Goal: Task Accomplishment & Management: Manage account settings

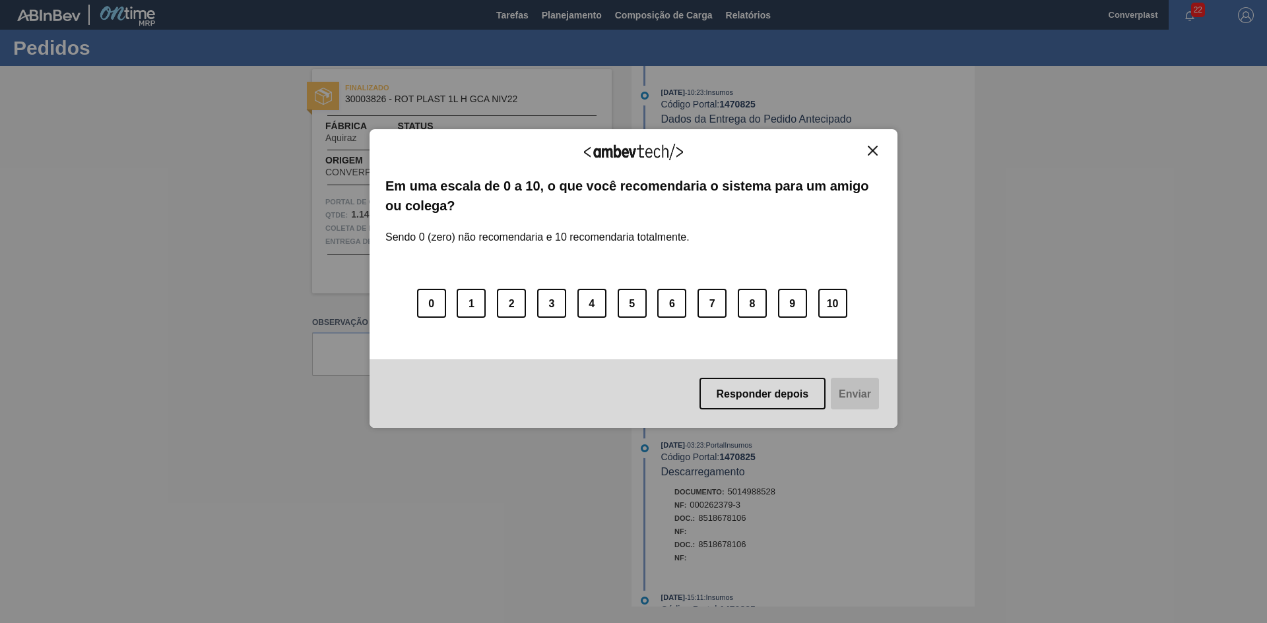
drag, startPoint x: 365, startPoint y: 409, endPoint x: 466, endPoint y: 360, distance: 112.1
click at [365, 409] on div "Agradecemos seu feedback! Em uma escala de 0 a 10, o que você recomendaria o si…" at bounding box center [633, 311] width 1267 height 623
click at [737, 393] on font "Responder depois" at bounding box center [762, 394] width 92 height 11
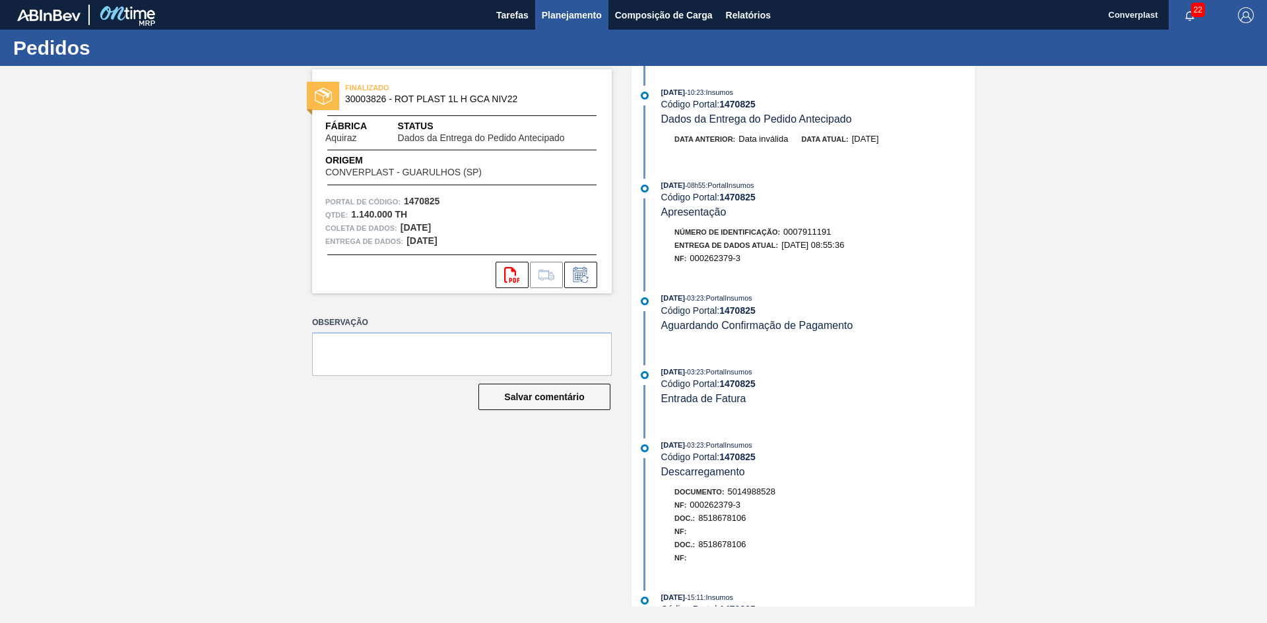
click at [588, 16] on font "Planejamento" at bounding box center [572, 15] width 60 height 11
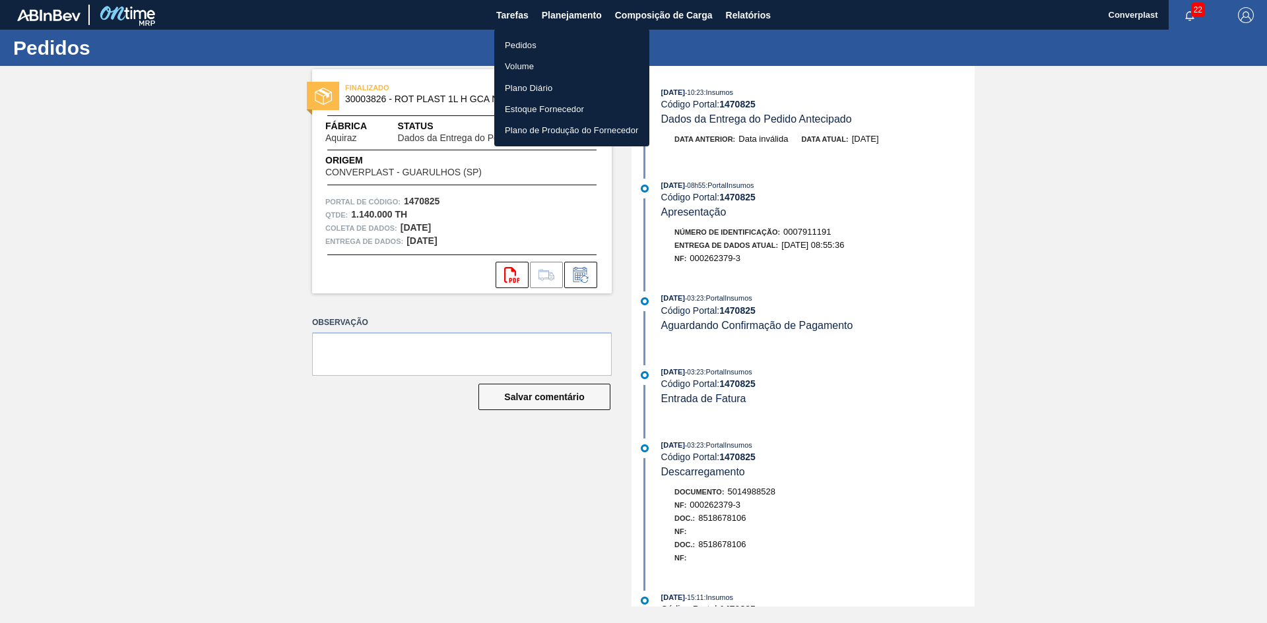
click at [561, 48] on li "Pedidos" at bounding box center [571, 44] width 155 height 21
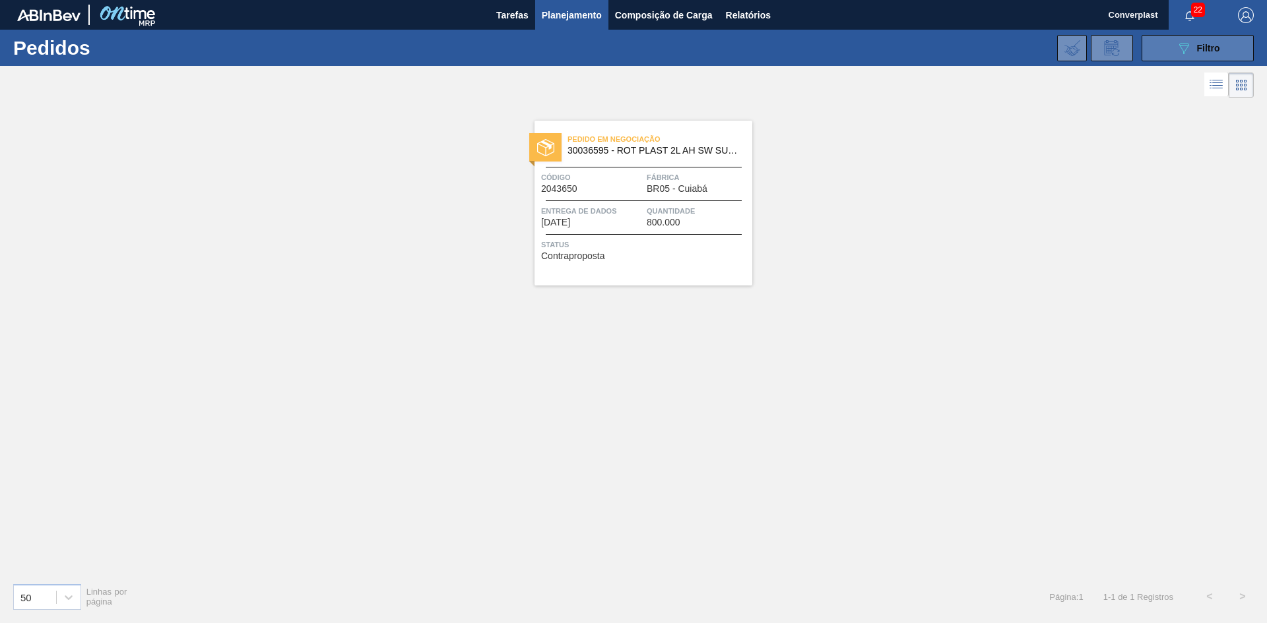
click at [1179, 43] on icon "089F7B8B-B2A5-4AFE-B5C0-19BA573D28AC" at bounding box center [1184, 48] width 16 height 16
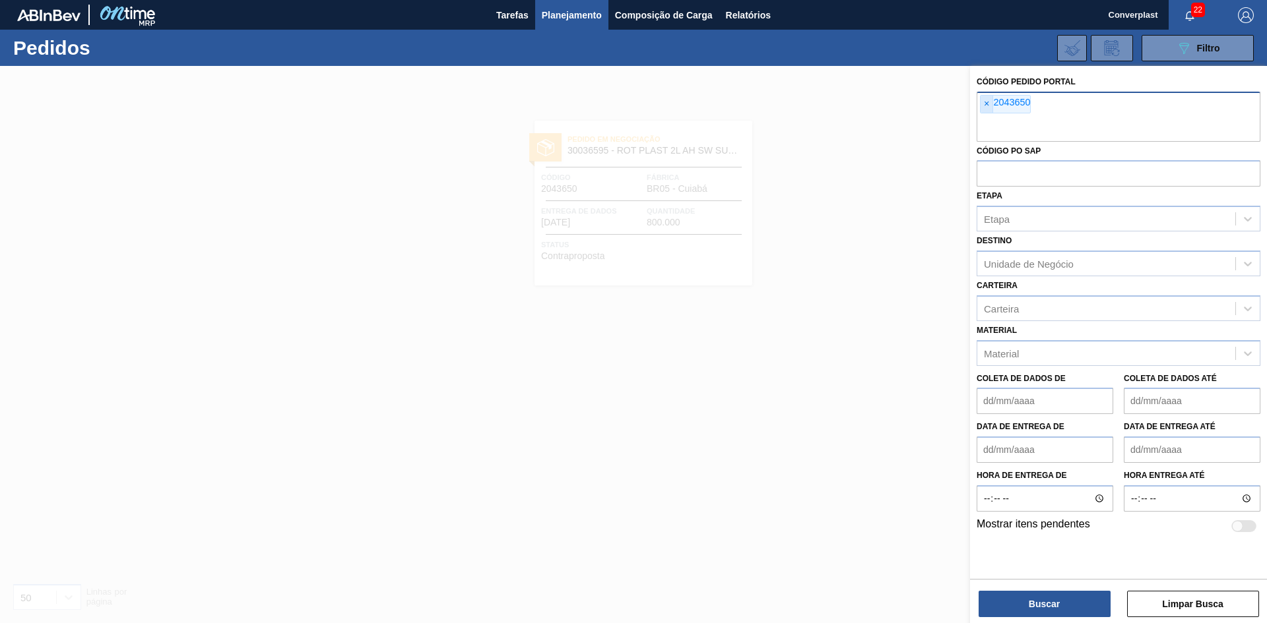
click at [992, 103] on span "×" at bounding box center [986, 104] width 13 height 17
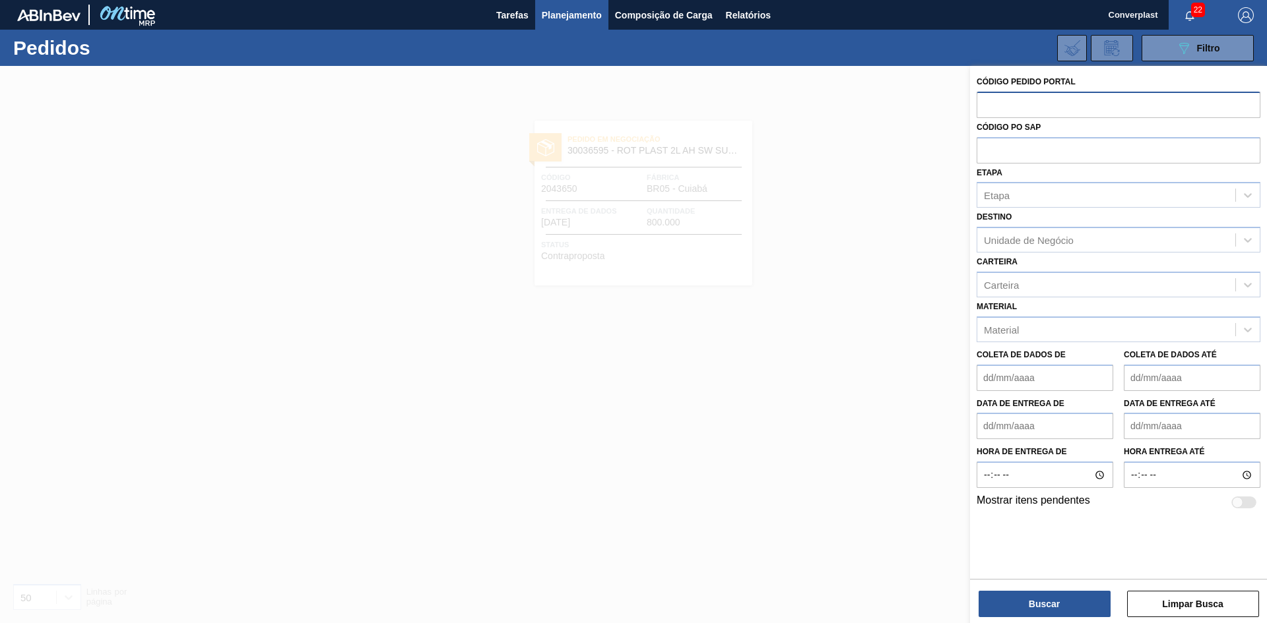
click at [1077, 102] on input "text" at bounding box center [1118, 104] width 284 height 25
paste input "2044366"
type input "2044366"
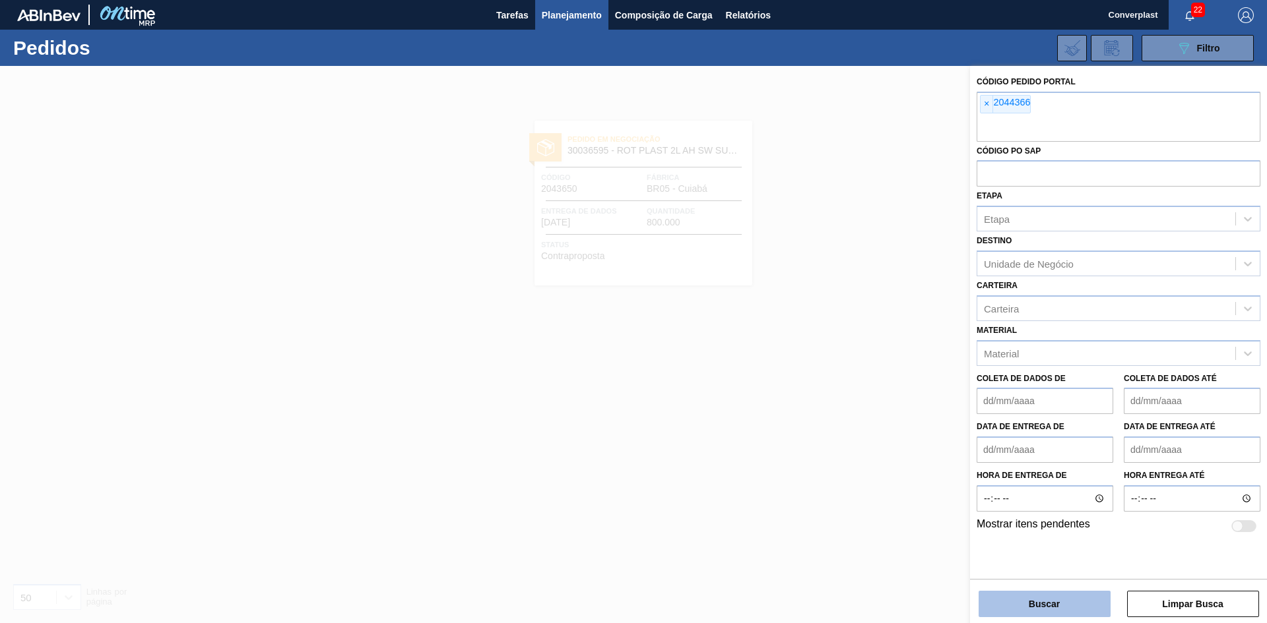
click at [1022, 593] on button "Buscar" at bounding box center [1044, 604] width 132 height 26
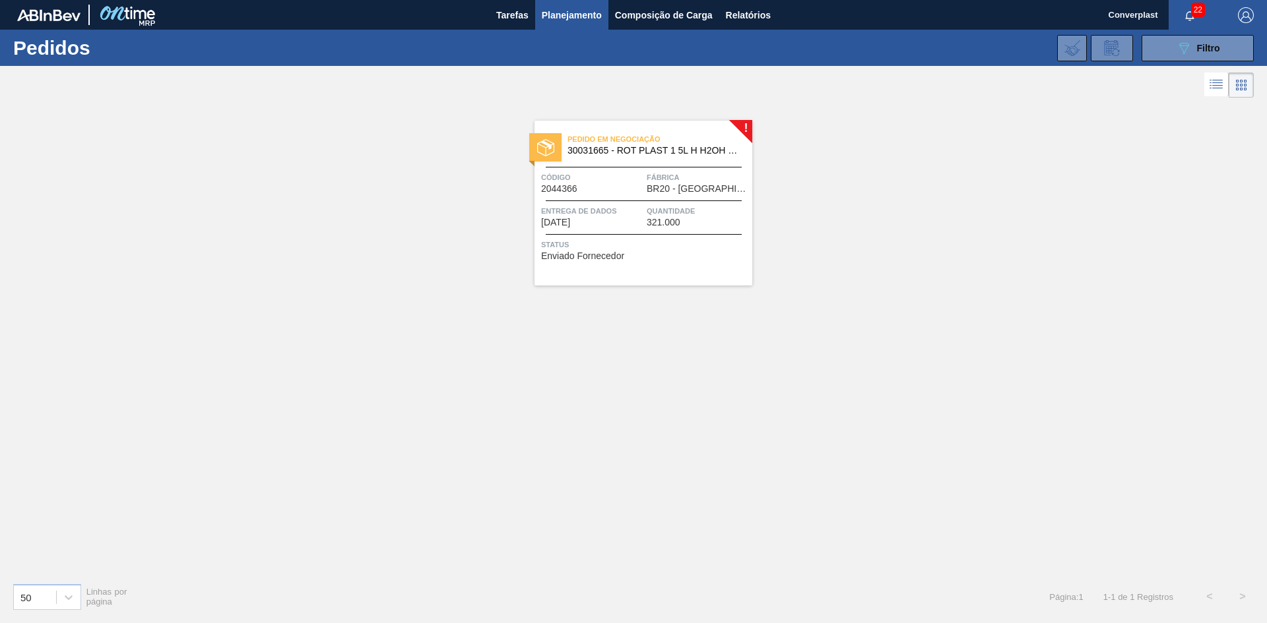
click at [623, 244] on span "Status" at bounding box center [645, 244] width 208 height 13
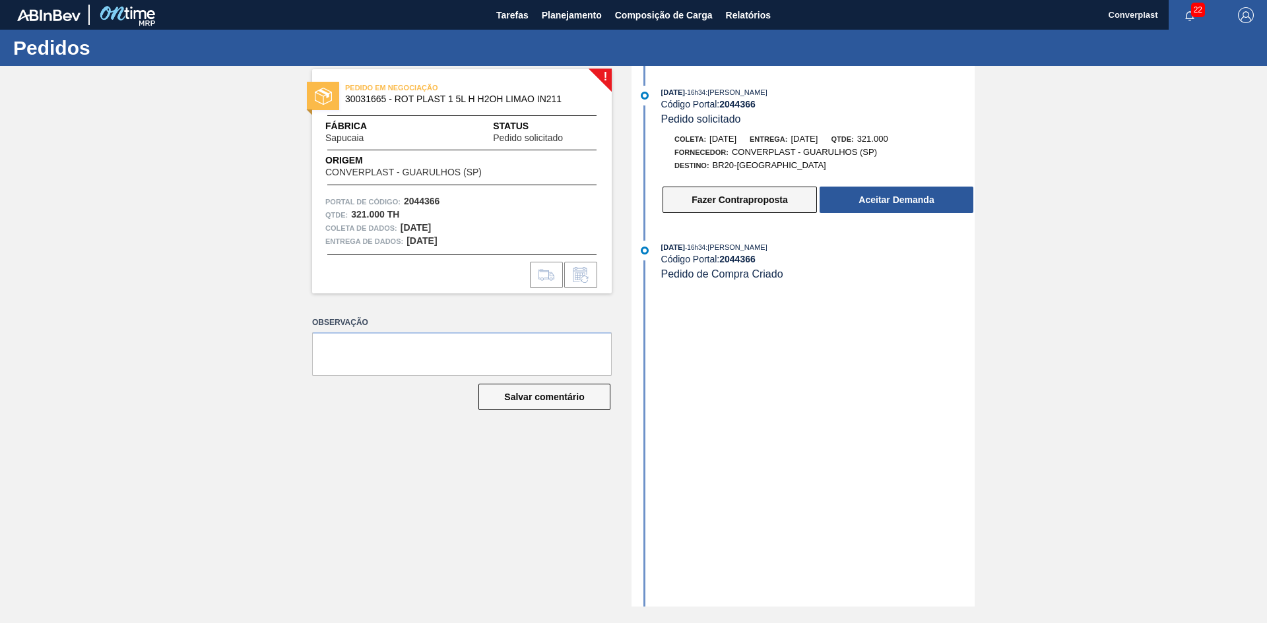
click at [683, 206] on button "Fazer Contraproposta" at bounding box center [739, 200] width 154 height 26
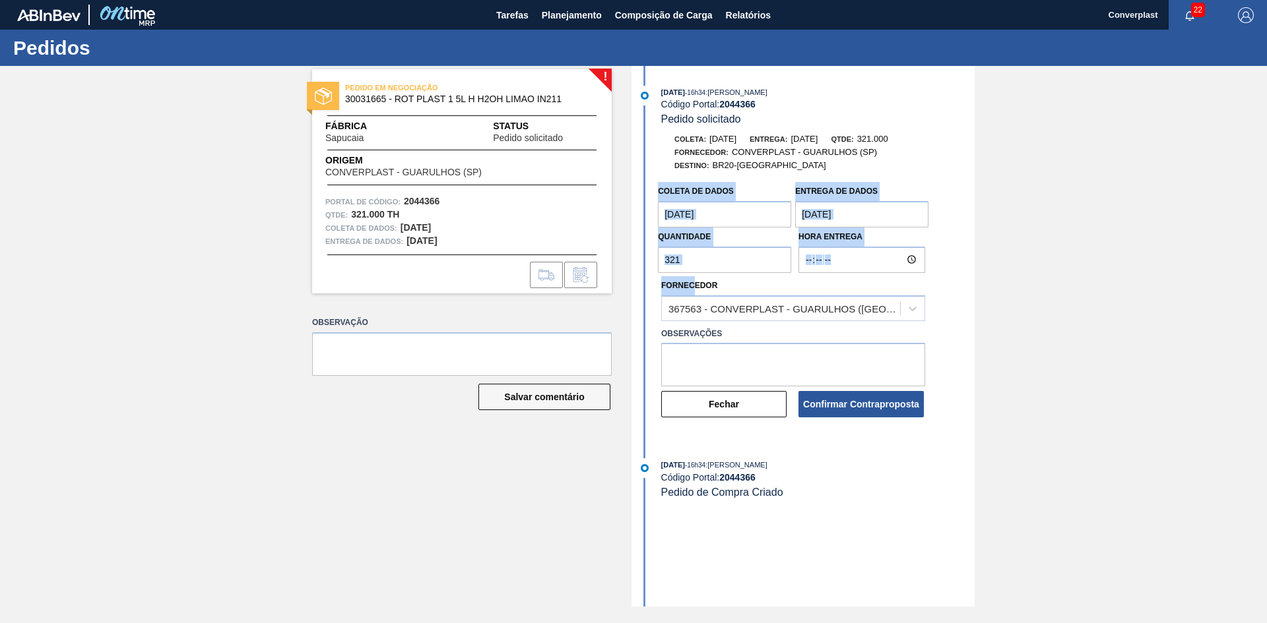
drag, startPoint x: 693, startPoint y: 274, endPoint x: 632, endPoint y: 261, distance: 62.8
click at [632, 261] on div "[DATE] 16h34 : [PERSON_NAME] Código Portal: 2044366 Pedido solicitado Coleta: […" at bounding box center [802, 336] width 343 height 541
drag, startPoint x: 721, startPoint y: 254, endPoint x: 713, endPoint y: 255, distance: 8.7
click at [720, 254] on input "321" at bounding box center [724, 260] width 133 height 26
click at [695, 260] on input "321" at bounding box center [724, 260] width 133 height 26
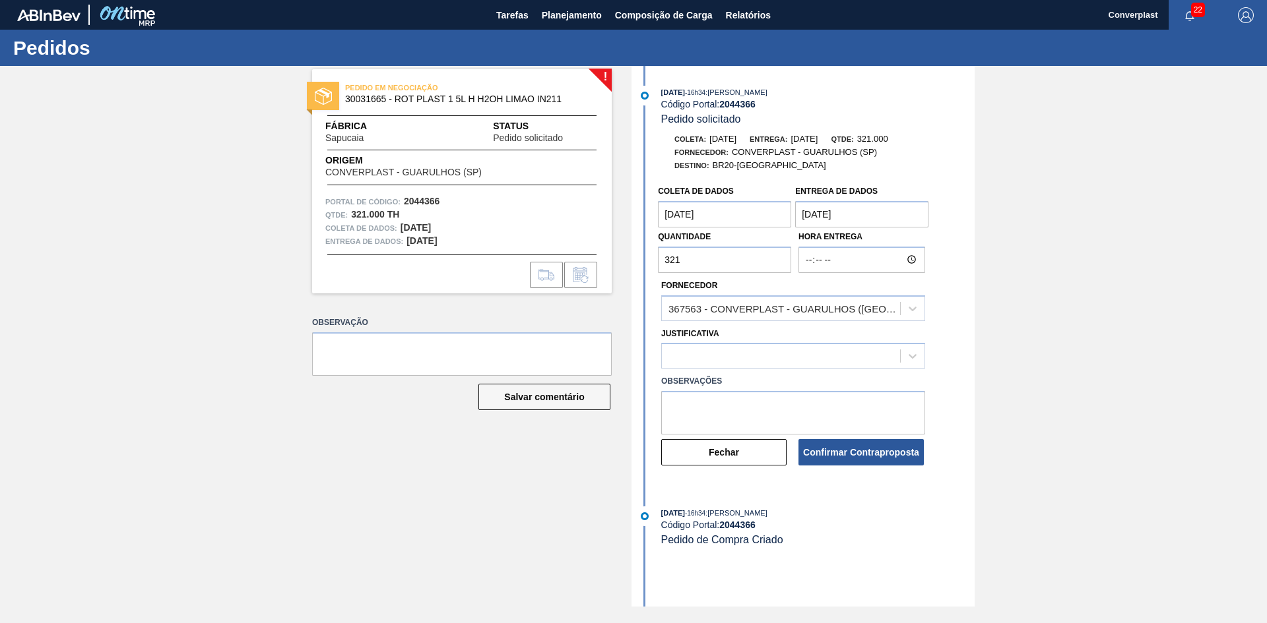
drag, startPoint x: 690, startPoint y: 262, endPoint x: 623, endPoint y: 267, distance: 67.5
click at [623, 267] on div "! PEDIDO EM NEGOCIAÇÃO 30031665 - ROT PLAST 1 5L H H2OH LIMAO IN211 Fábrica Sap…" at bounding box center [633, 336] width 1267 height 541
type input "1.500"
click at [683, 358] on div at bounding box center [781, 356] width 238 height 19
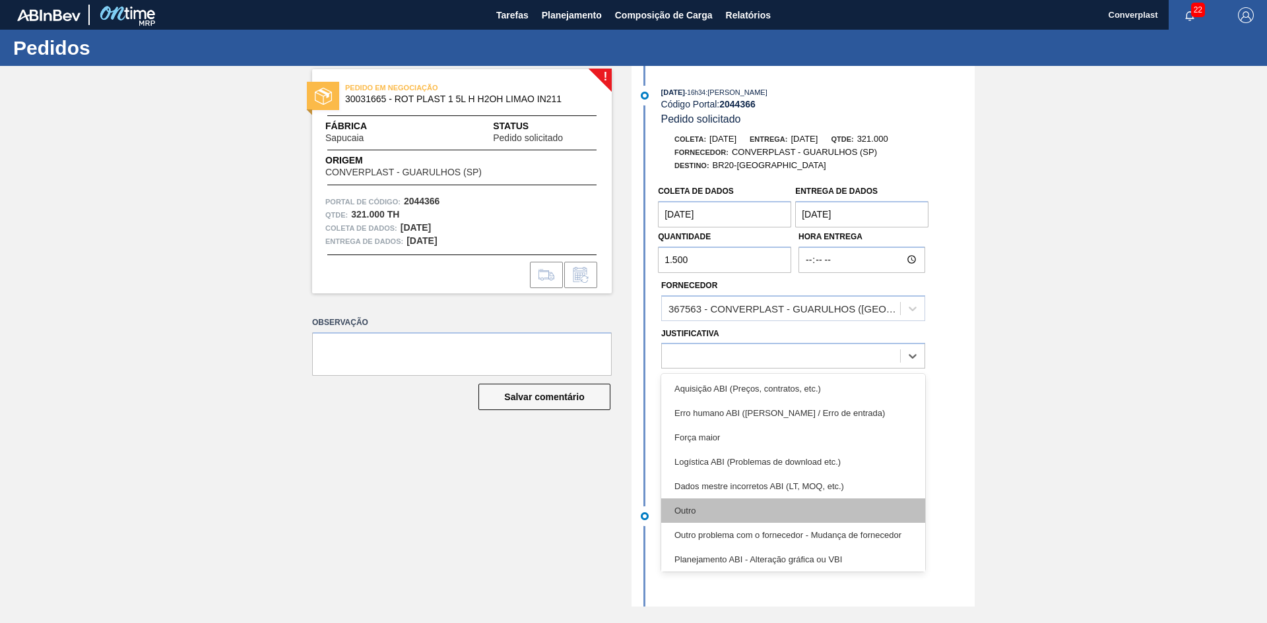
click at [711, 509] on div "Outro" at bounding box center [793, 511] width 264 height 24
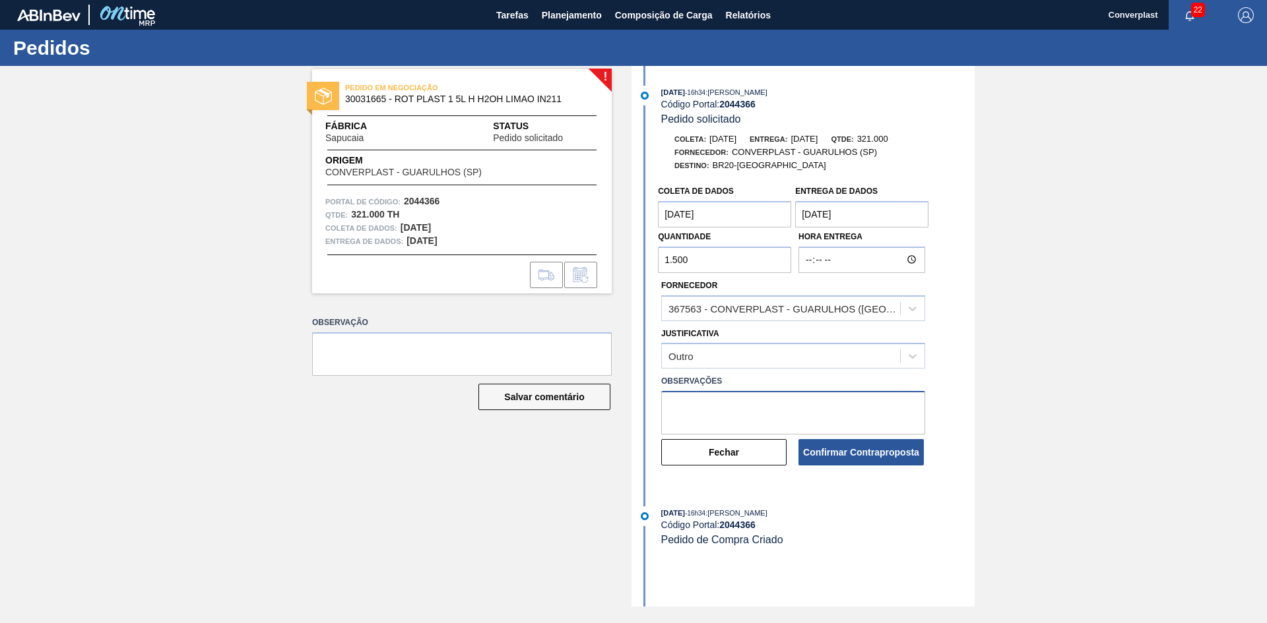
click at [725, 422] on textarea at bounding box center [793, 413] width 264 height 44
type textarea "AJUSTE QTDE"
click at [858, 444] on button "Confirmar Contraproposta" at bounding box center [860, 452] width 125 height 26
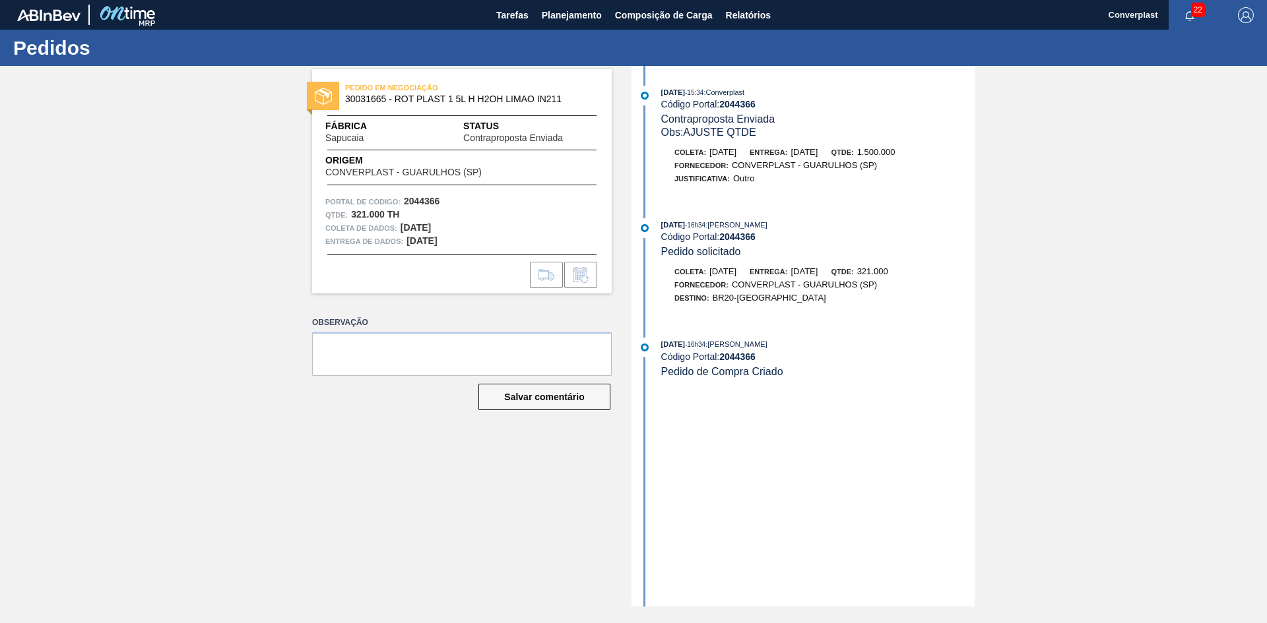
click at [493, 206] on div "Portal de Código: 2044366" at bounding box center [461, 201] width 273 height 13
click at [573, 14] on font "Planejamento" at bounding box center [572, 15] width 60 height 11
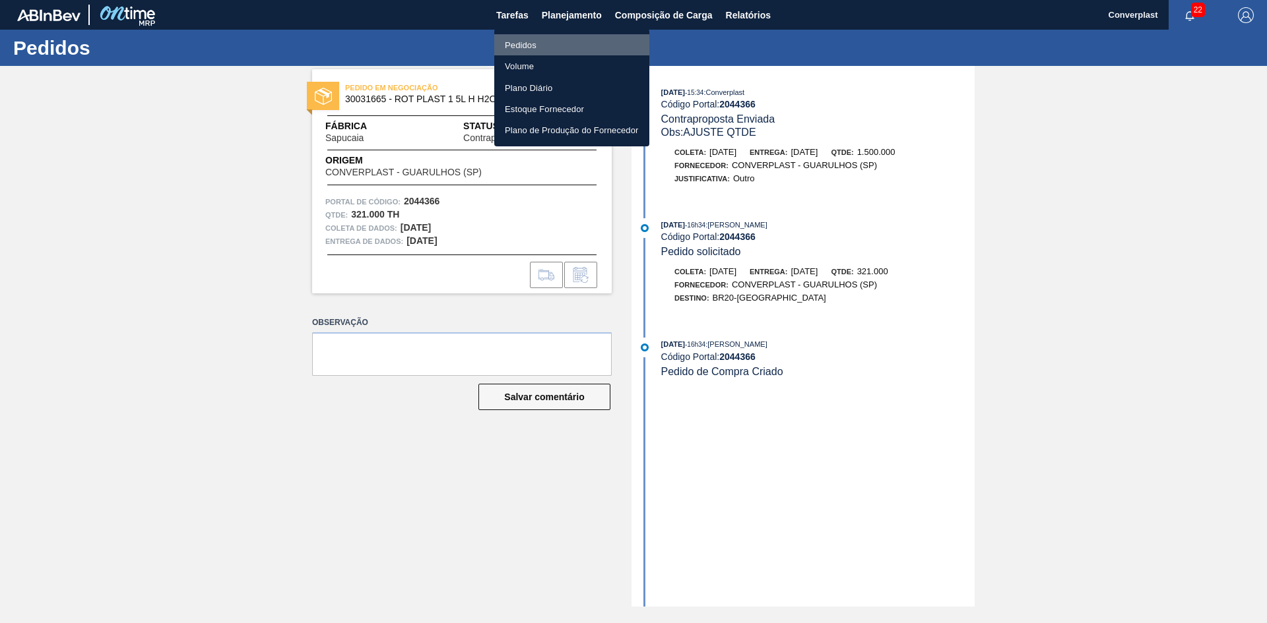
click at [554, 46] on li "Pedidos" at bounding box center [571, 44] width 155 height 21
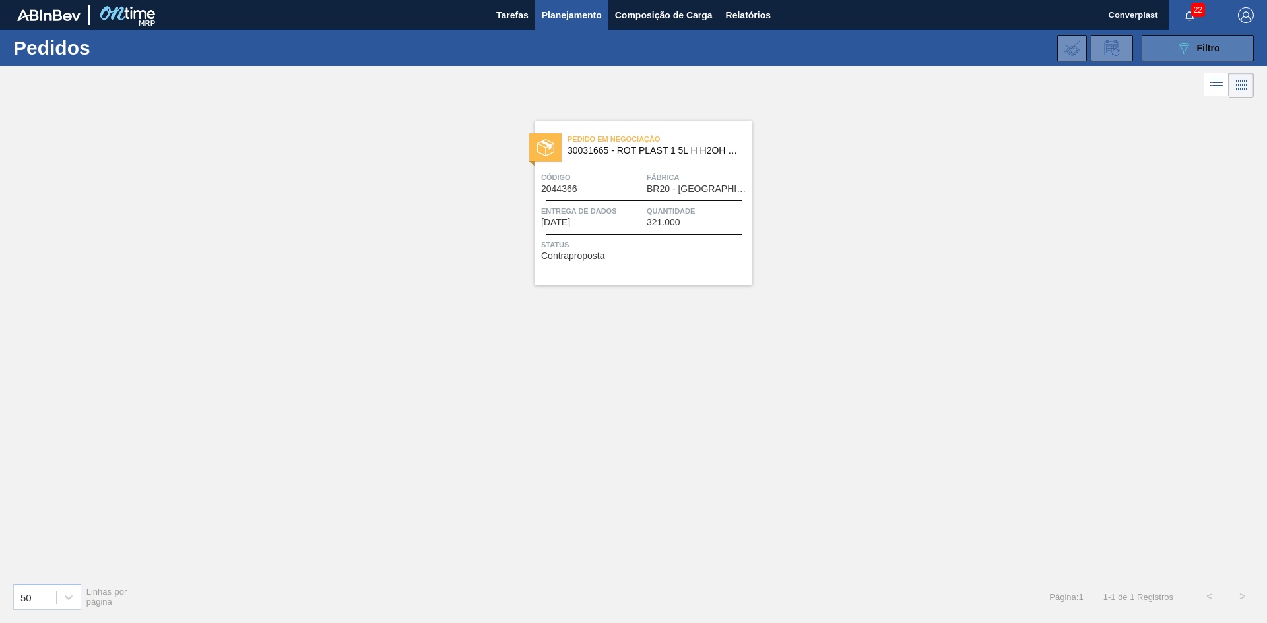
click at [1172, 50] on button "089F7B8B-B2A5-4AFE-B5C0-19BA573D28AC Filtro" at bounding box center [1197, 48] width 112 height 26
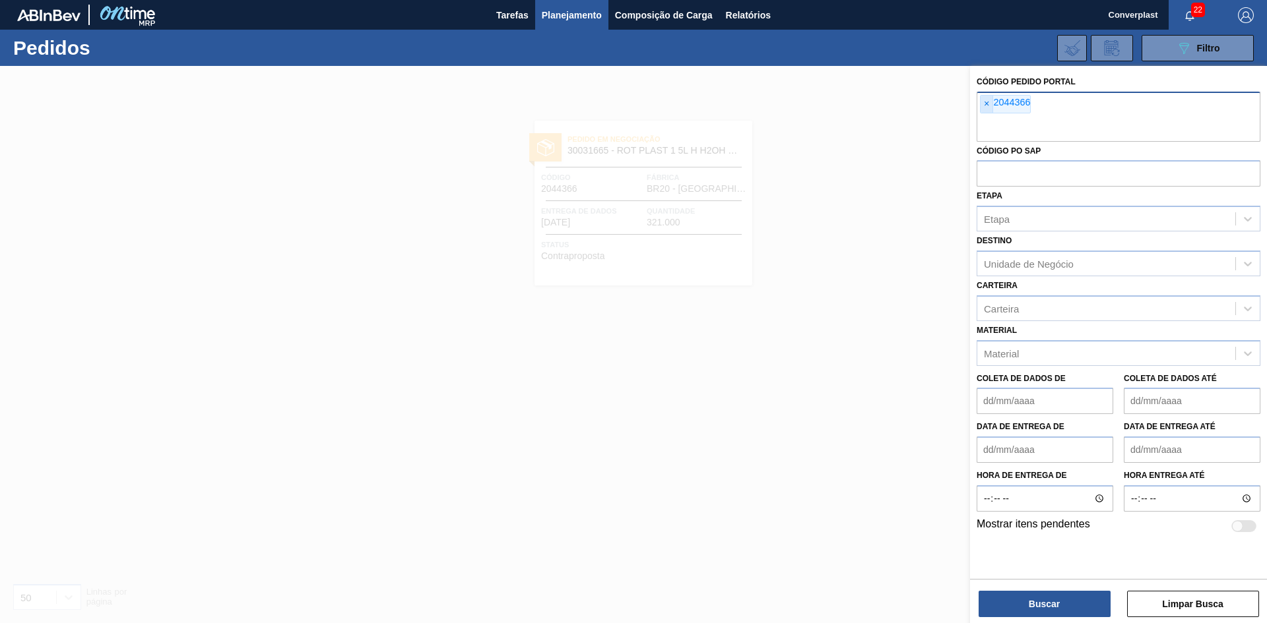
click at [986, 102] on font "×" at bounding box center [986, 103] width 5 height 11
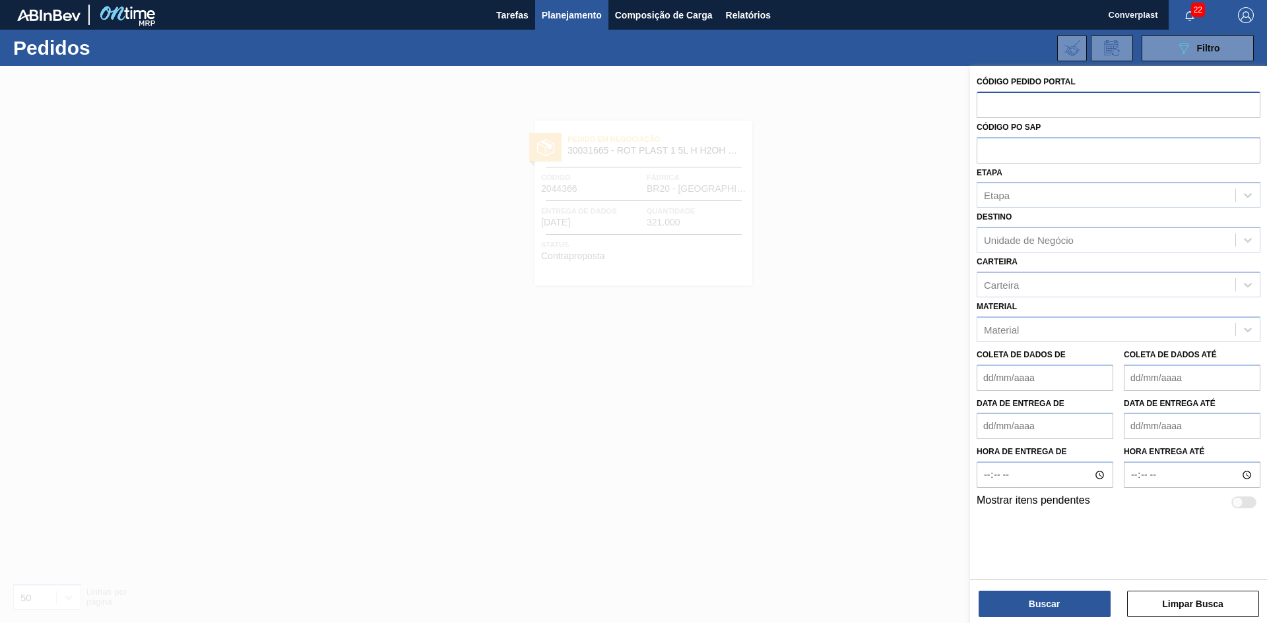
paste input "text"
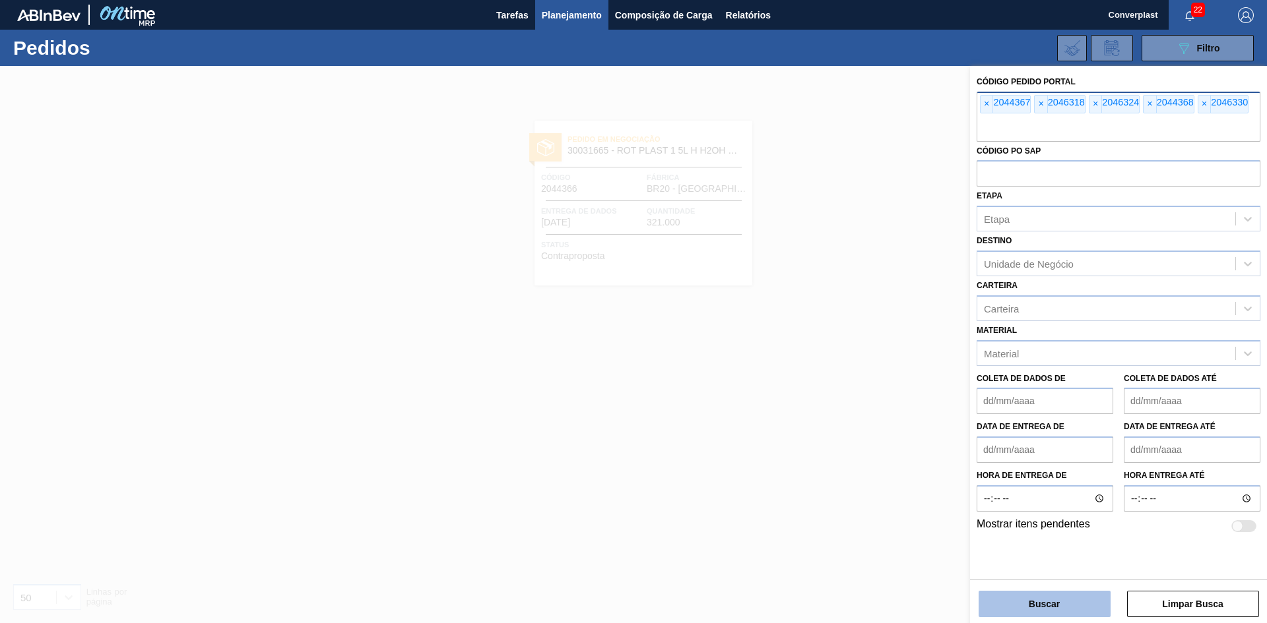
click at [1067, 608] on button "Buscar" at bounding box center [1044, 604] width 132 height 26
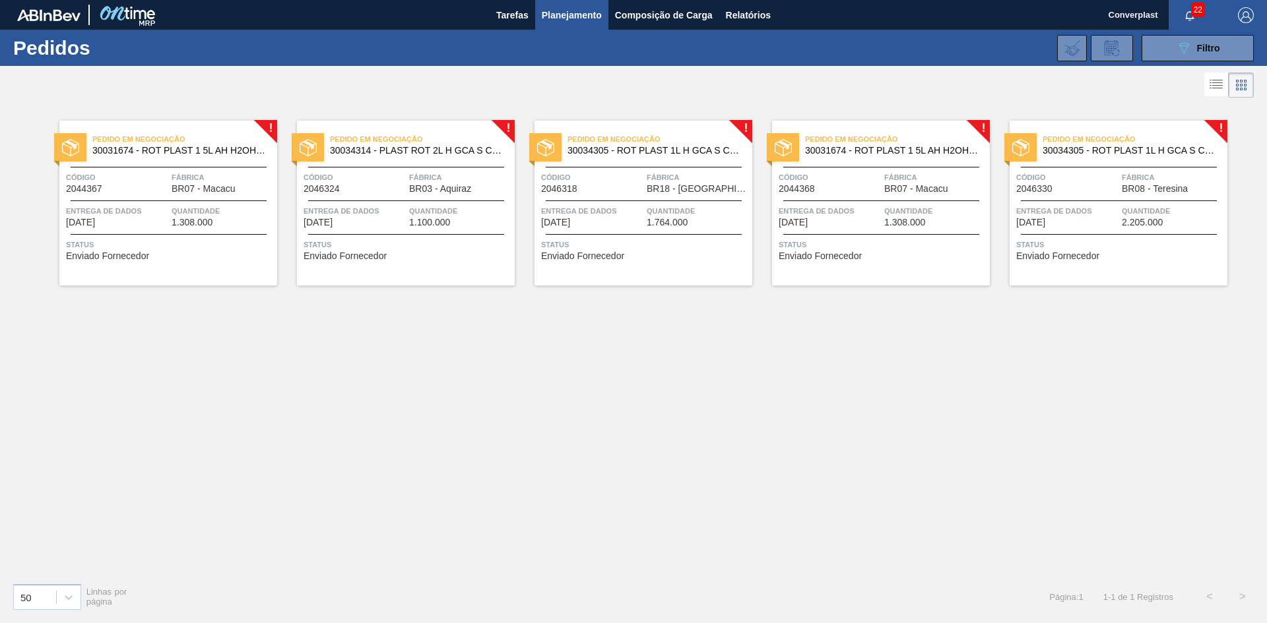
click at [132, 223] on div "Entrega de dados [DATE]" at bounding box center [117, 216] width 102 height 23
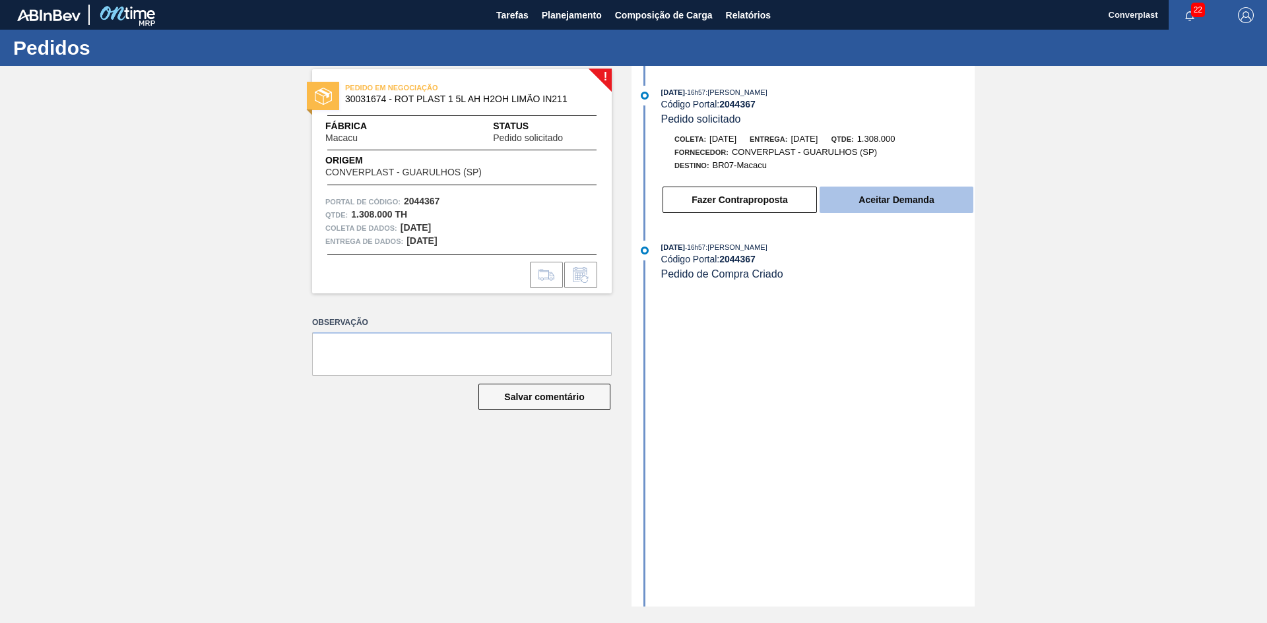
click at [831, 187] on button "Aceitar Demanda" at bounding box center [896, 200] width 154 height 26
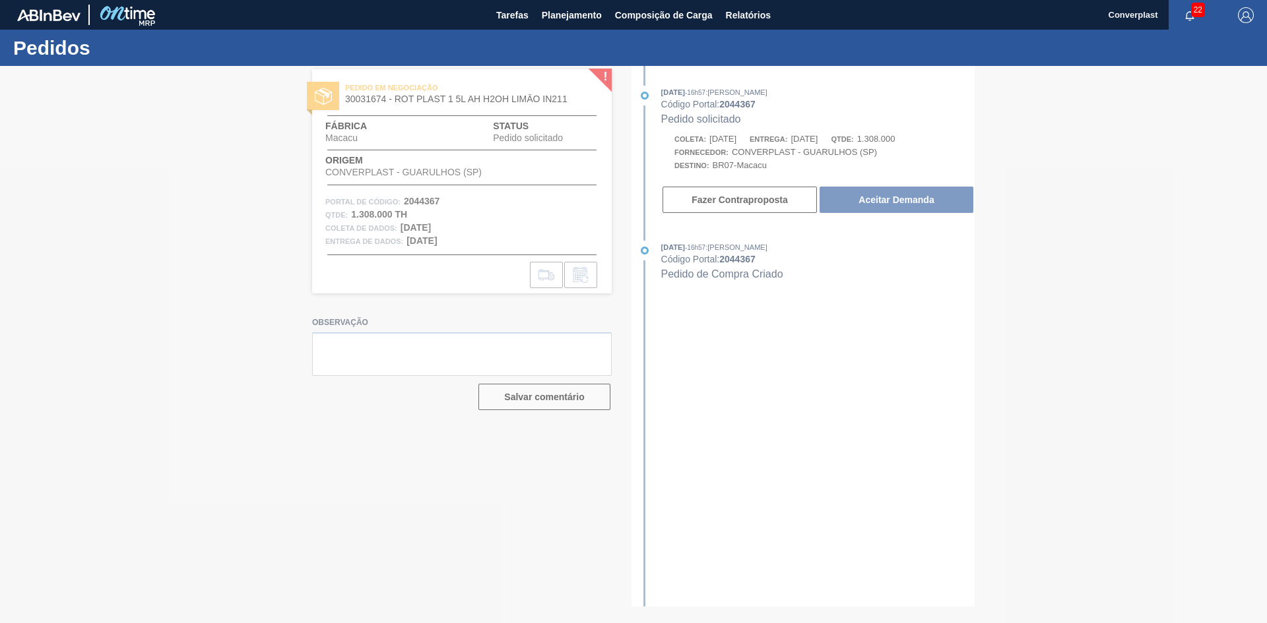
click at [472, 511] on div at bounding box center [633, 344] width 1267 height 557
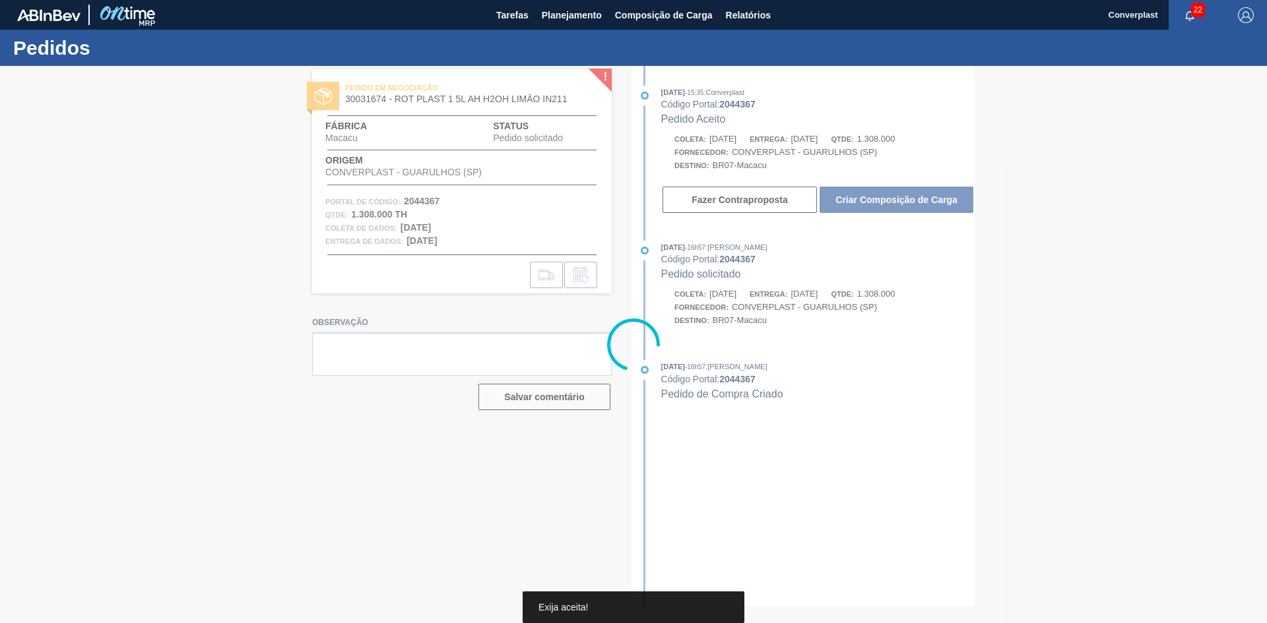
click at [854, 195] on div at bounding box center [633, 344] width 1267 height 557
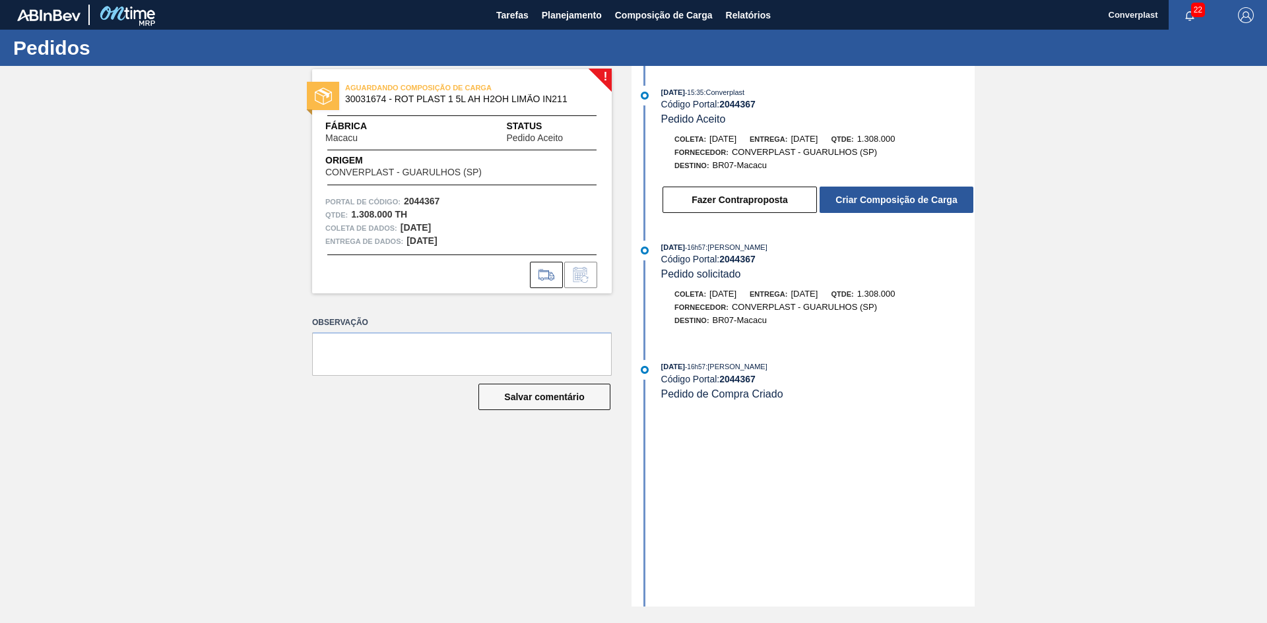
click at [499, 439] on div "! AGUARDANDO COMPOSIÇÃO DE CARGA 30031674 - ROT PLAST 1 5L AH H2OH LIMÃO IN211 …" at bounding box center [451, 336] width 319 height 541
click at [893, 193] on button "Criar Composição de Carga" at bounding box center [896, 200] width 154 height 26
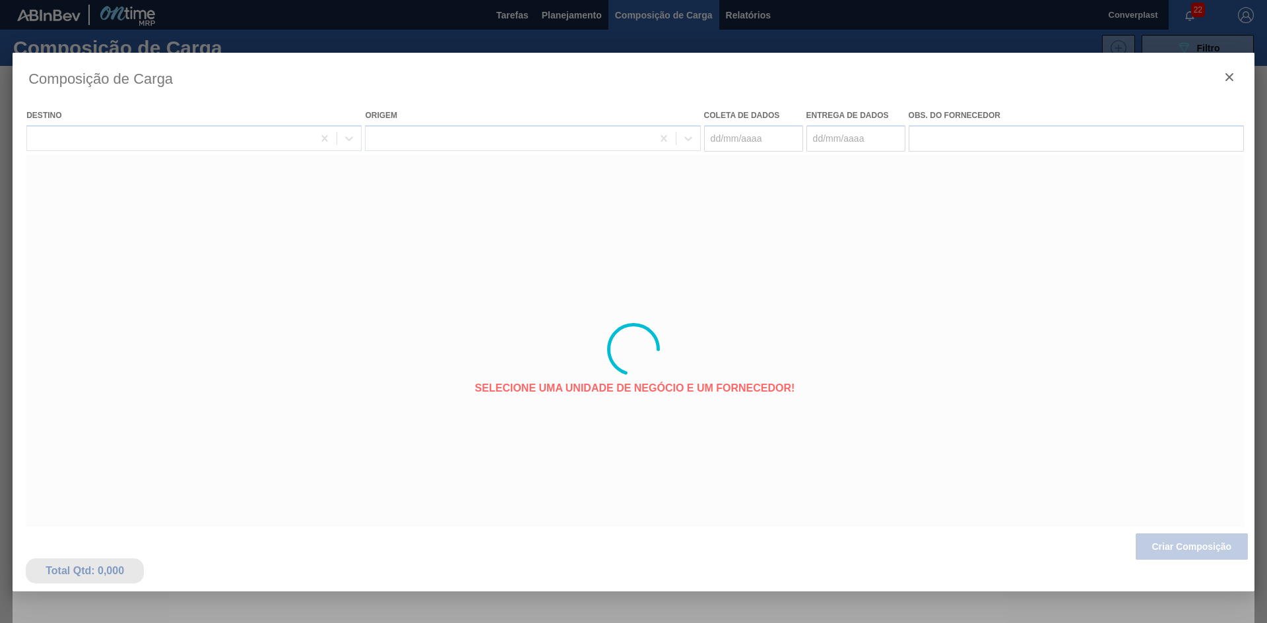
type coleta "[DATE]"
type Entrega "[DATE]"
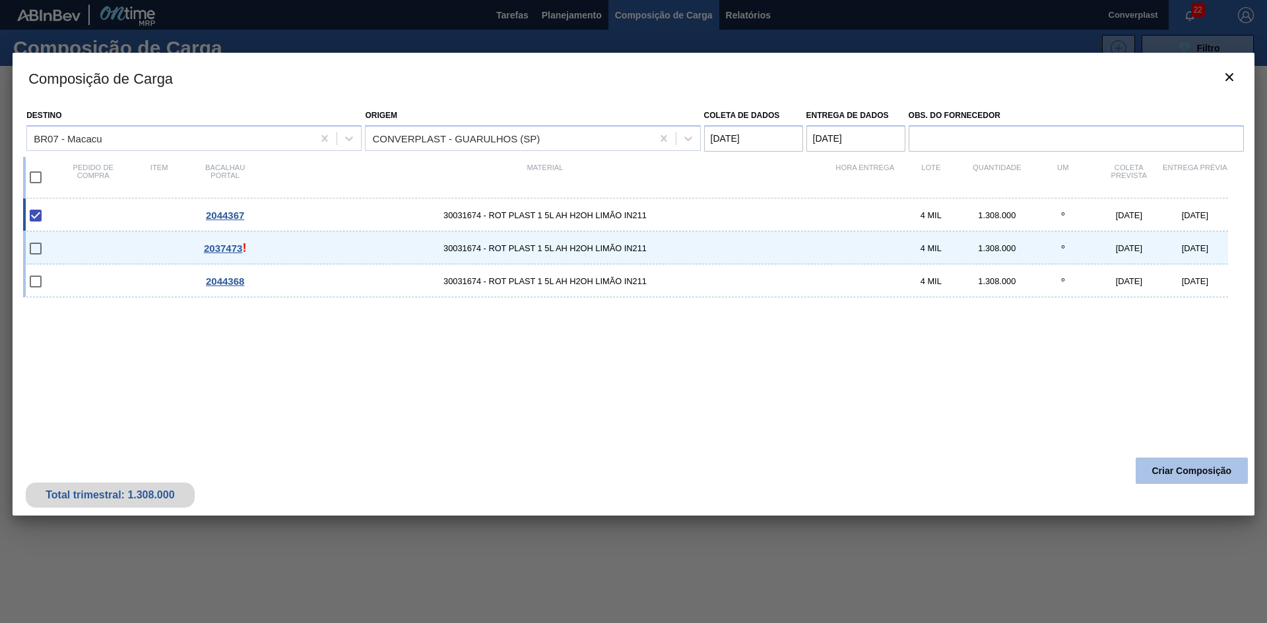
click at [1151, 468] on button "Criar Composição" at bounding box center [1191, 471] width 112 height 26
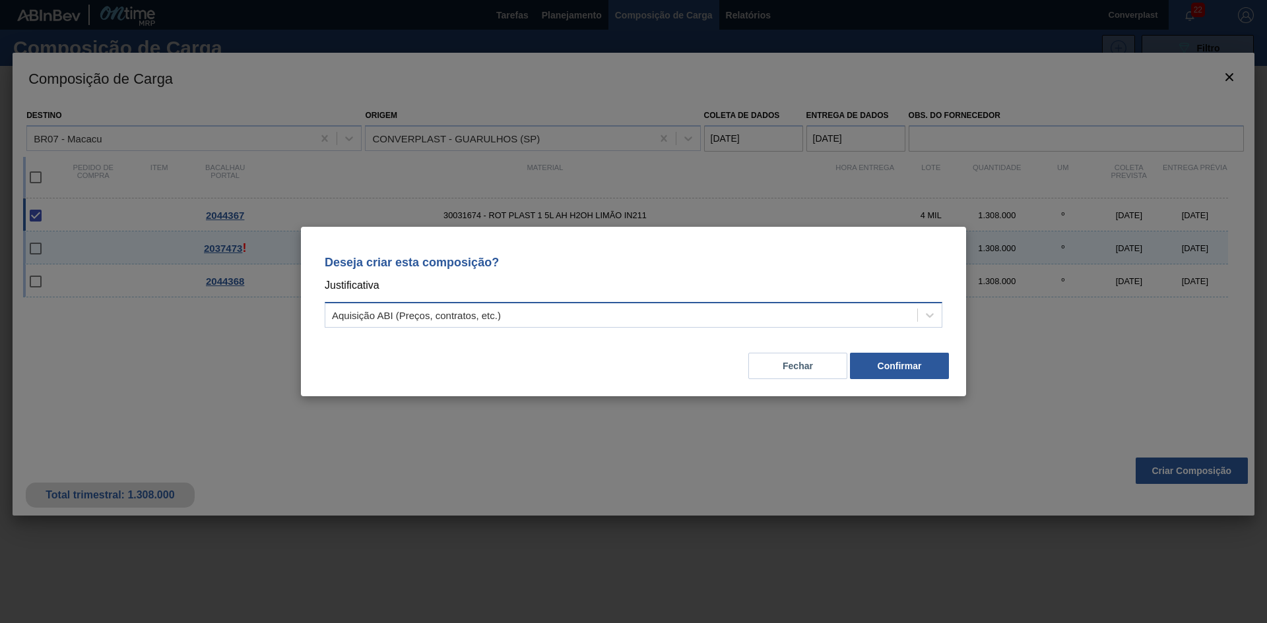
click at [782, 310] on div "Aquisição ABI (Preços, contratos, etc.)" at bounding box center [621, 315] width 592 height 19
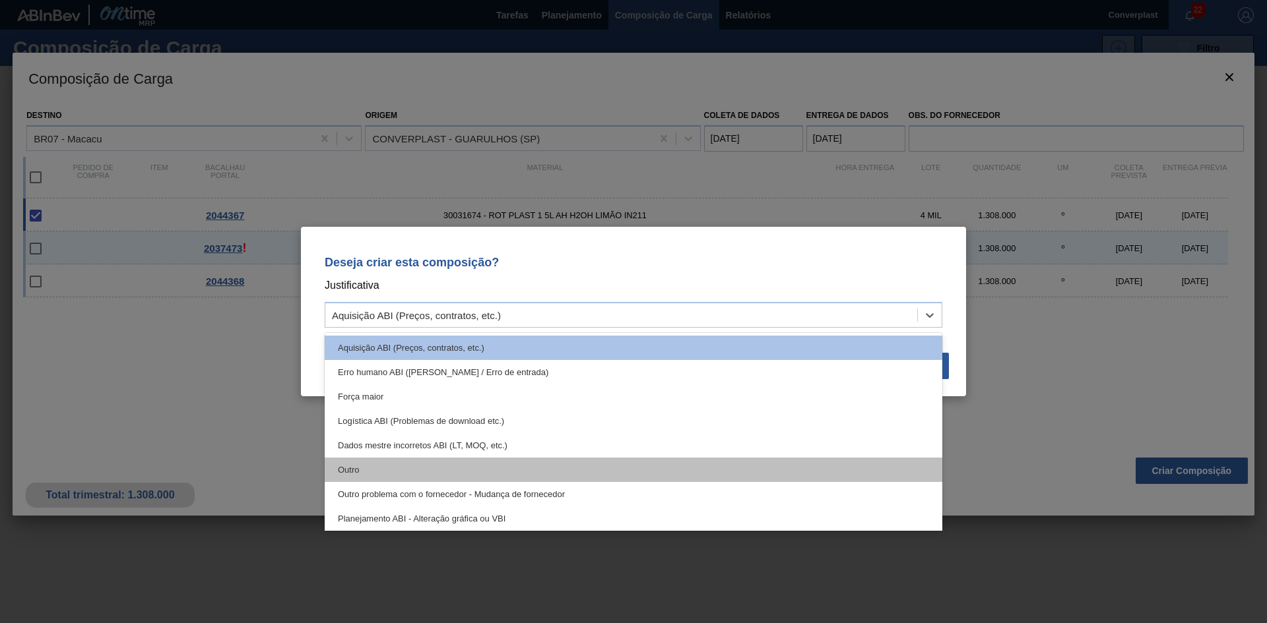
click at [619, 480] on div "Outro" at bounding box center [634, 470] width 618 height 24
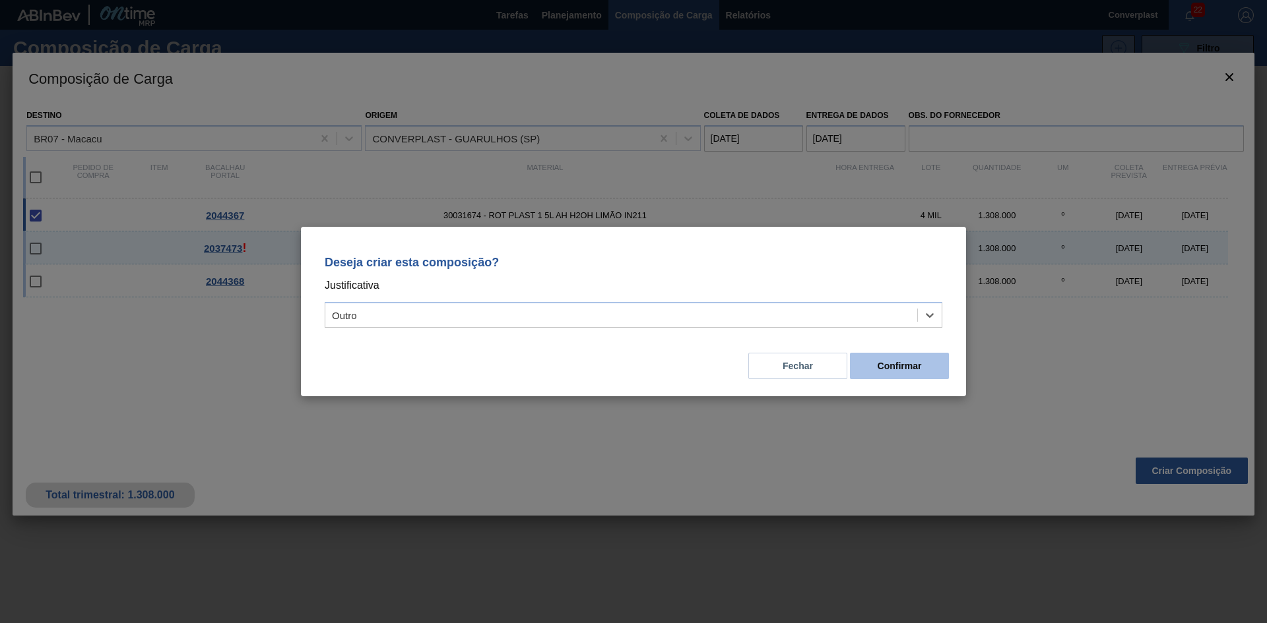
click at [862, 357] on button "Confirmar" at bounding box center [899, 366] width 99 height 26
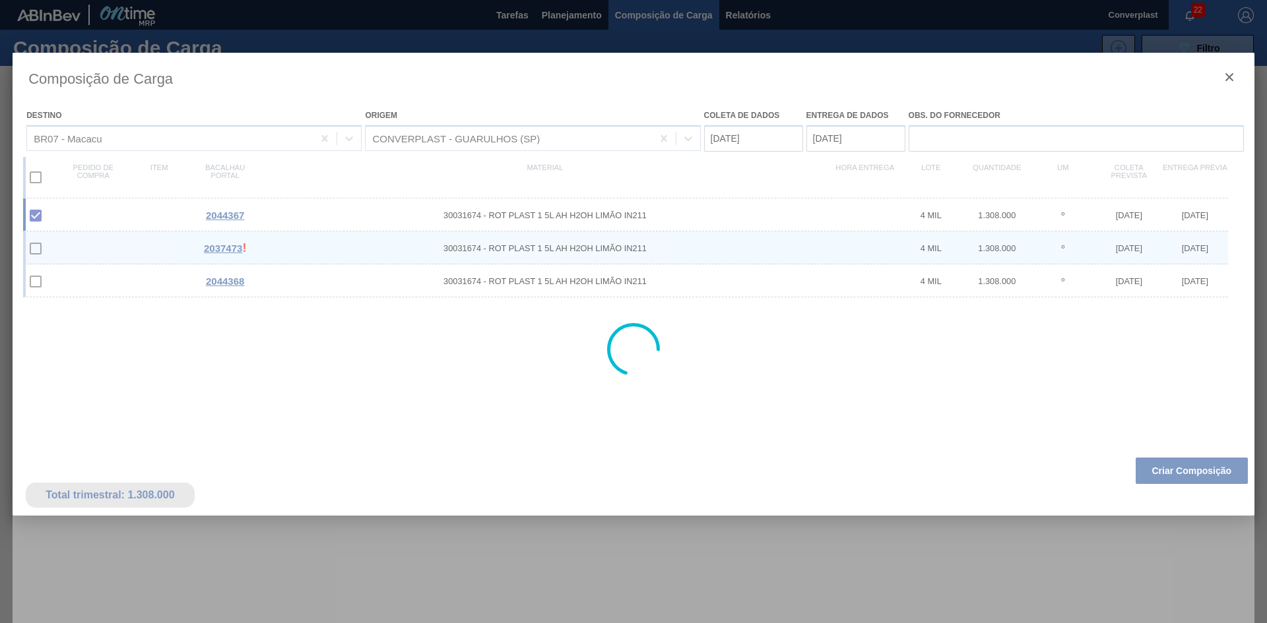
click at [573, 23] on div at bounding box center [633, 311] width 1267 height 623
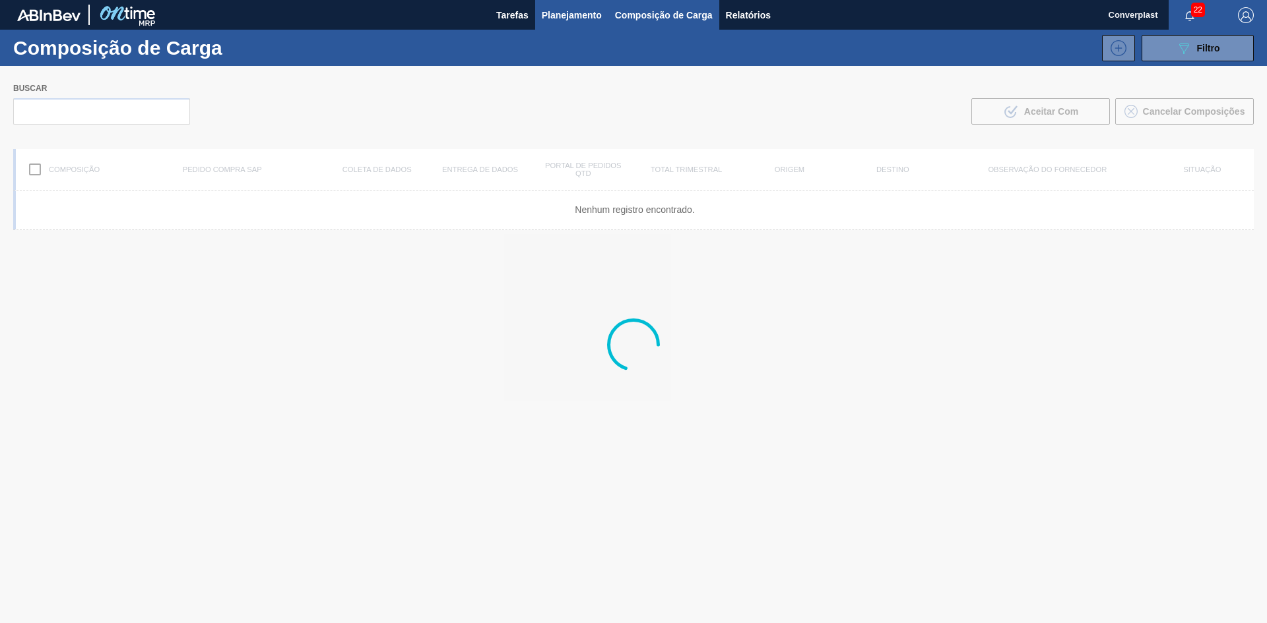
click at [571, 15] on font "Planejamento" at bounding box center [572, 15] width 60 height 11
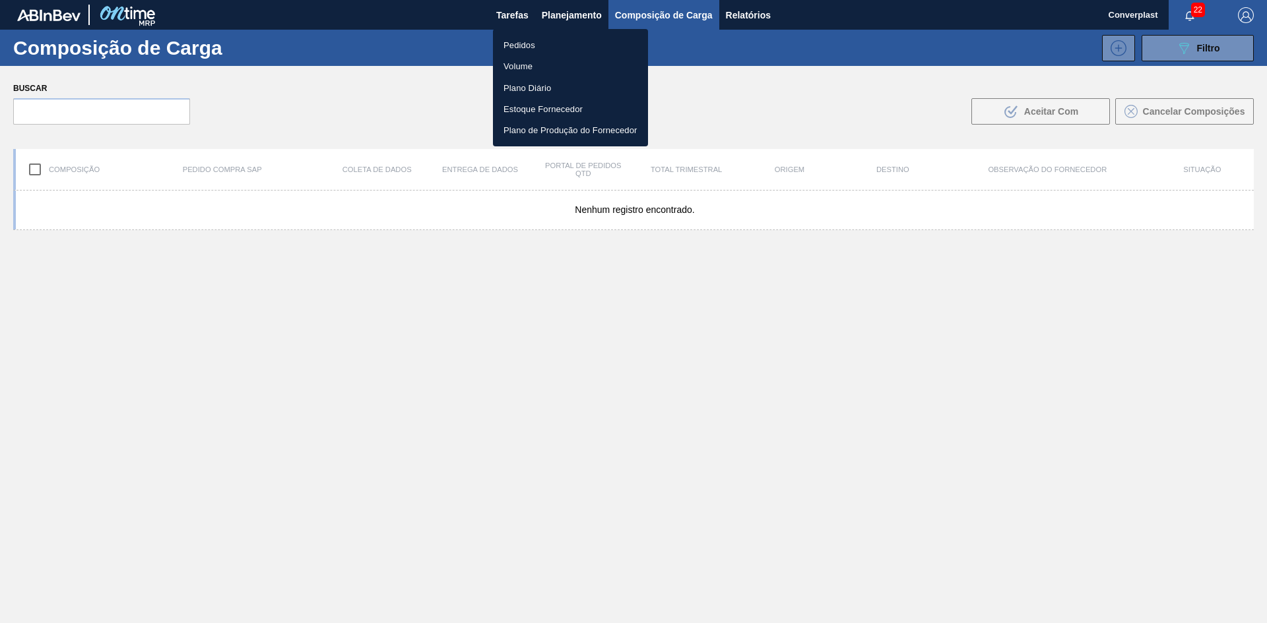
click at [509, 46] on font "Pedidos" at bounding box center [519, 45] width 32 height 10
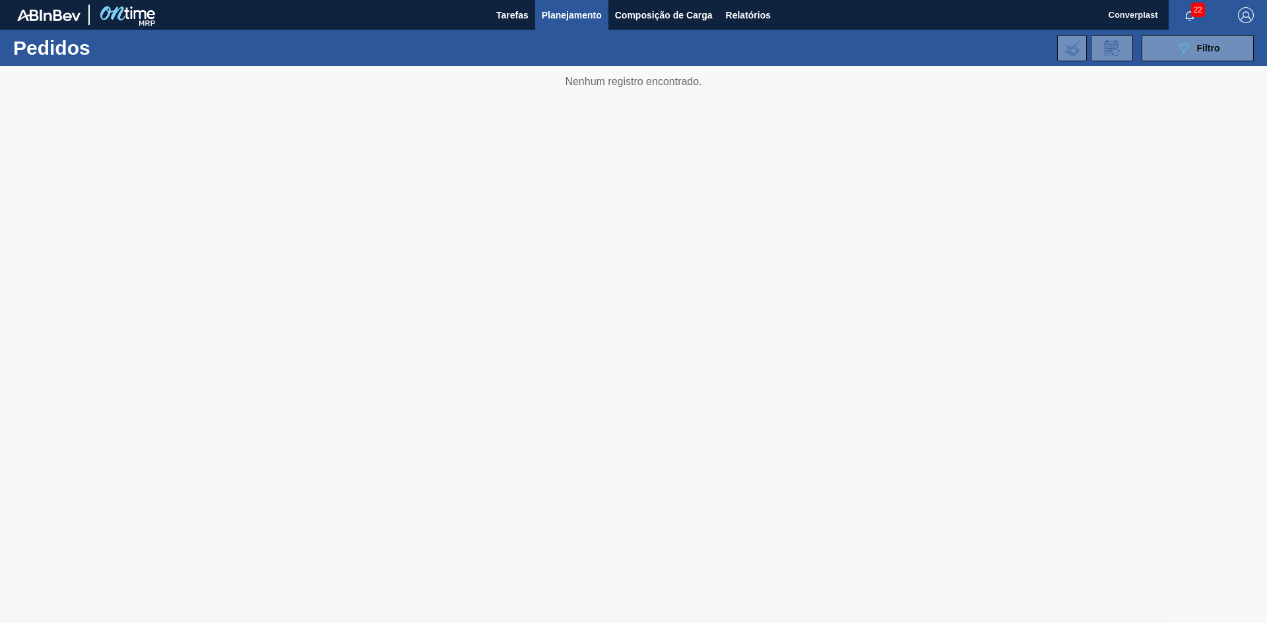
click at [526, 360] on div at bounding box center [633, 344] width 1267 height 557
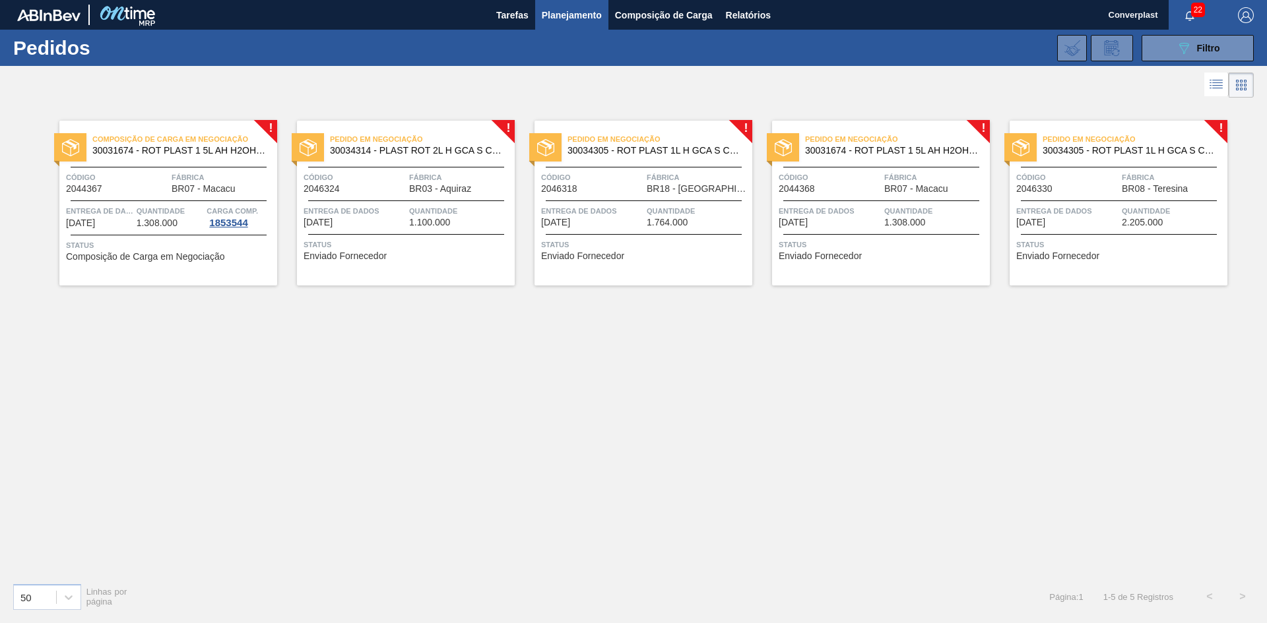
click at [462, 234] on div at bounding box center [406, 234] width 196 height 1
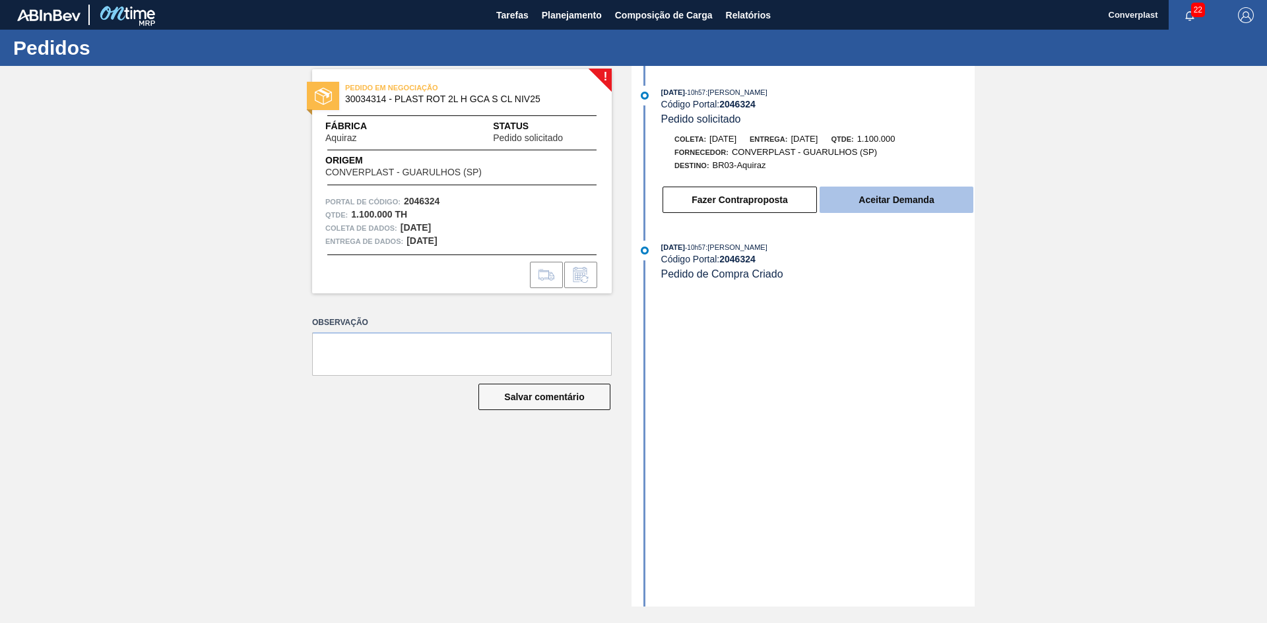
click at [862, 203] on font "Aceitar Demanda" at bounding box center [895, 200] width 75 height 11
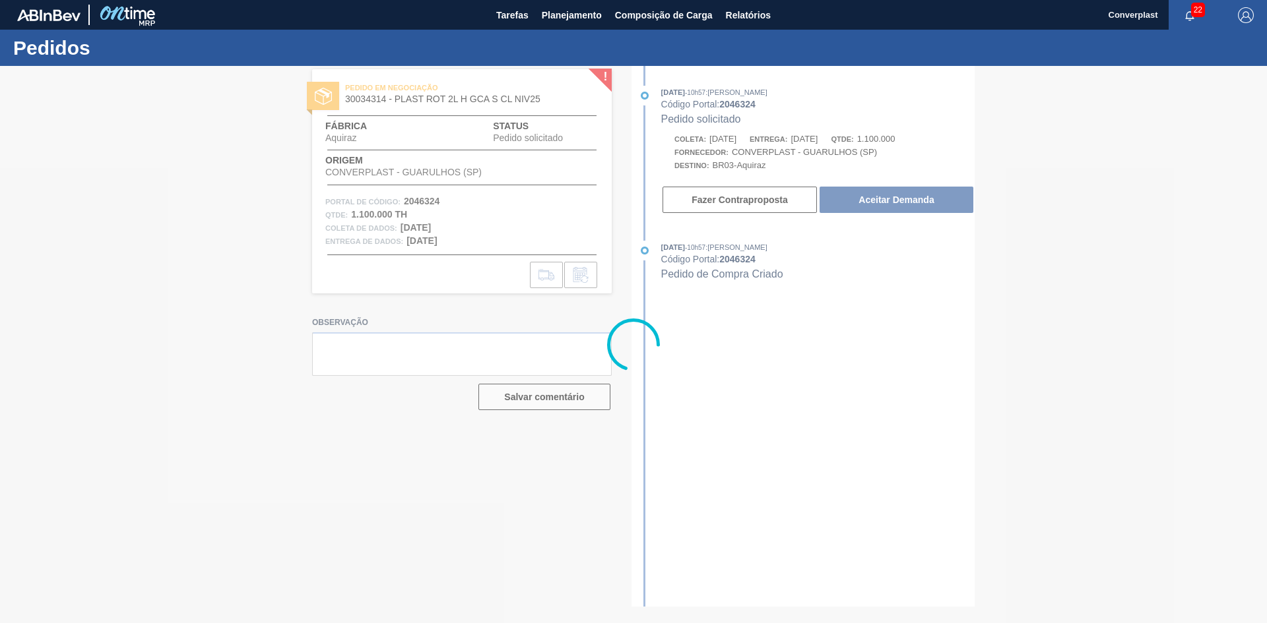
click at [906, 195] on div at bounding box center [633, 344] width 1267 height 557
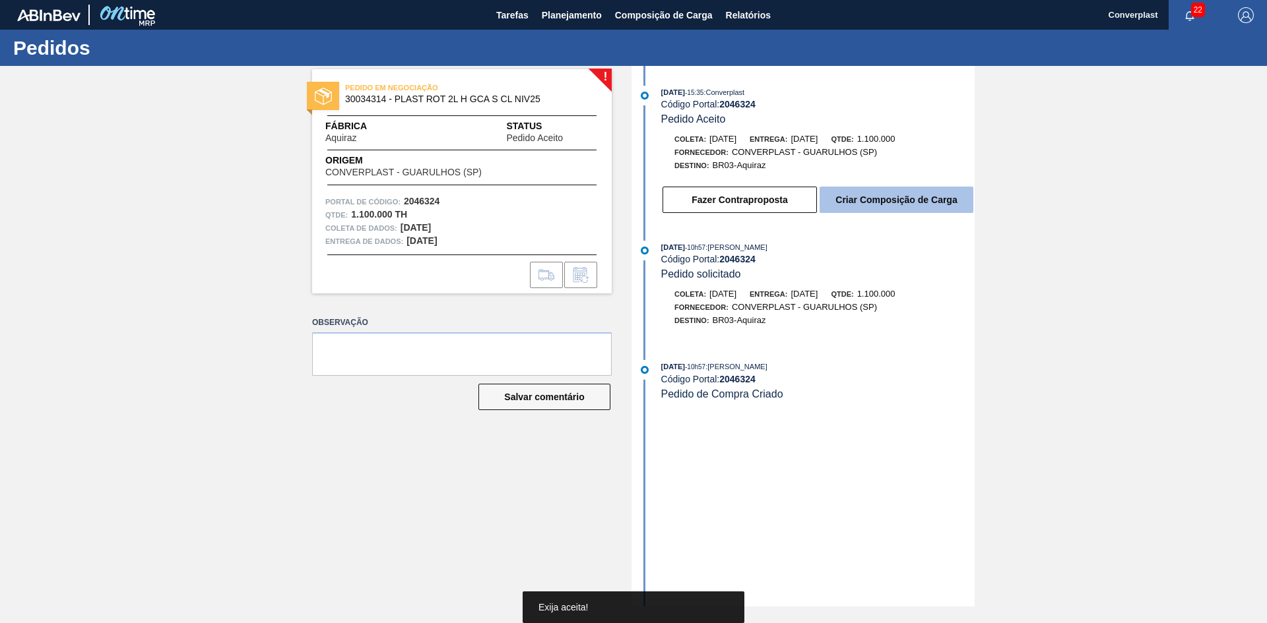
click at [889, 193] on button "Criar Composição de Carga" at bounding box center [896, 200] width 154 height 26
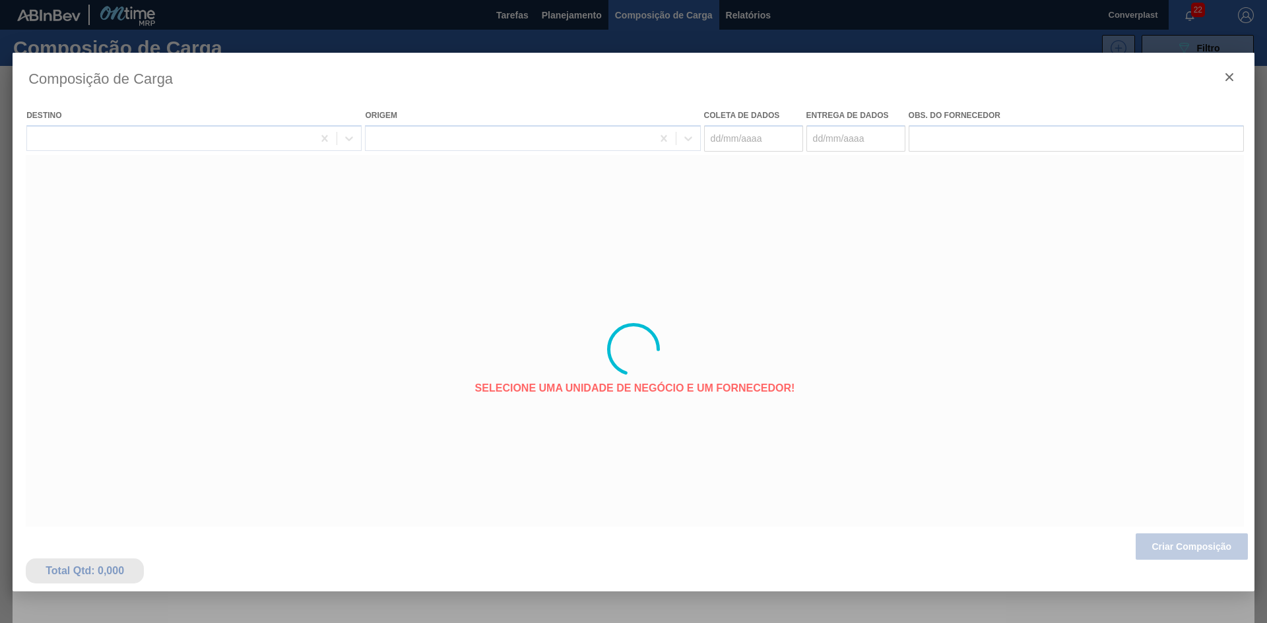
type coleta "[DATE]"
type Entrega "[DATE]"
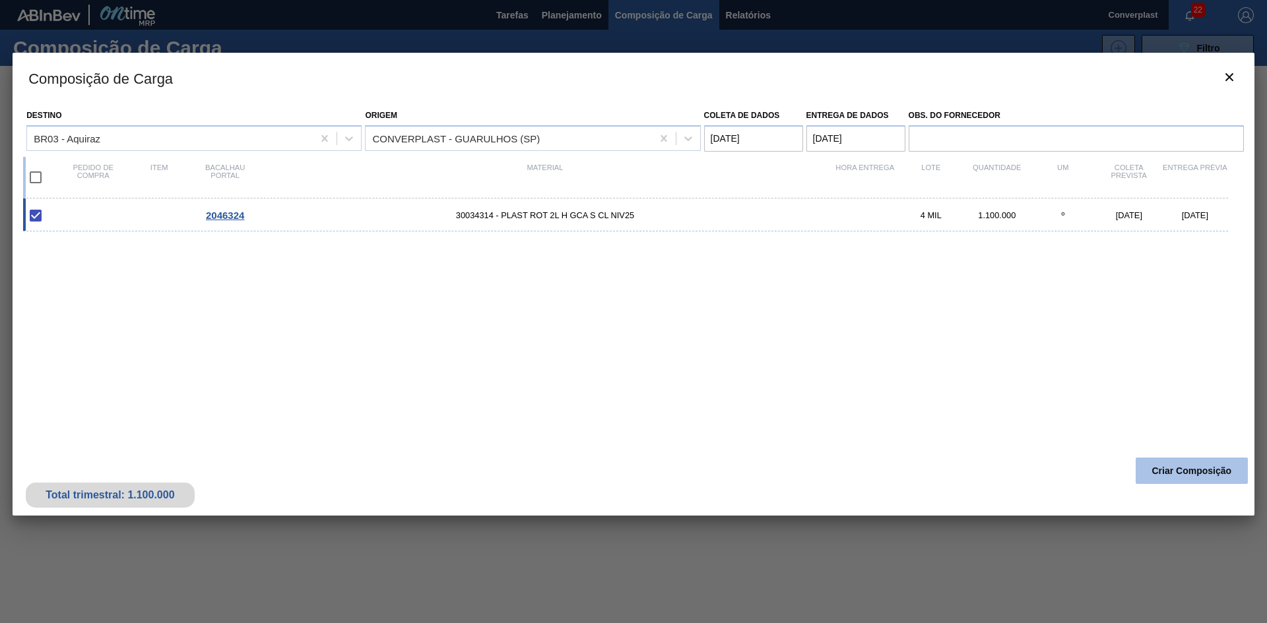
click at [1194, 460] on button "Criar Composição" at bounding box center [1191, 471] width 112 height 26
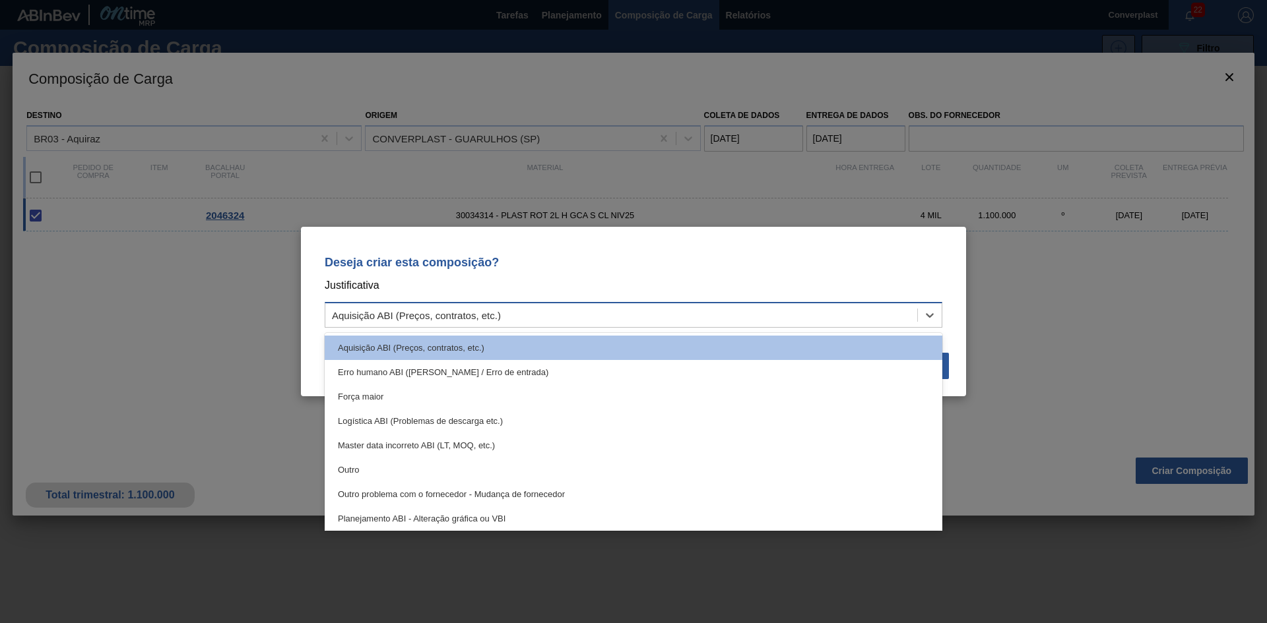
click at [742, 309] on div "Aquisição ABI (Preços, contratos, etc.)" at bounding box center [621, 315] width 592 height 19
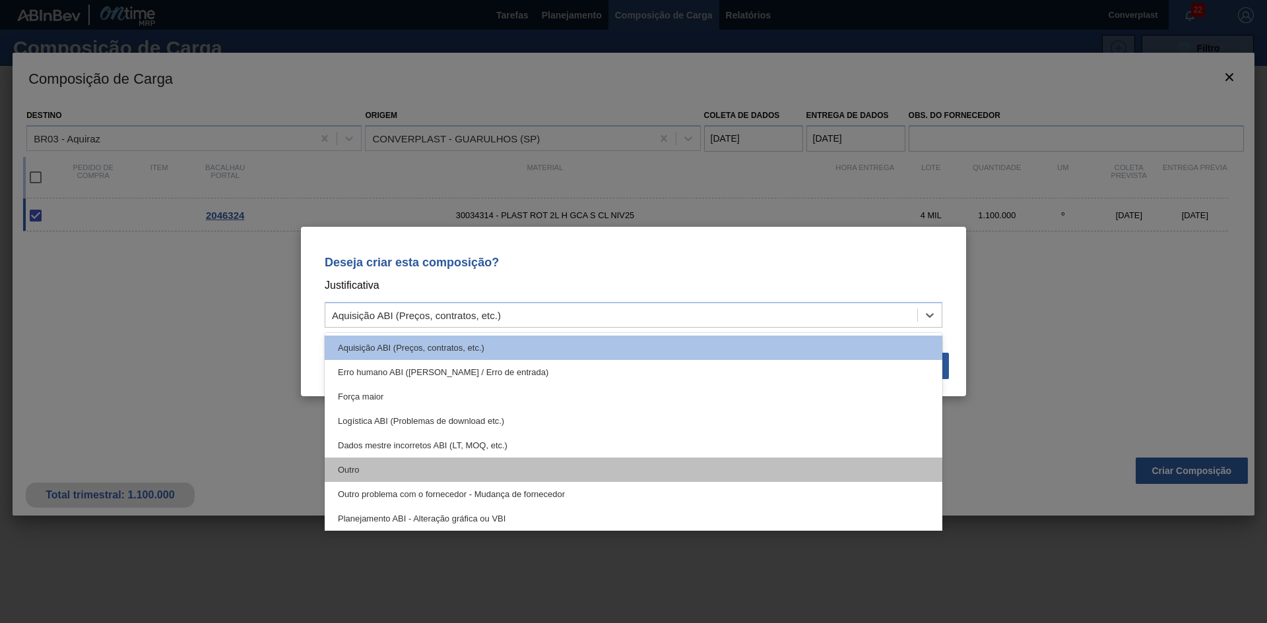
click at [607, 462] on div "Outro" at bounding box center [634, 470] width 618 height 24
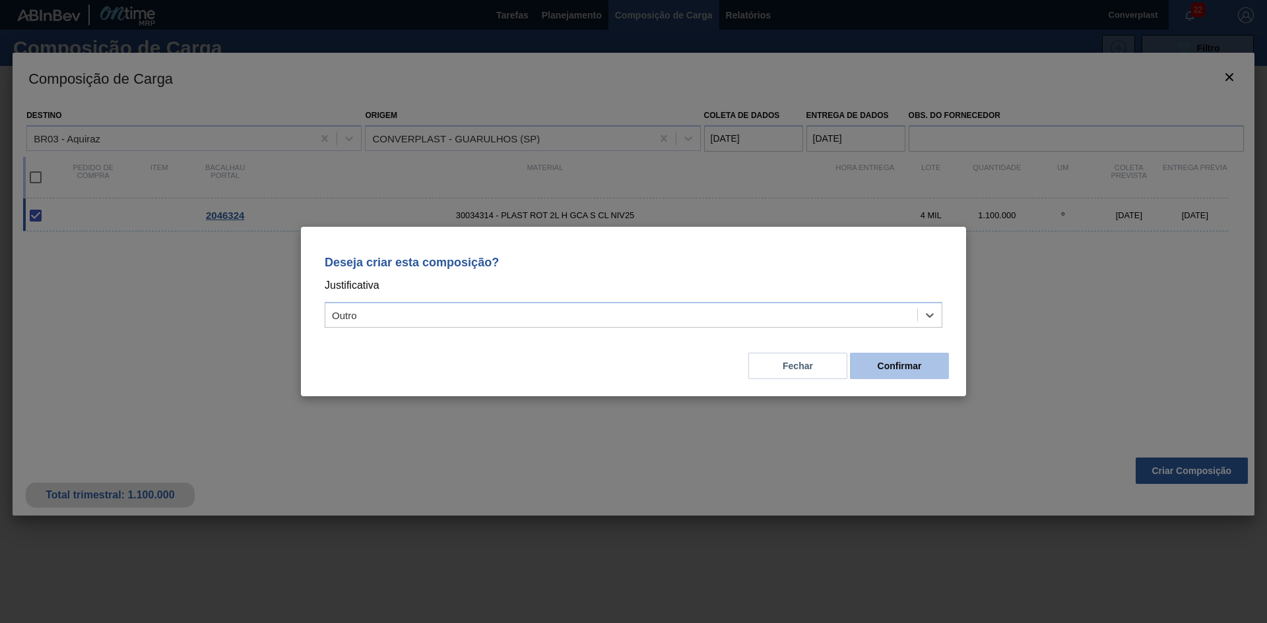
click at [874, 365] on button "Confirmar" at bounding box center [899, 366] width 99 height 26
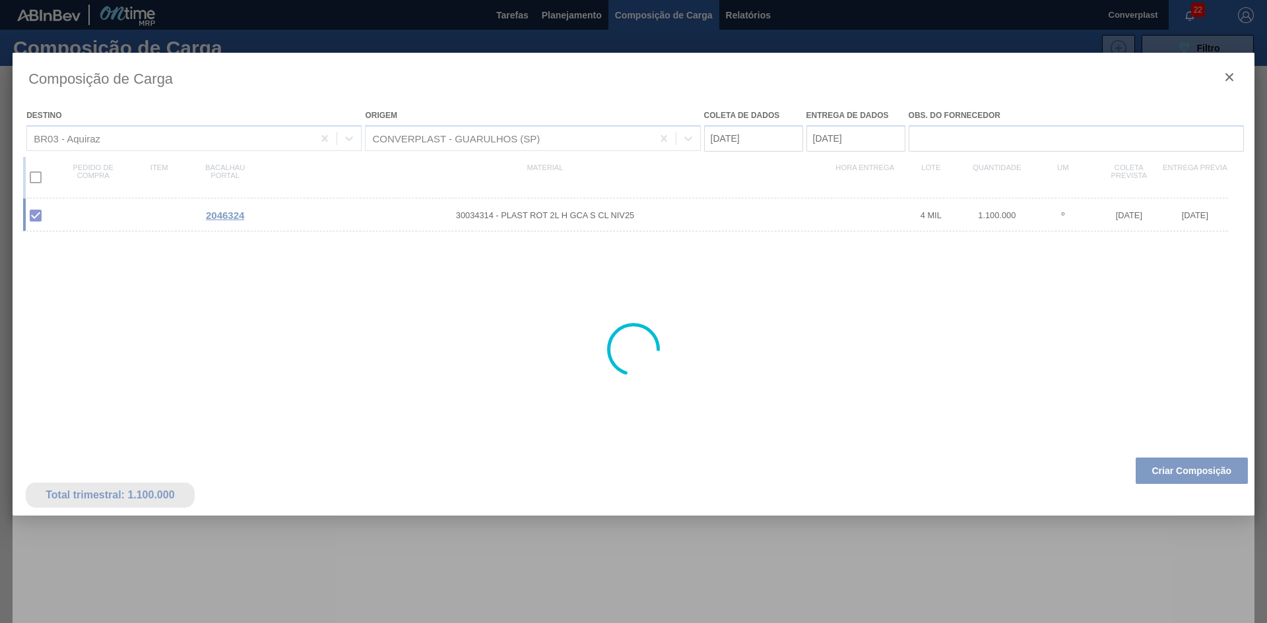
click at [696, 538] on div at bounding box center [634, 350] width 1242 height 594
click at [554, 13] on div at bounding box center [633, 311] width 1267 height 623
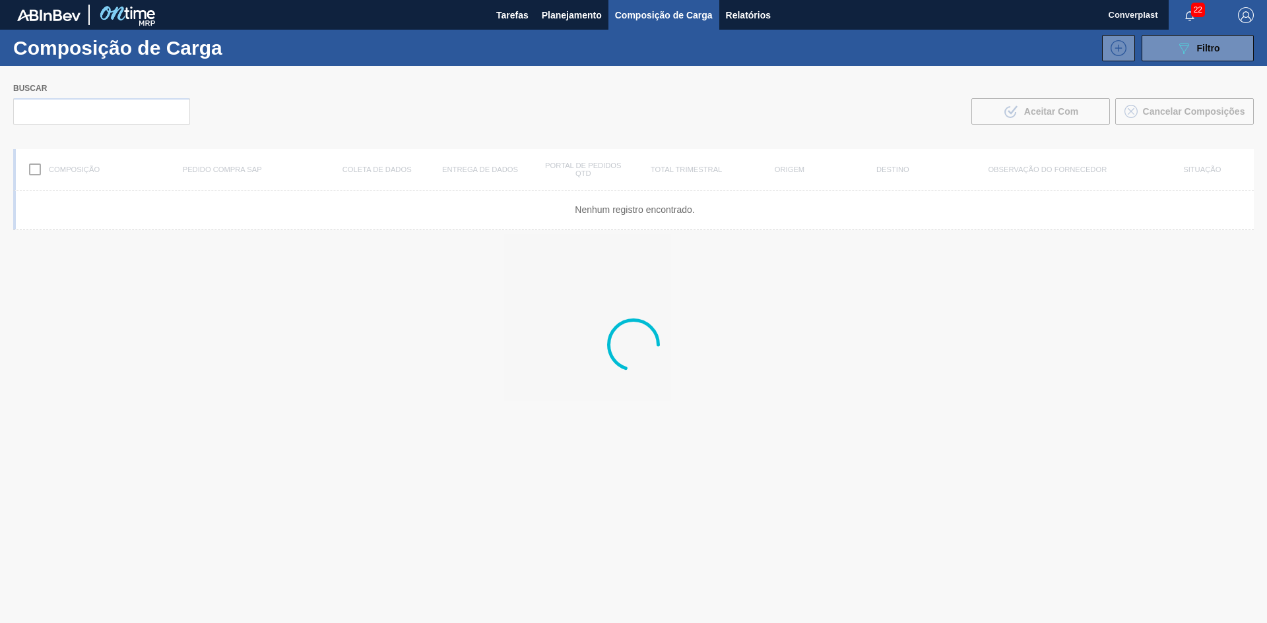
click at [554, 13] on font "Planejamento" at bounding box center [572, 15] width 60 height 11
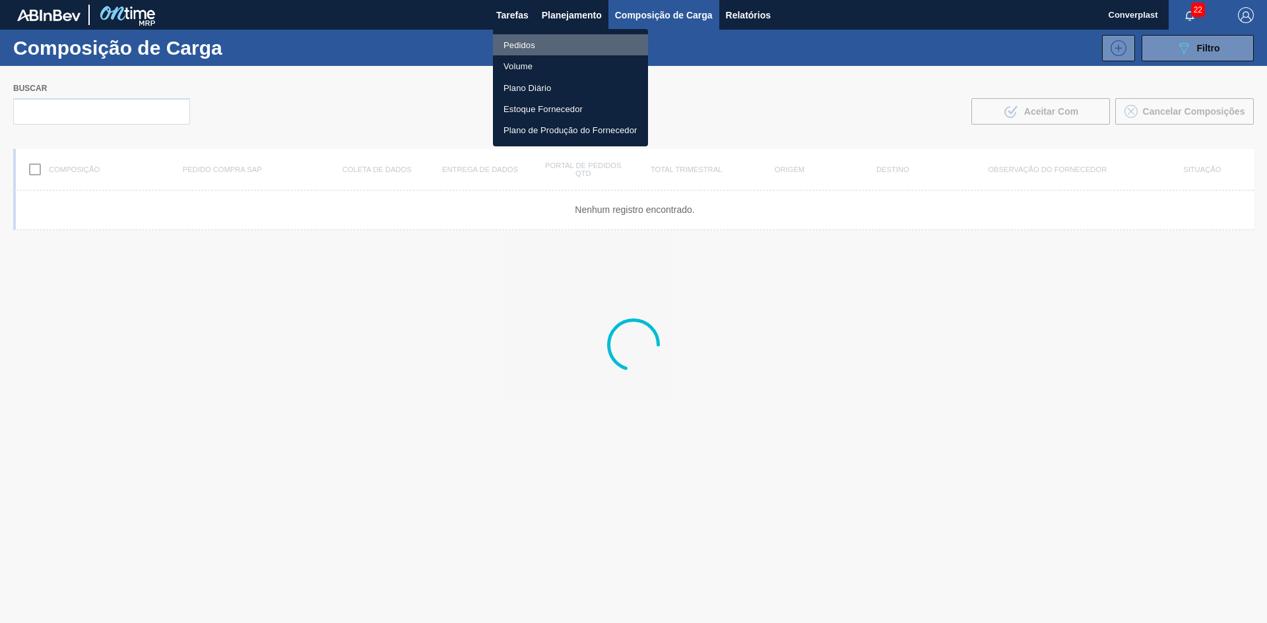
click at [515, 48] on font "Pedidos" at bounding box center [519, 45] width 32 height 10
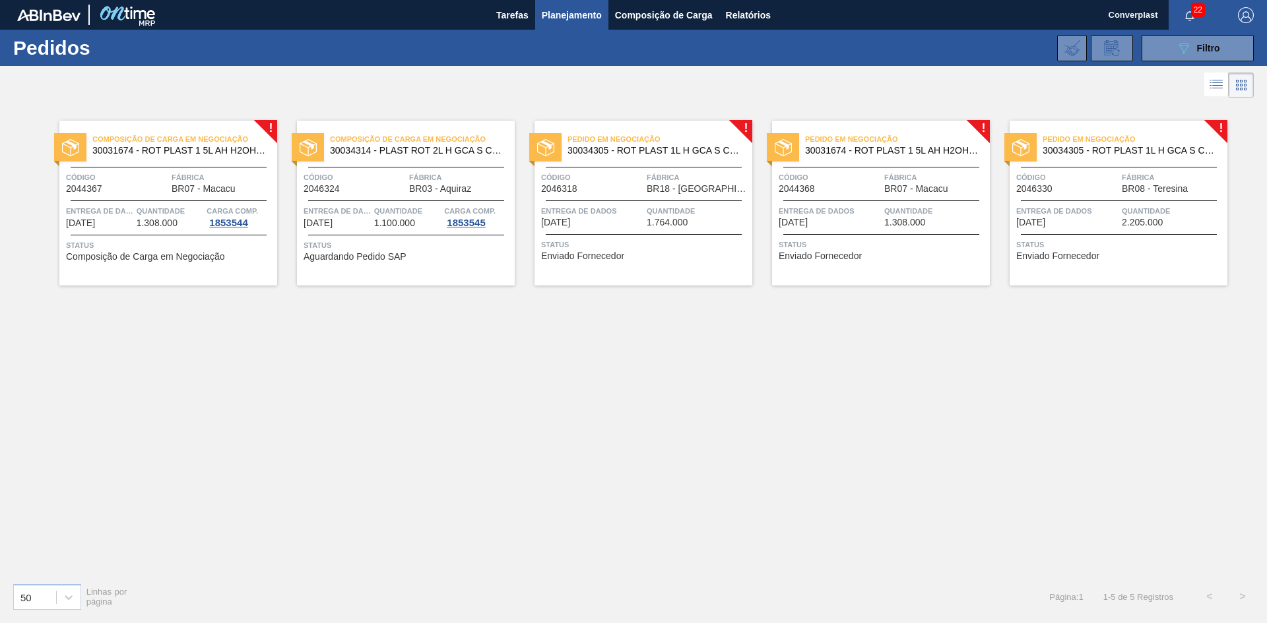
click at [568, 244] on font "Status" at bounding box center [555, 245] width 28 height 8
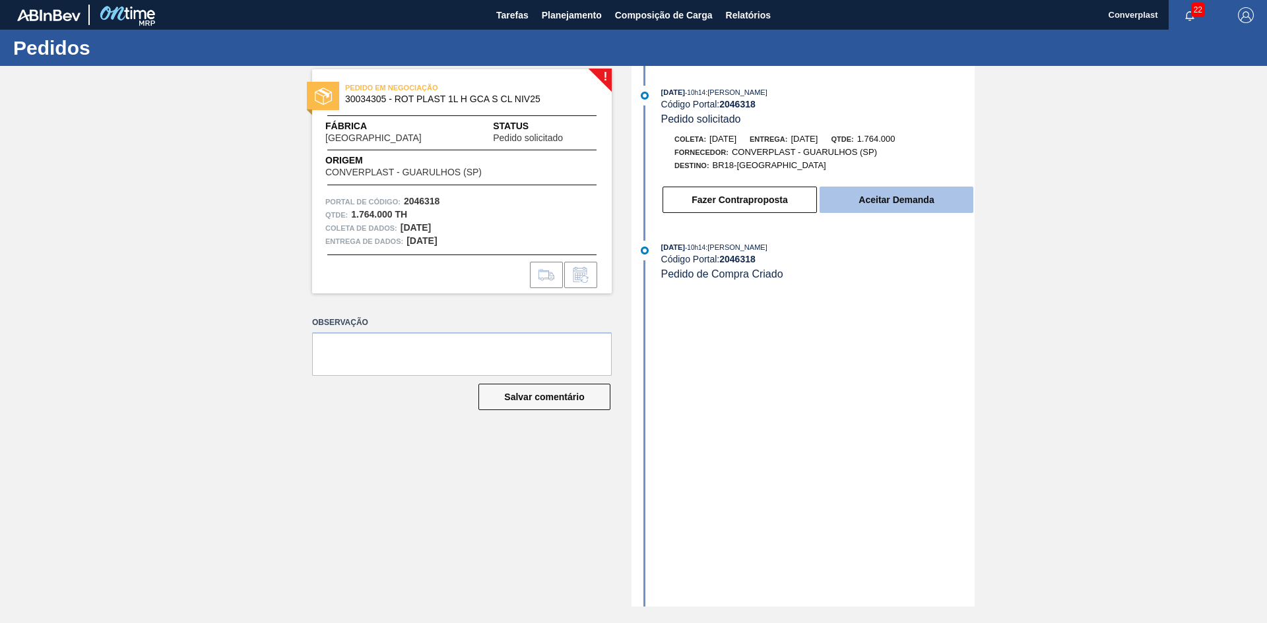
click at [848, 200] on button "Aceitar Demanda" at bounding box center [896, 200] width 154 height 26
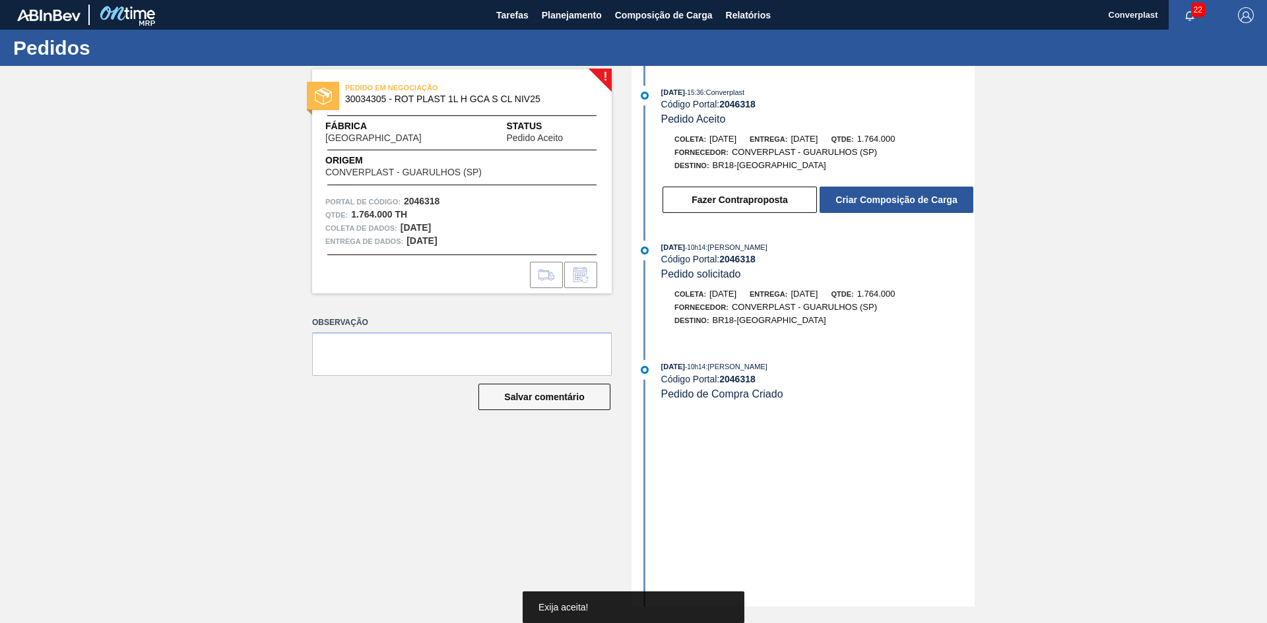
click at [430, 517] on div "! PEDIDO EM NEGOCIAÇÃO 30034305 - ROT PLAST 1L H GCA S CL NIV25 Fábrica [GEOGRA…" at bounding box center [451, 336] width 319 height 541
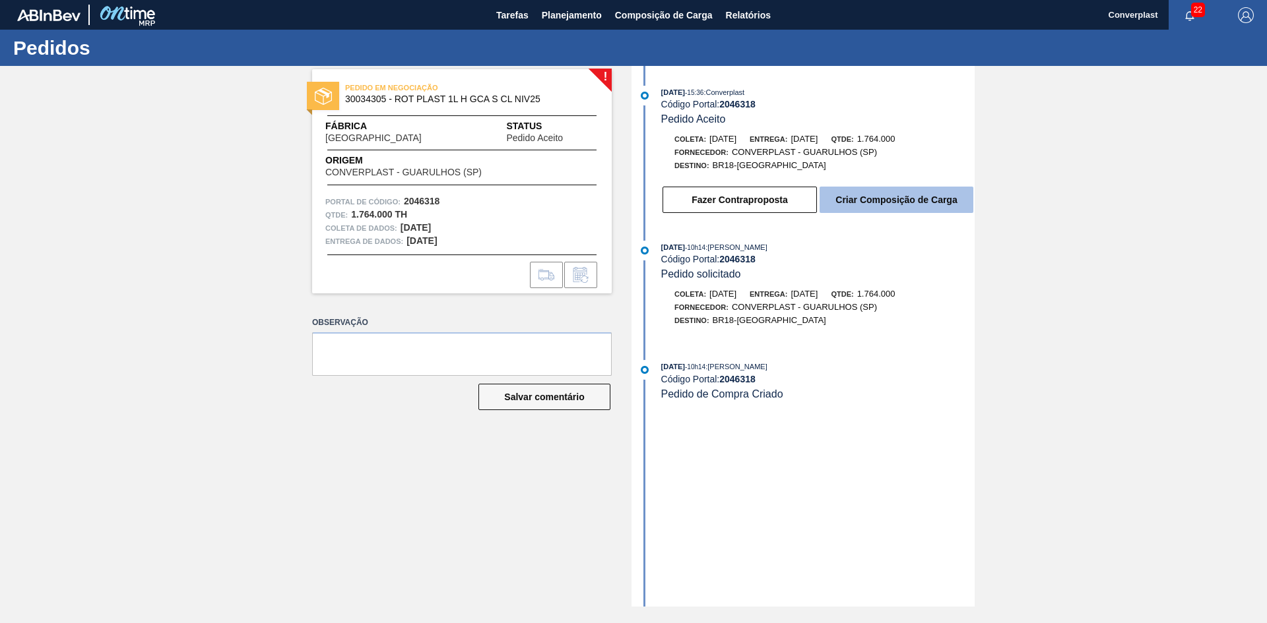
click at [846, 200] on font "Criar Composição de Carga" at bounding box center [895, 200] width 121 height 11
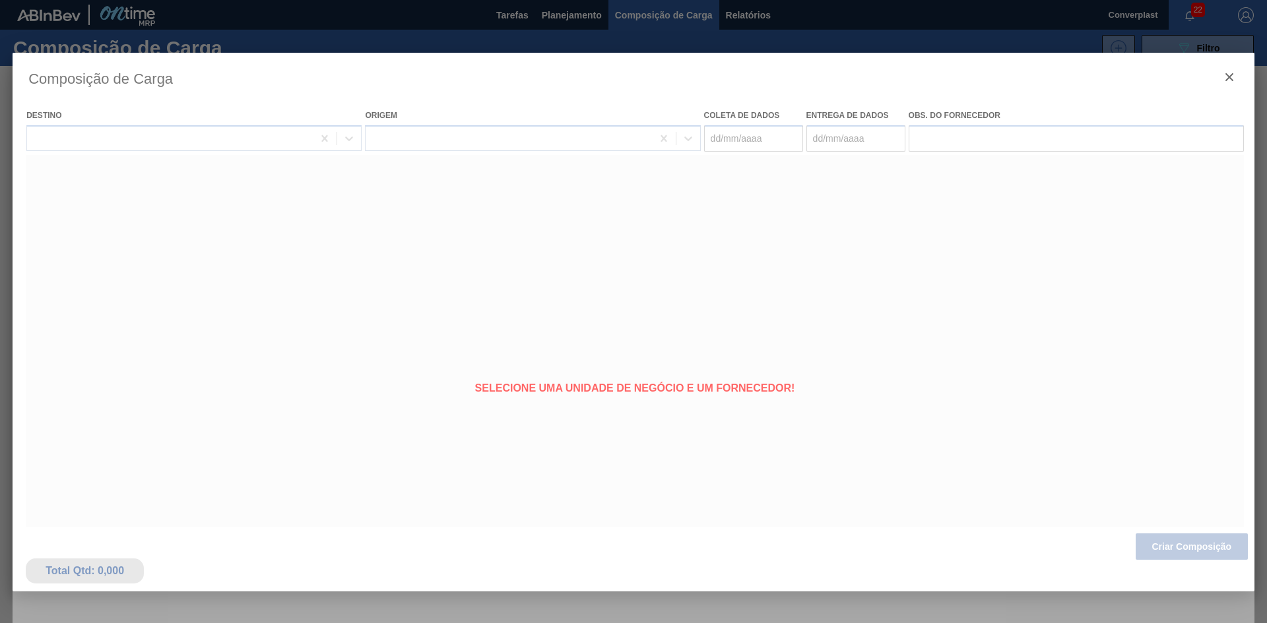
type coleta "[DATE]"
type Entrega "[DATE]"
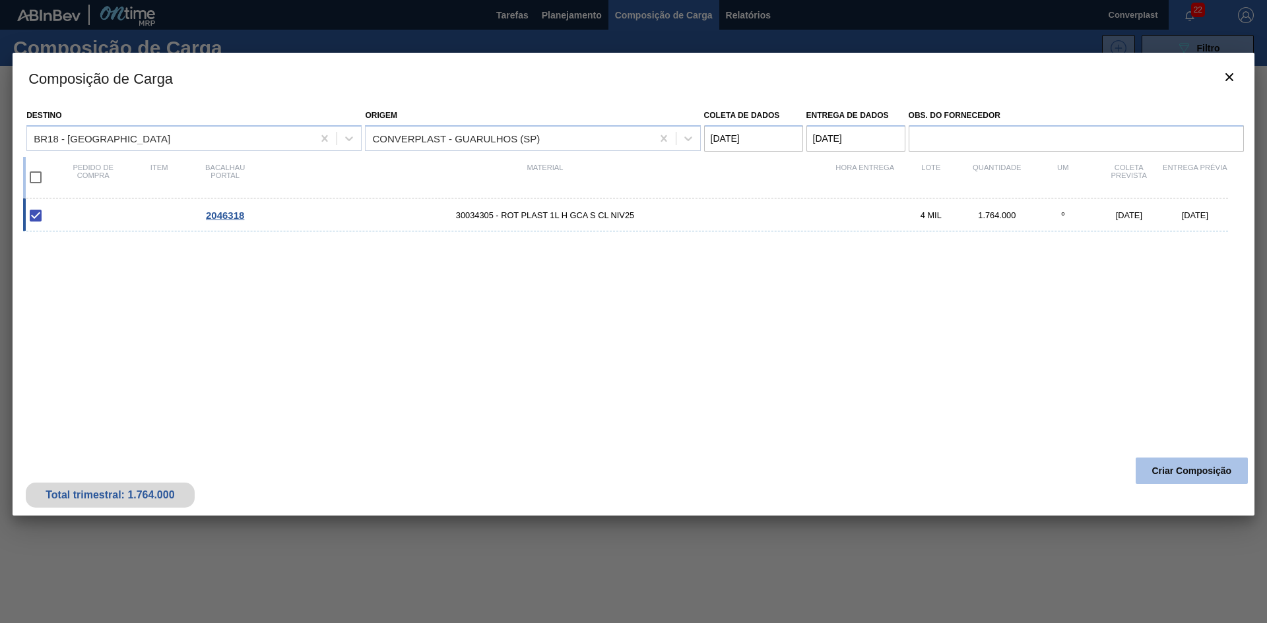
click at [1164, 471] on font "Criar Composição" at bounding box center [1192, 471] width 80 height 11
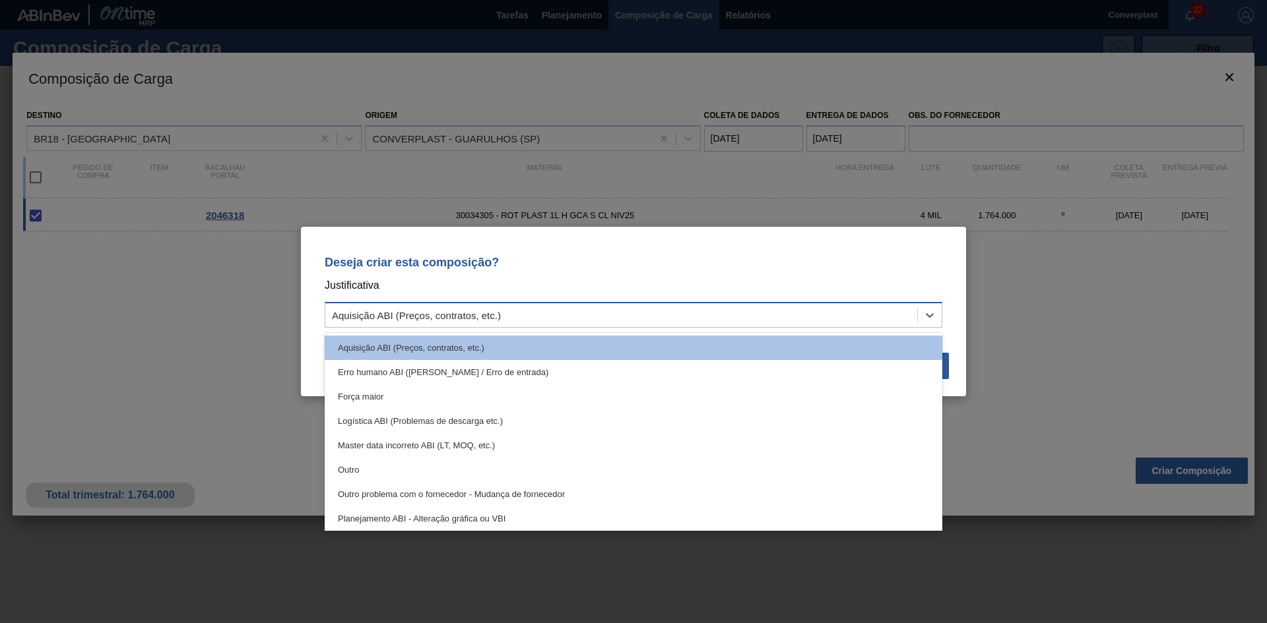
drag, startPoint x: 556, startPoint y: 305, endPoint x: 540, endPoint y: 344, distance: 42.9
click at [556, 306] on div "Aquisição ABI (Preços, contratos, etc.)" at bounding box center [634, 315] width 618 height 26
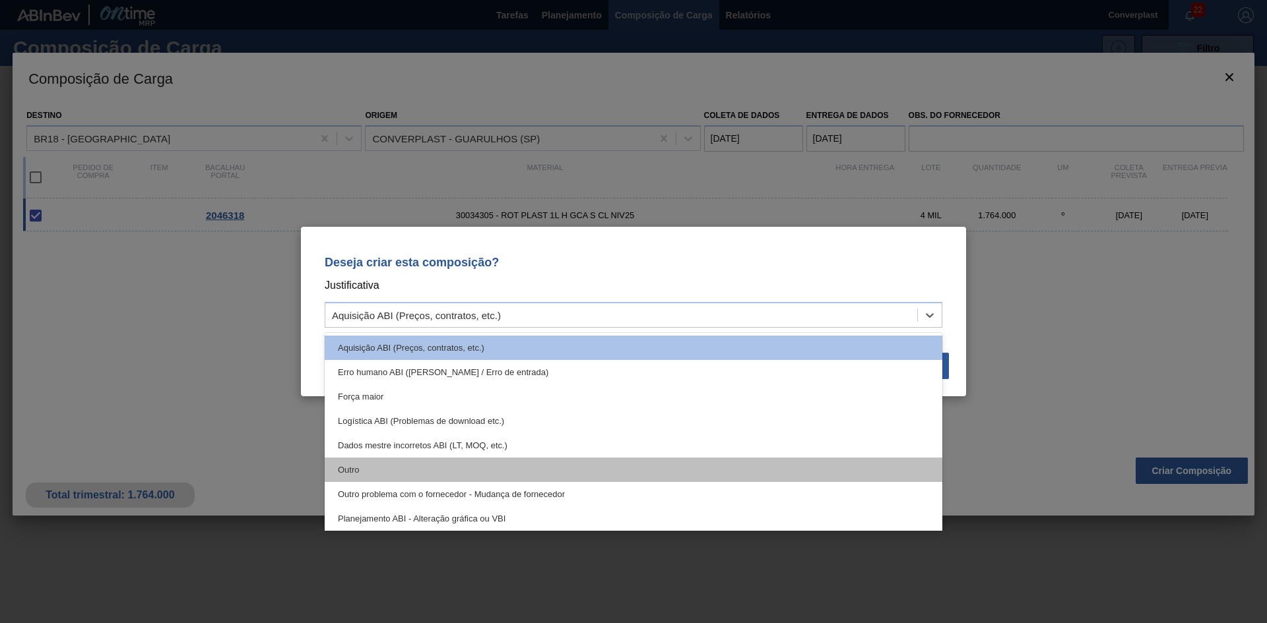
click at [474, 464] on div "Outro" at bounding box center [634, 470] width 618 height 24
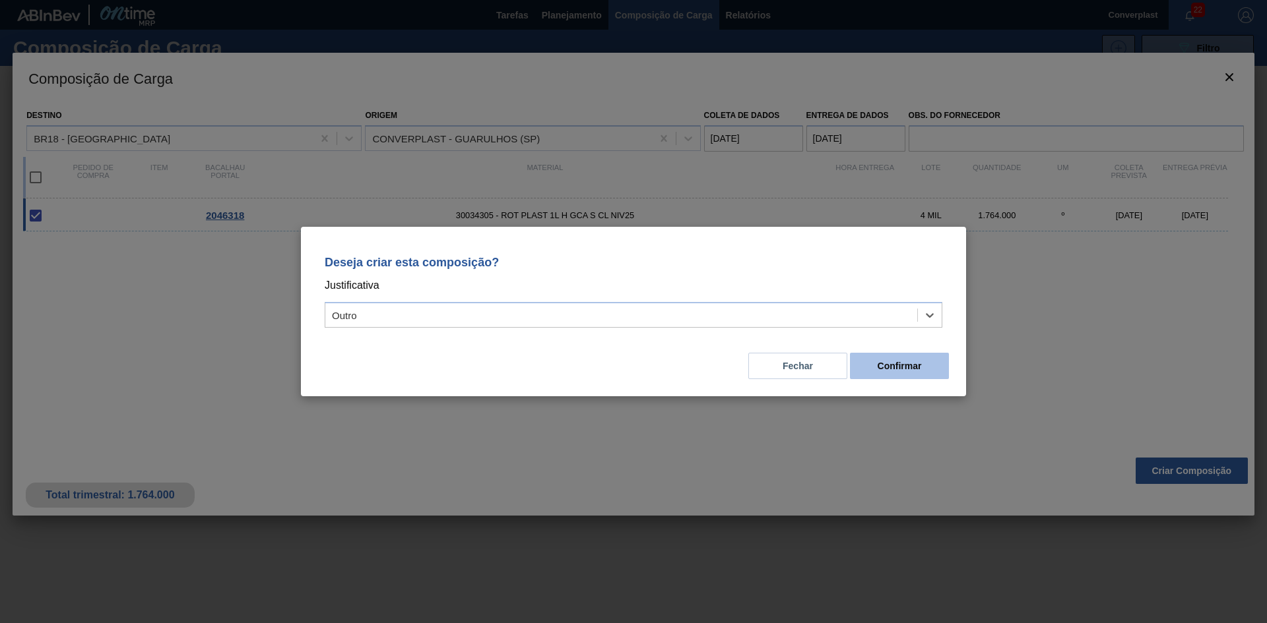
click at [858, 364] on button "Confirmar" at bounding box center [899, 366] width 99 height 26
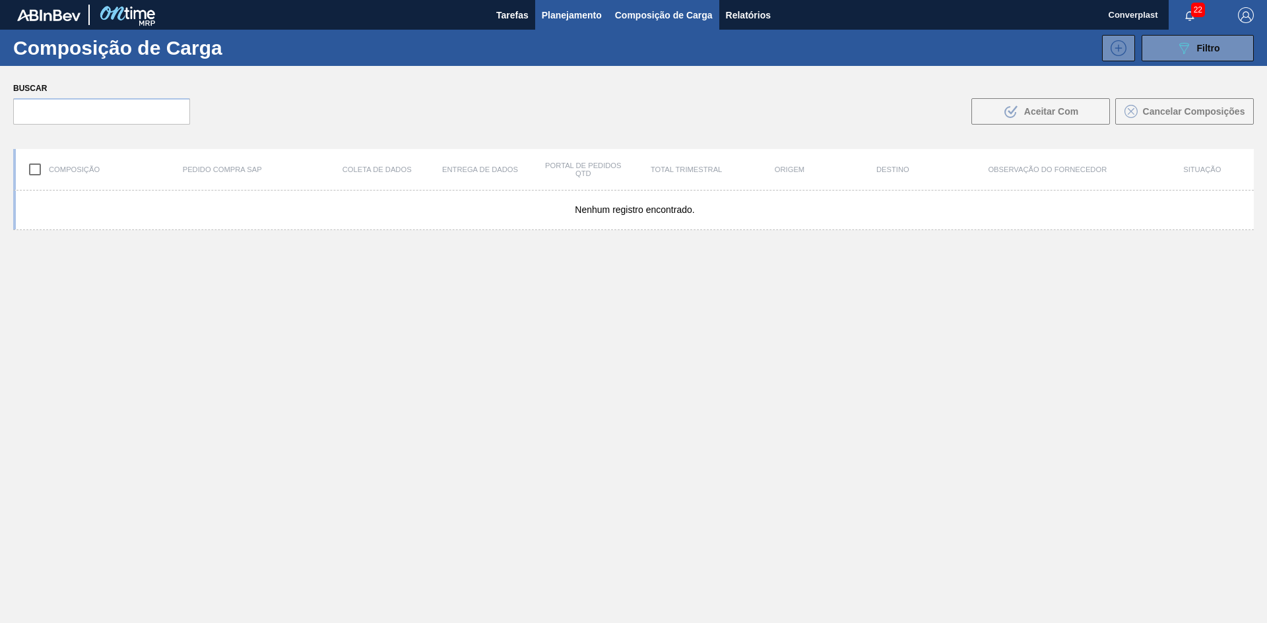
click at [557, 10] on font "Planejamento" at bounding box center [572, 15] width 60 height 11
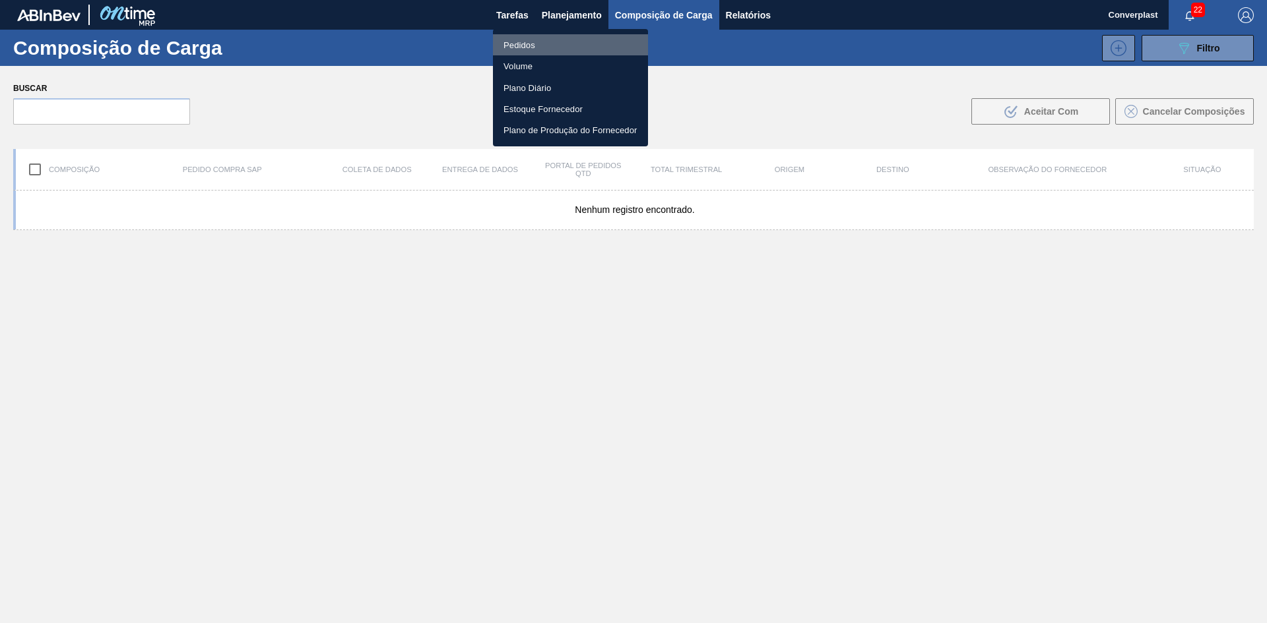
click at [523, 42] on font "Pedidos" at bounding box center [519, 45] width 32 height 10
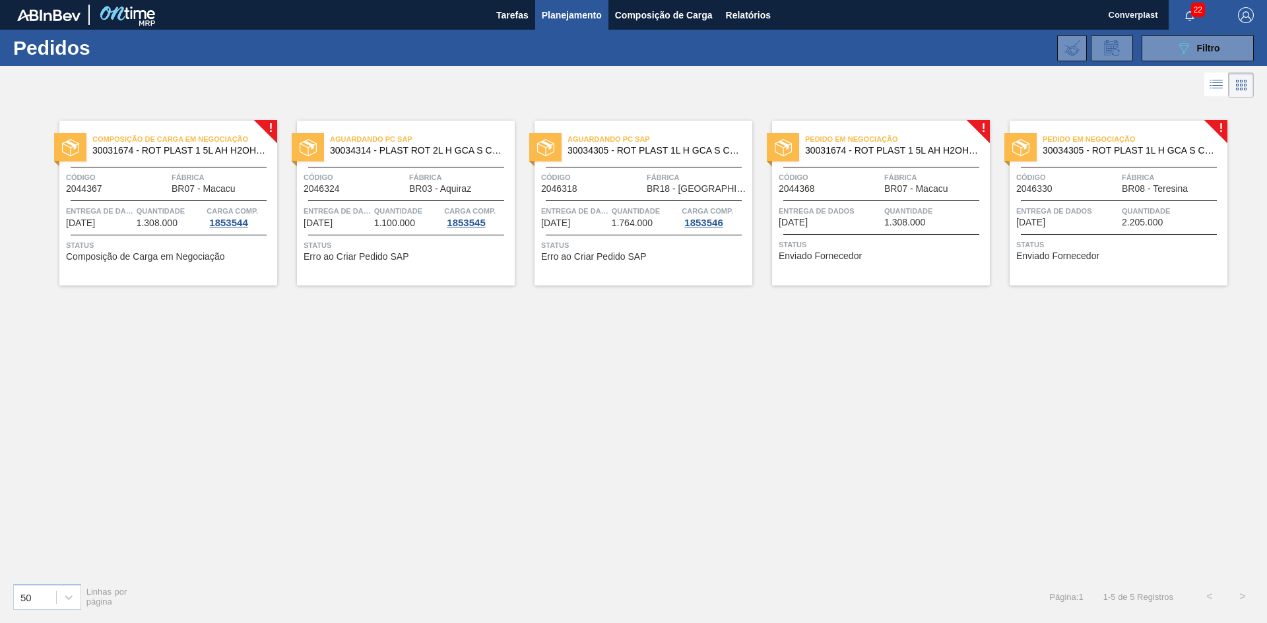
click at [410, 402] on div "! Composição de Carga em Negociação 30031674 - ROT PLAST 1 5L AH H2OH LIMÃO IN2…" at bounding box center [633, 337] width 1267 height 472
click at [864, 241] on span "Status" at bounding box center [882, 244] width 208 height 13
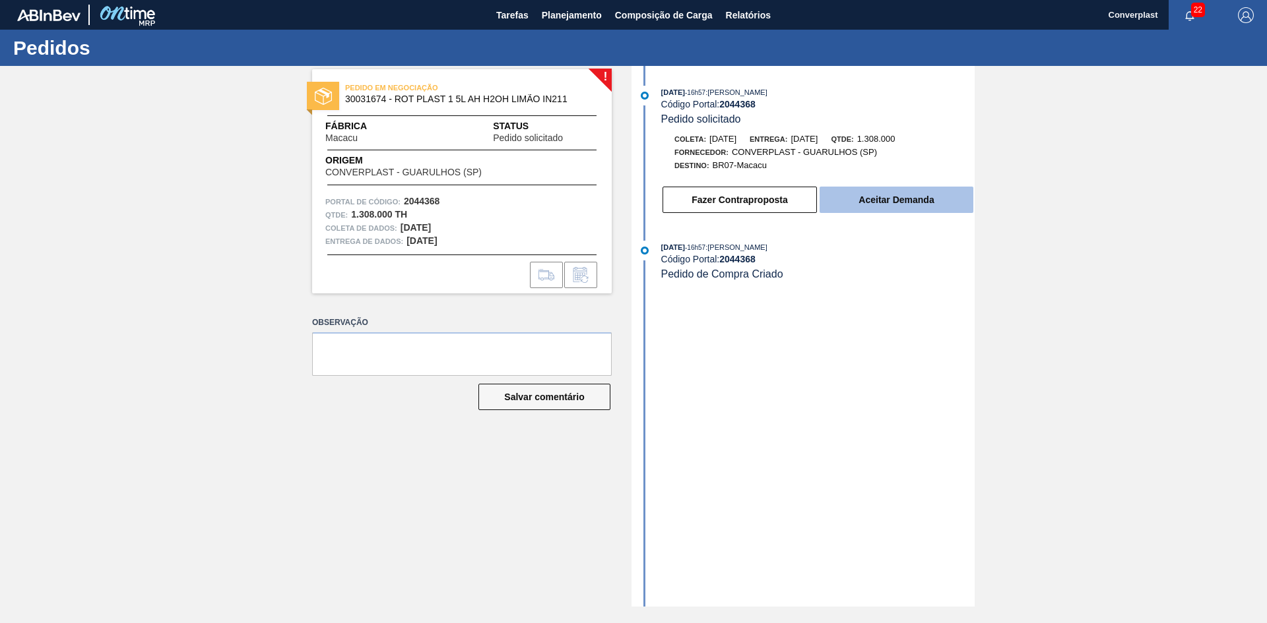
click at [851, 203] on button "Aceitar Demanda" at bounding box center [896, 200] width 154 height 26
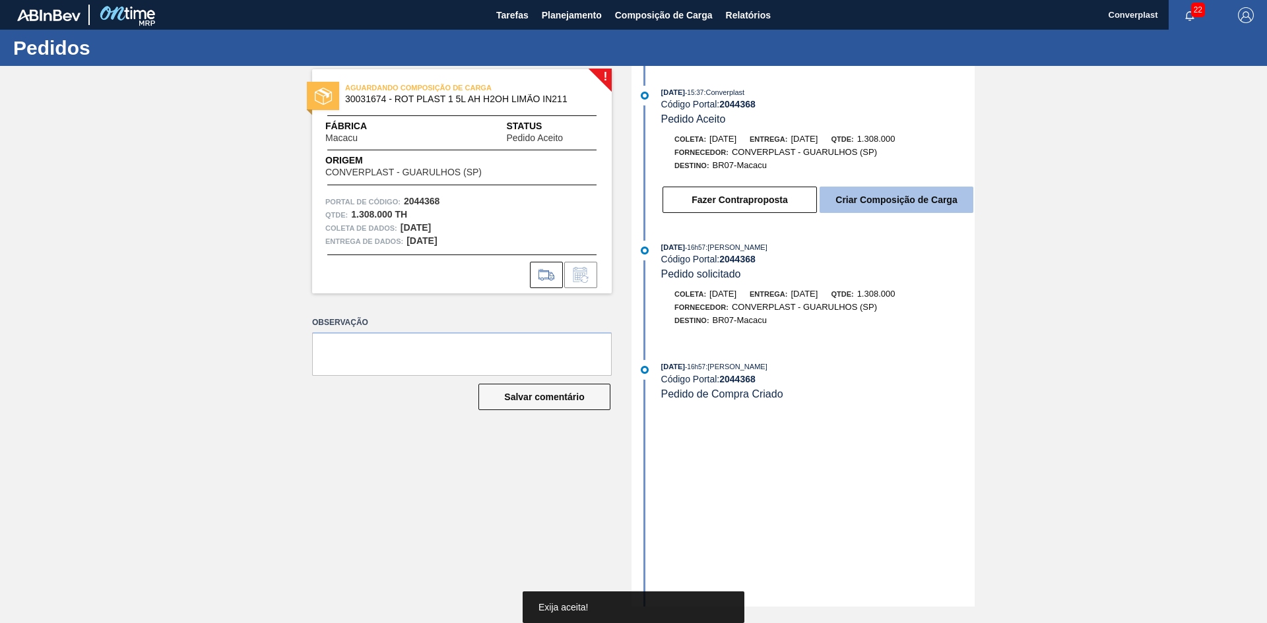
click at [877, 203] on font "Criar Composição de Carga" at bounding box center [895, 200] width 121 height 11
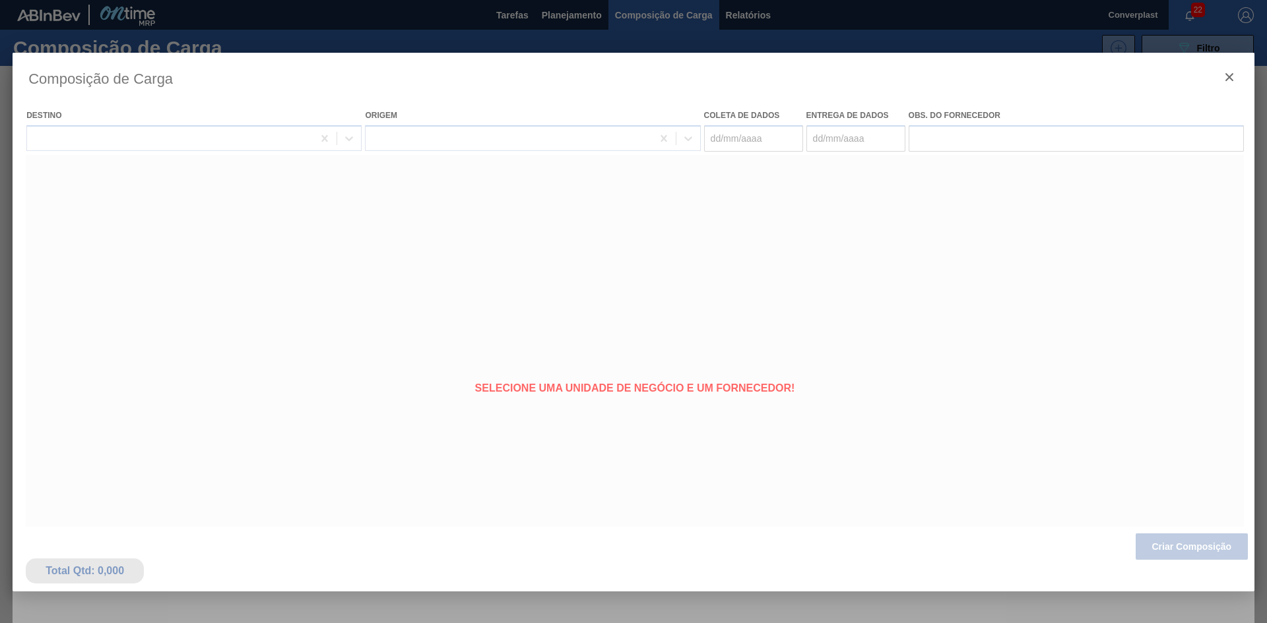
type coleta "[DATE]"
type Entrega "[DATE]"
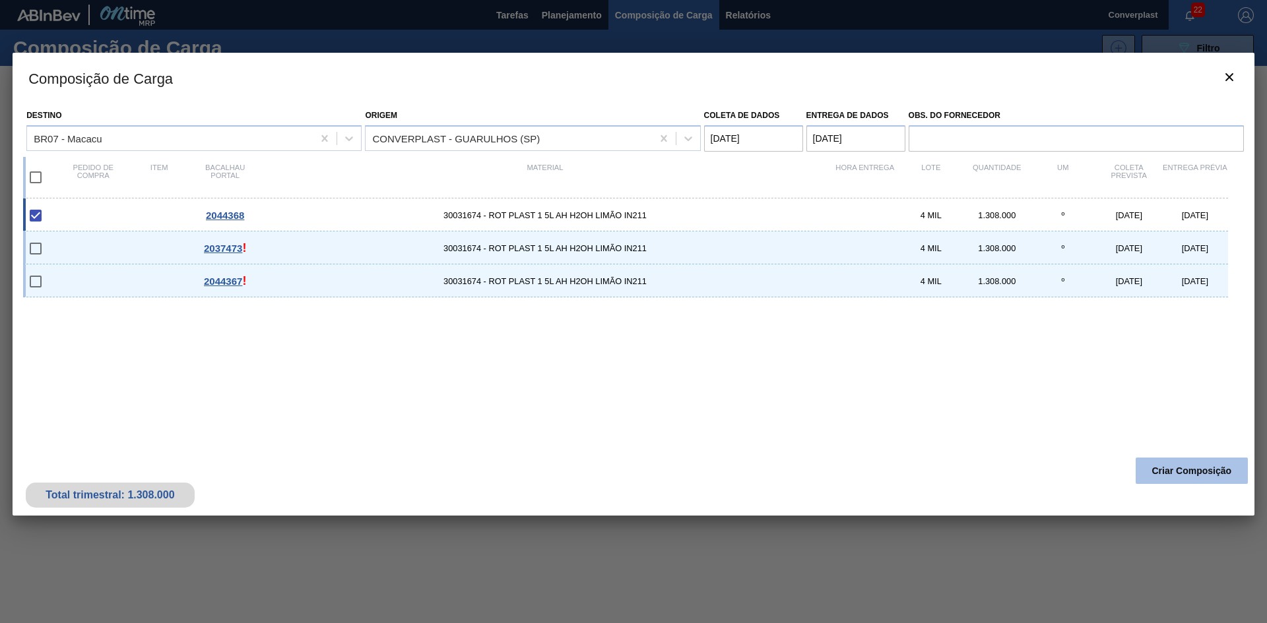
click at [1203, 475] on font "Criar Composição" at bounding box center [1192, 471] width 80 height 11
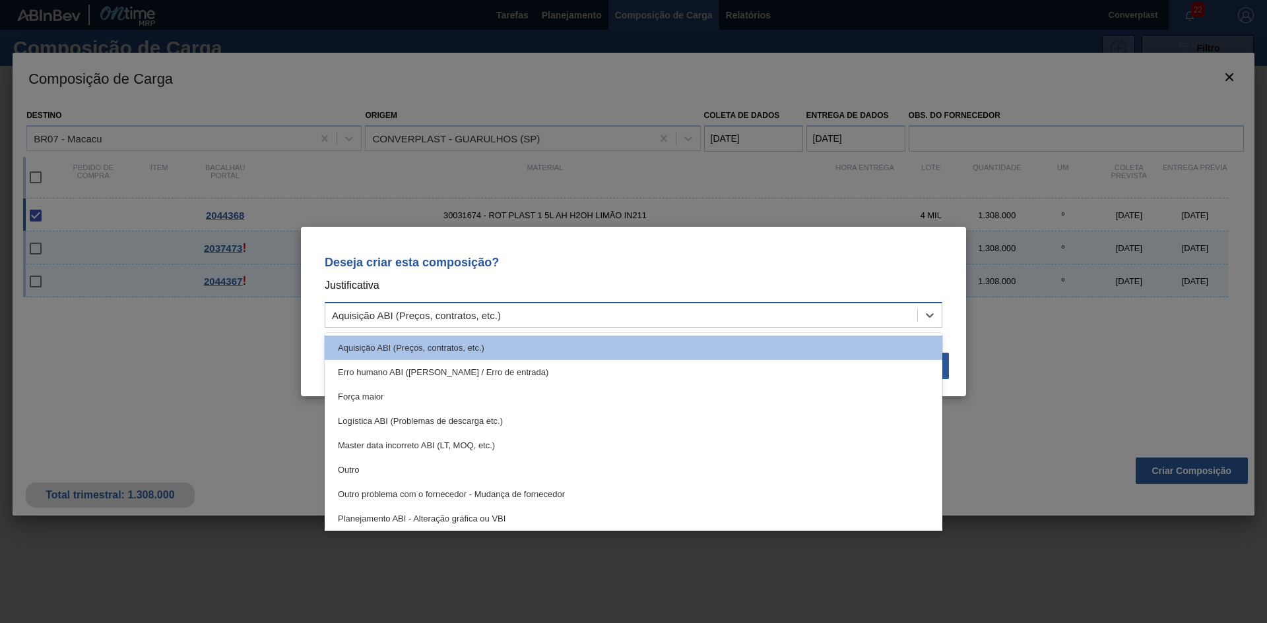
click at [544, 308] on div "Aquisição ABI (Preços, contratos, etc.)" at bounding box center [621, 315] width 592 height 19
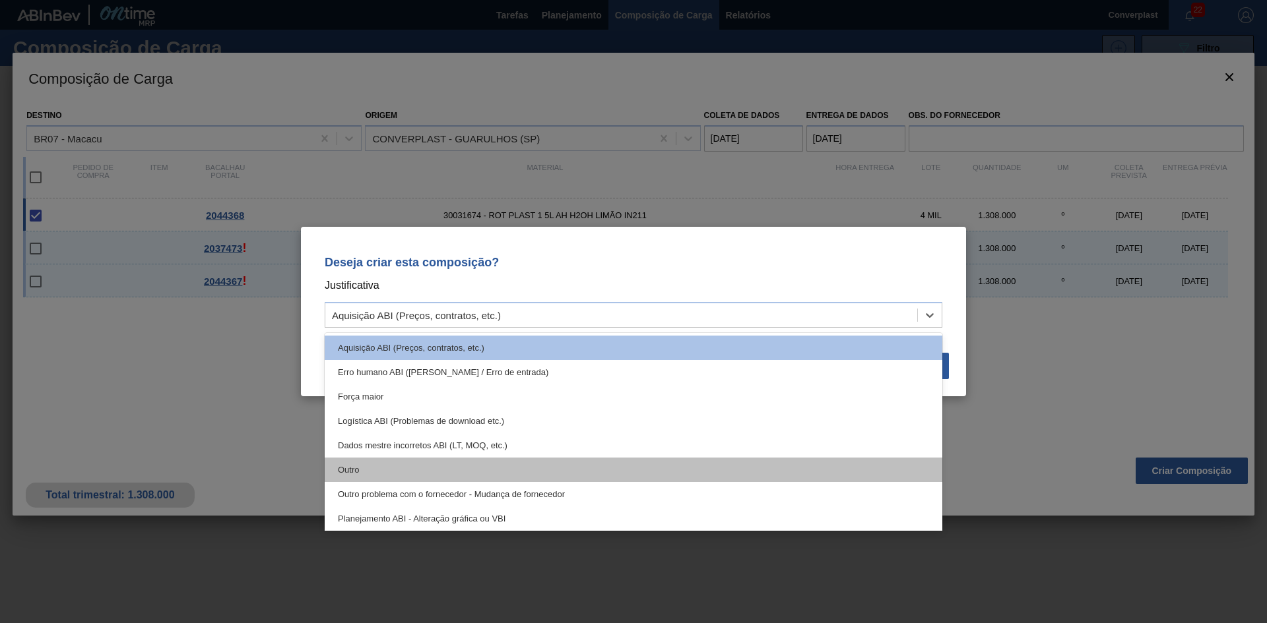
click at [478, 460] on div "Outro" at bounding box center [634, 470] width 618 height 24
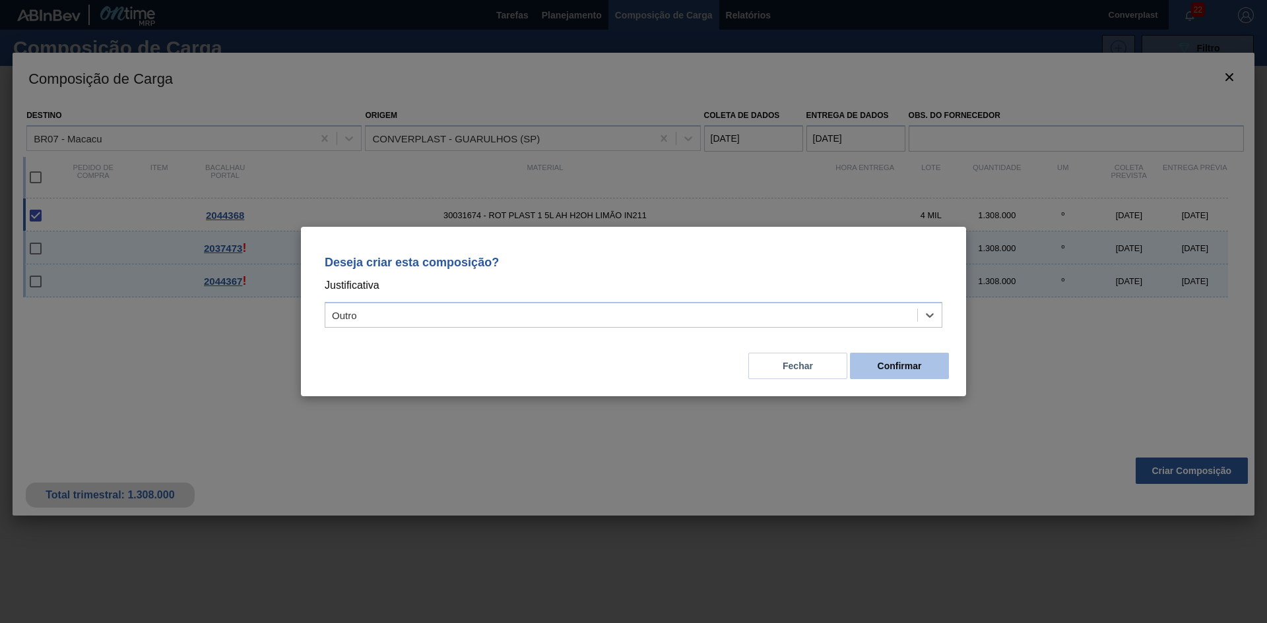
click at [883, 365] on font "Confirmar" at bounding box center [899, 366] width 44 height 11
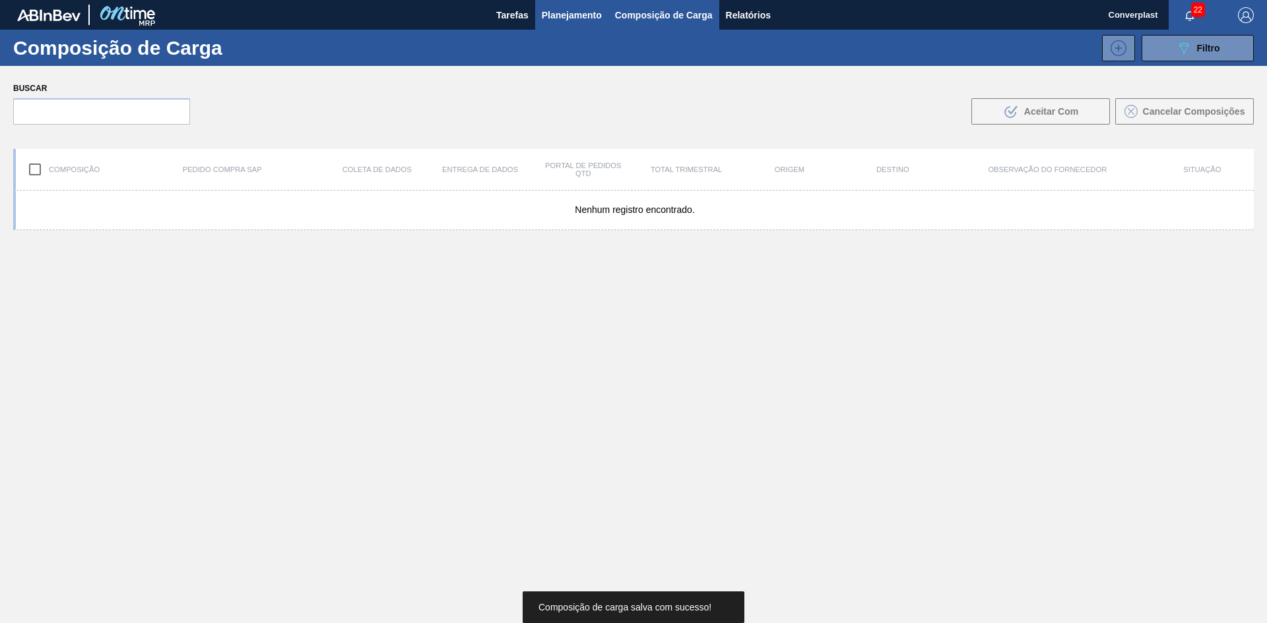
drag, startPoint x: 565, startPoint y: 41, endPoint x: 567, endPoint y: 27, distance: 13.9
click at [565, 41] on div "089F7B8B-B2A5-4AFE-B5C0-19BA573D28AC Filtro" at bounding box center [745, 48] width 1029 height 26
click at [569, 16] on font "Planejamento" at bounding box center [572, 15] width 60 height 11
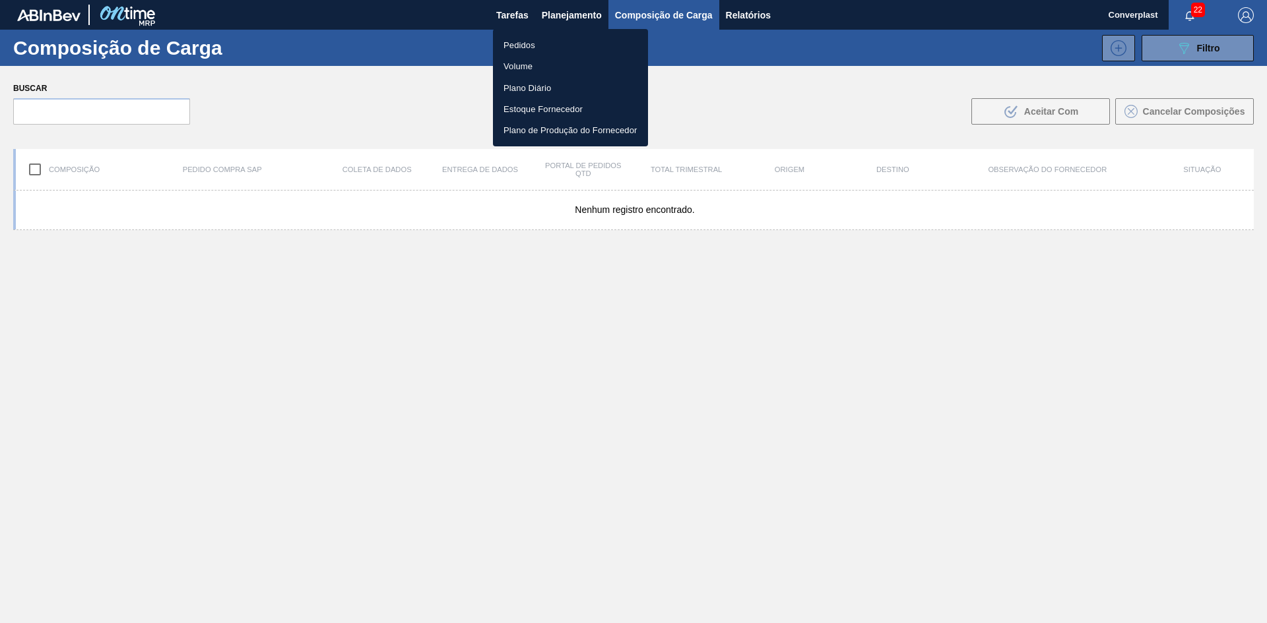
click at [550, 46] on li "Pedidos" at bounding box center [570, 44] width 155 height 21
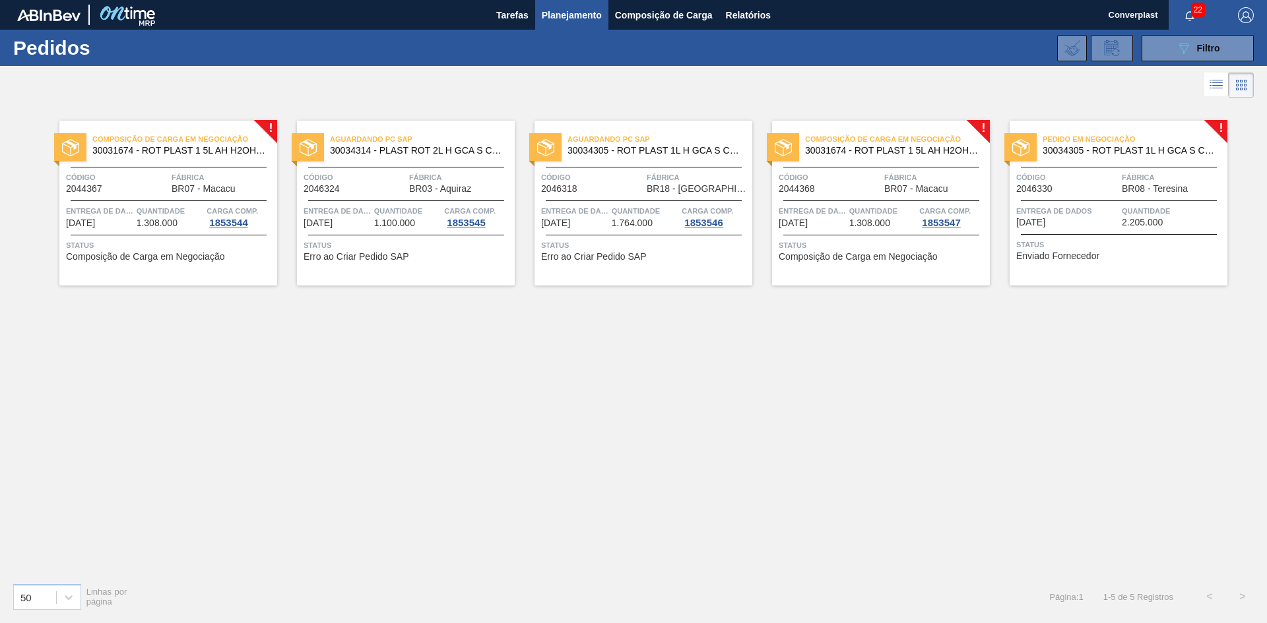
click at [1065, 267] on div "Pedido em Negociação 30034305 - ROT PLAST 1L H GCA S CL NIV25 Código 2046330 Fá…" at bounding box center [1118, 203] width 218 height 165
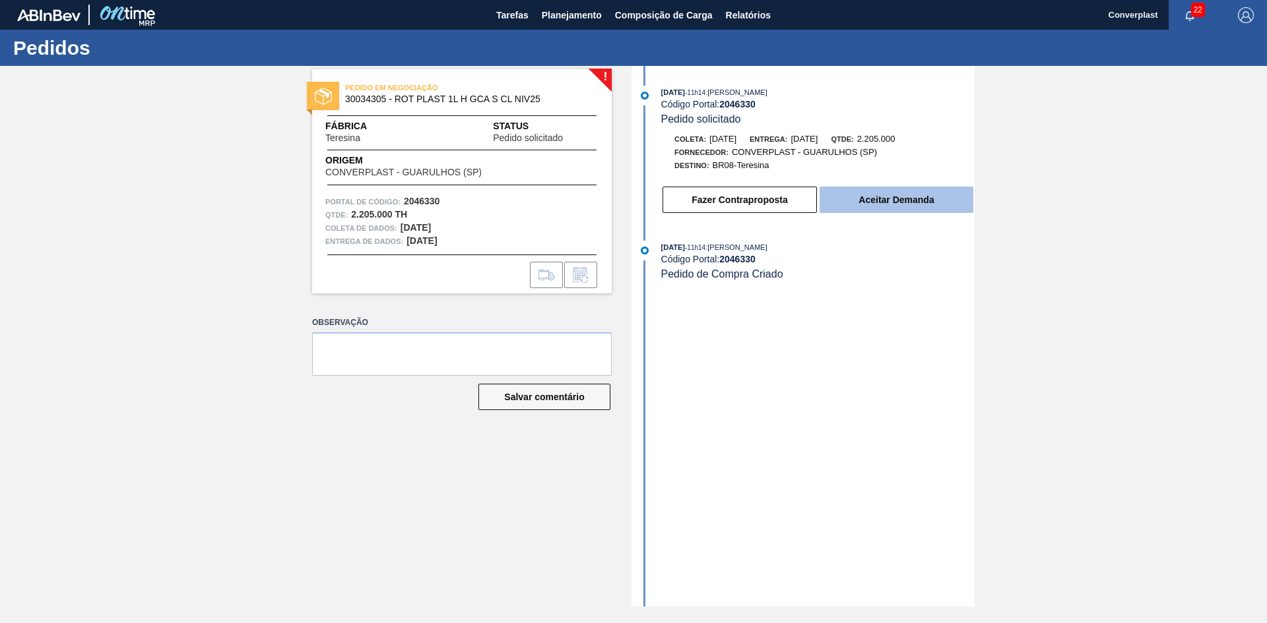
click at [959, 193] on button "Aceitar Demanda" at bounding box center [896, 200] width 154 height 26
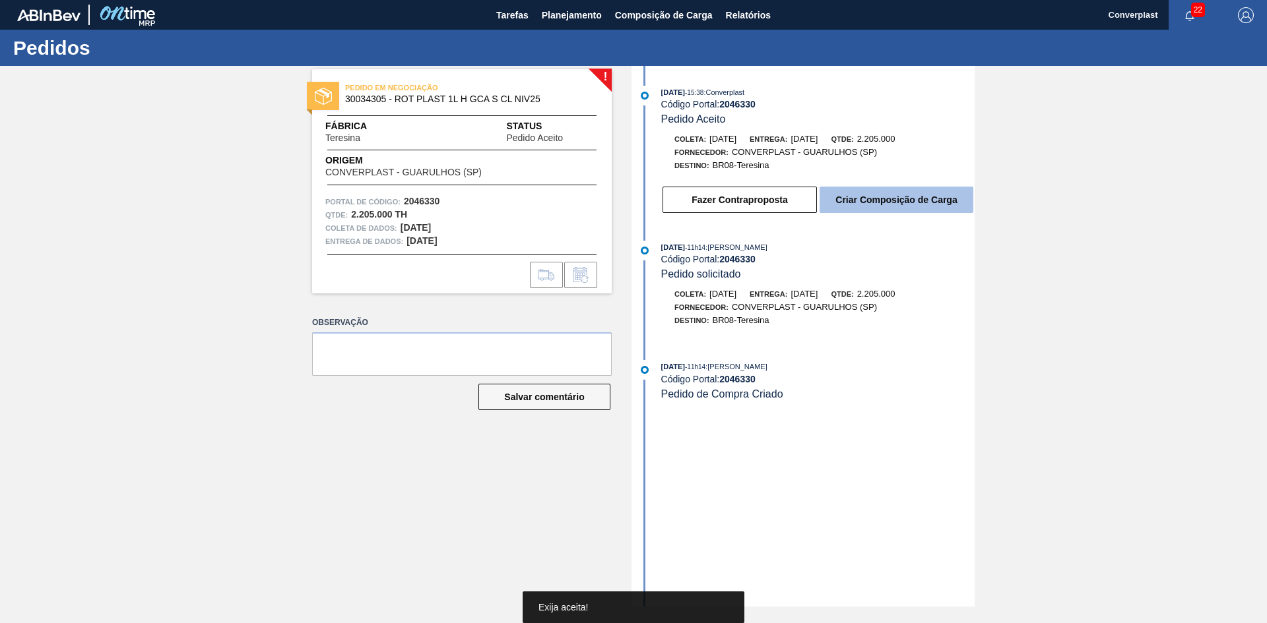
click at [922, 199] on font "Criar Composição de Carga" at bounding box center [895, 200] width 121 height 11
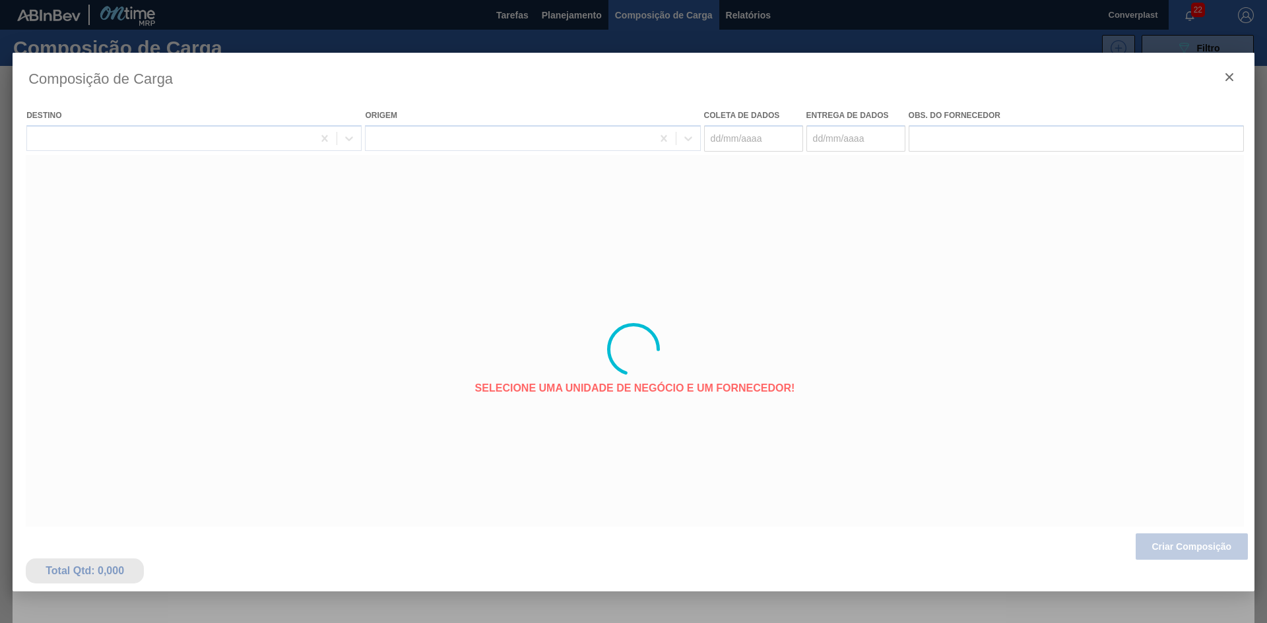
type coleta "[DATE]"
type Entrega "[DATE]"
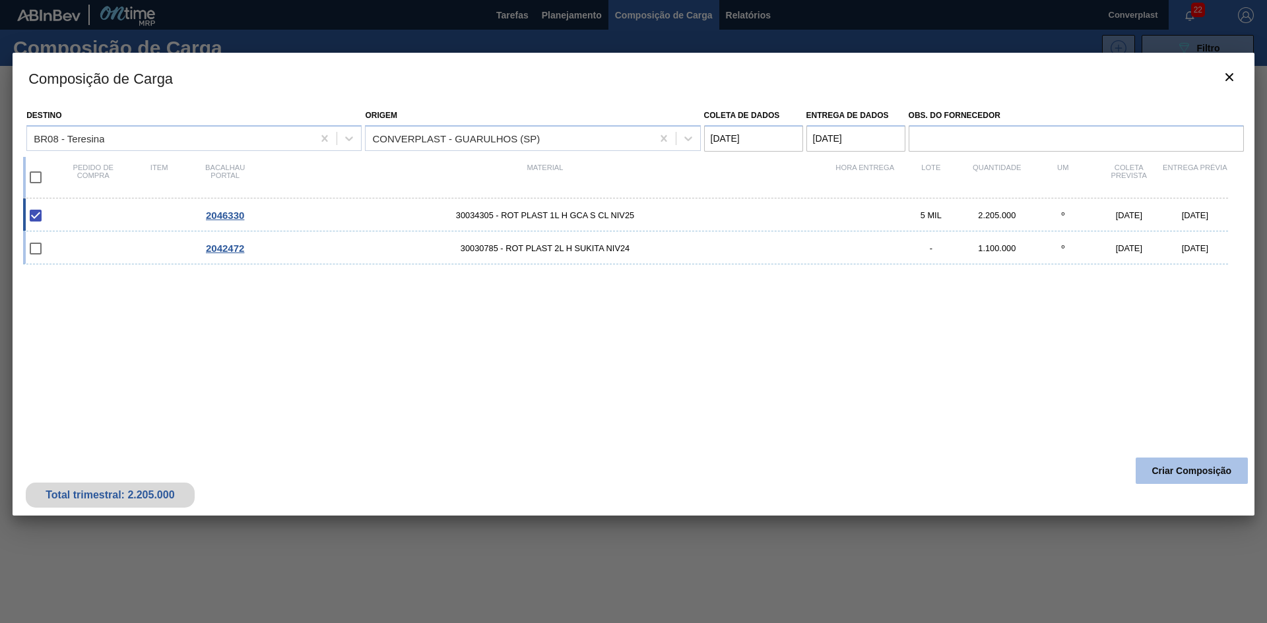
click at [1139, 470] on button "Criar Composição" at bounding box center [1191, 471] width 112 height 26
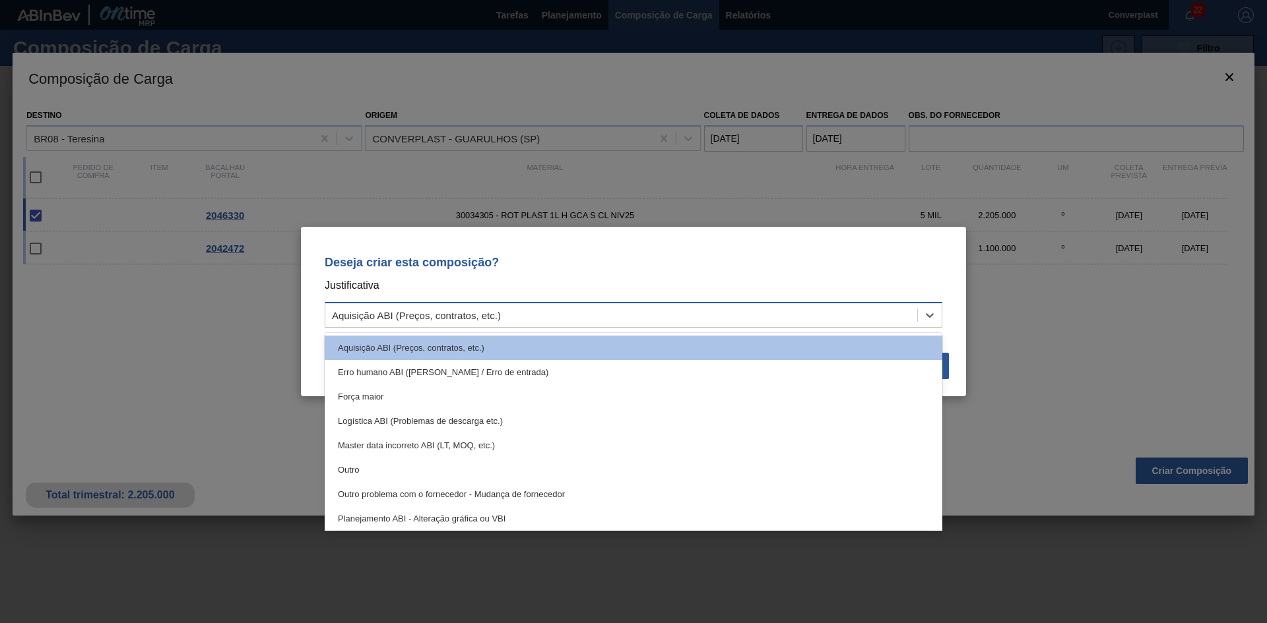
click at [550, 309] on div "Aquisição ABI (Preços, contratos, etc.)" at bounding box center [621, 315] width 592 height 19
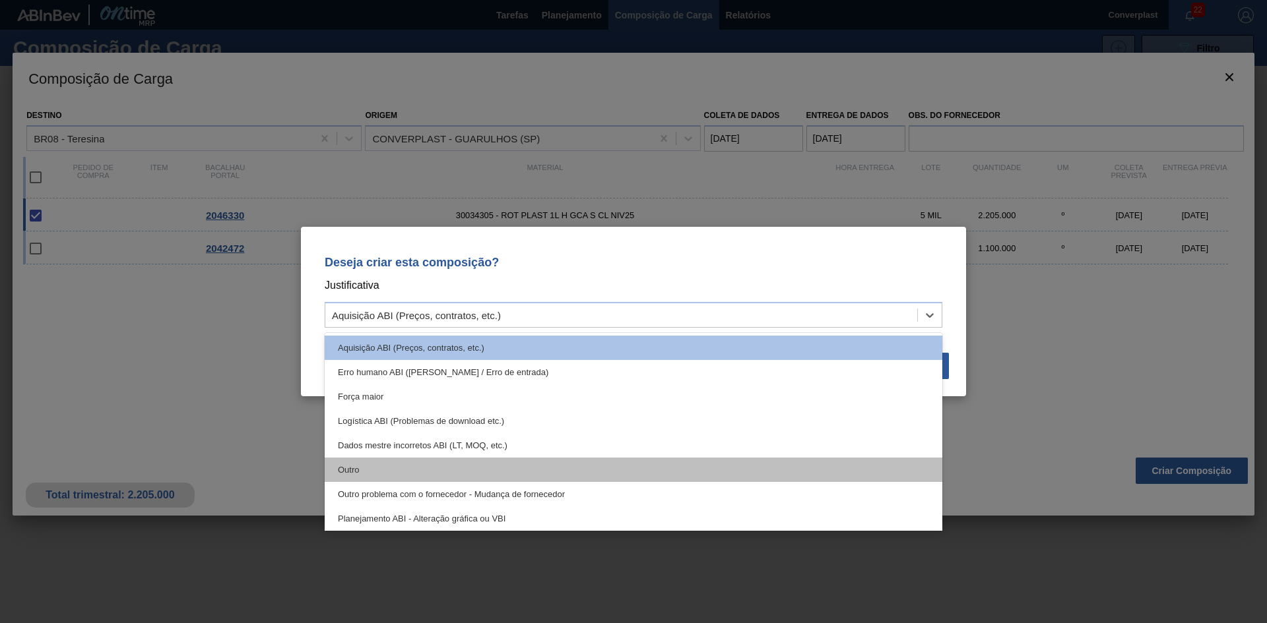
click at [463, 473] on div "Outro" at bounding box center [634, 470] width 618 height 24
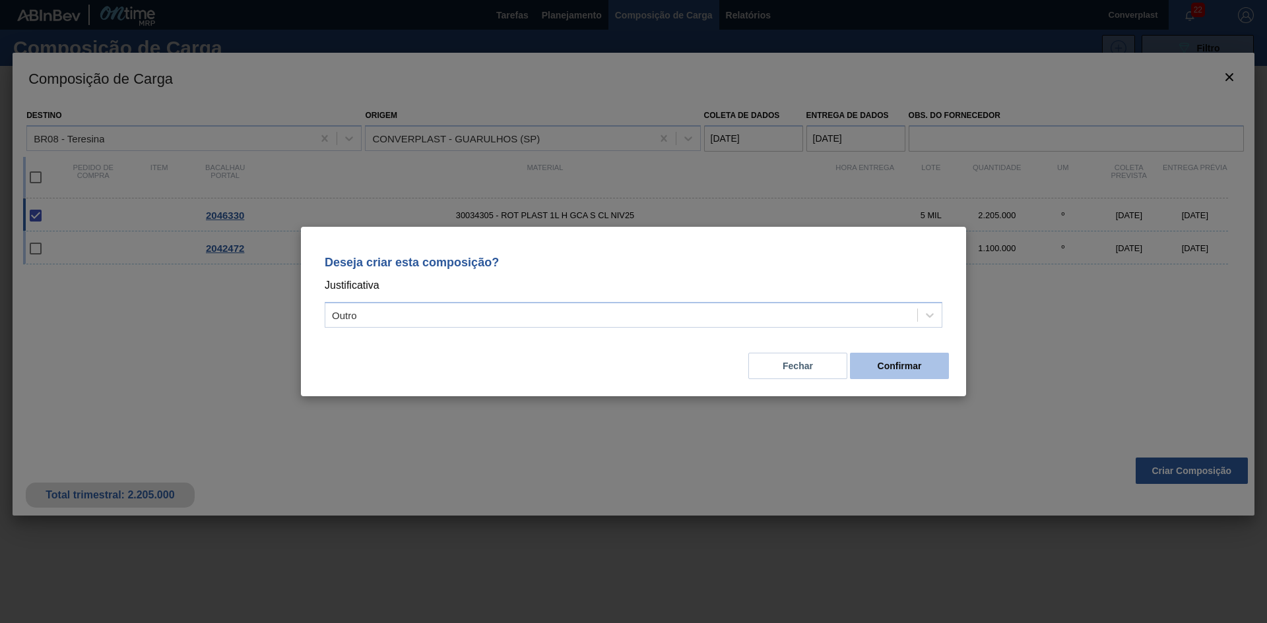
click at [882, 362] on font "Confirmar" at bounding box center [899, 366] width 44 height 11
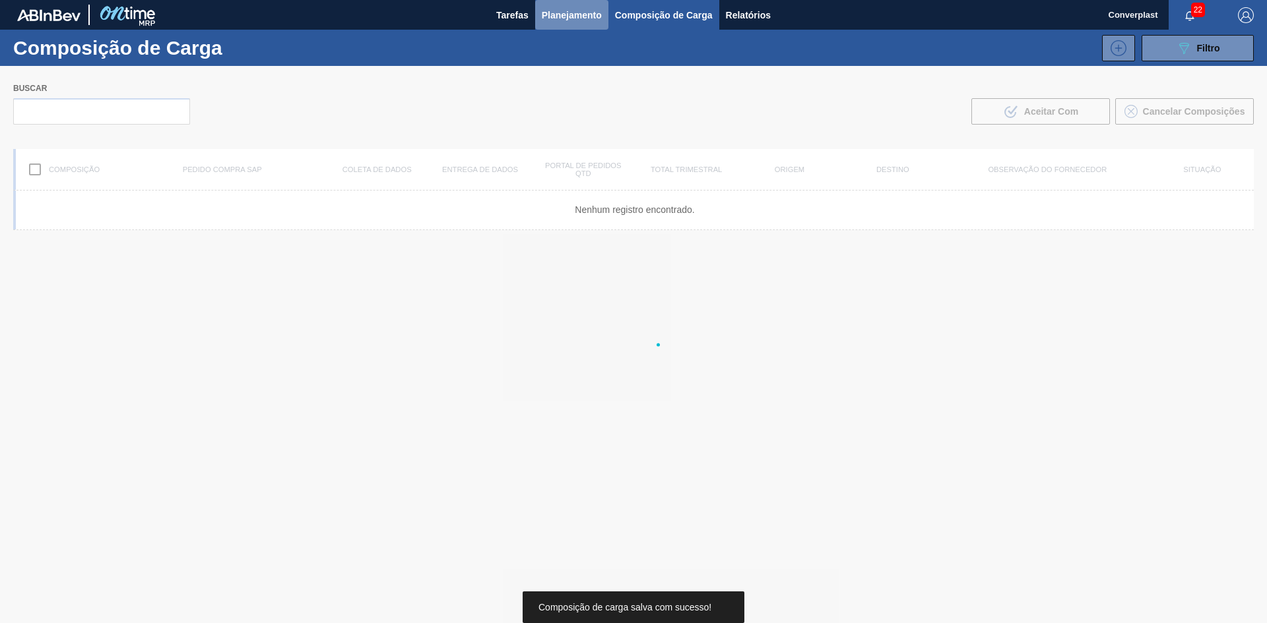
click at [559, 12] on font "Planejamento" at bounding box center [572, 15] width 60 height 11
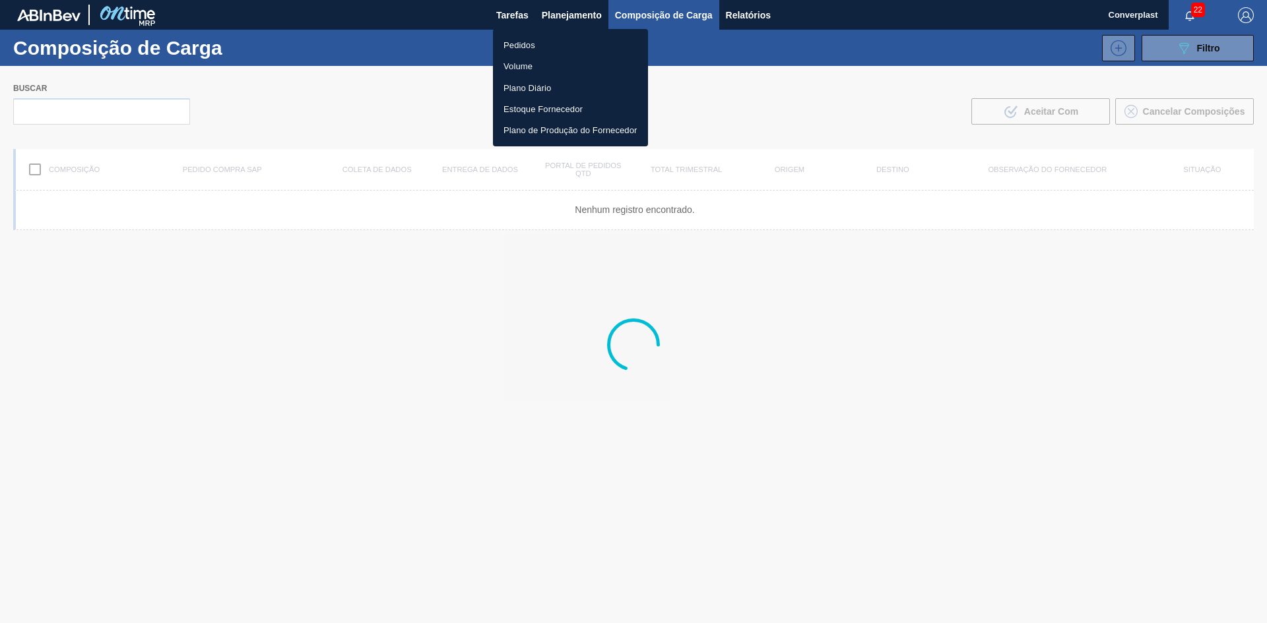
click at [531, 48] on font "Pedidos" at bounding box center [519, 45] width 32 height 10
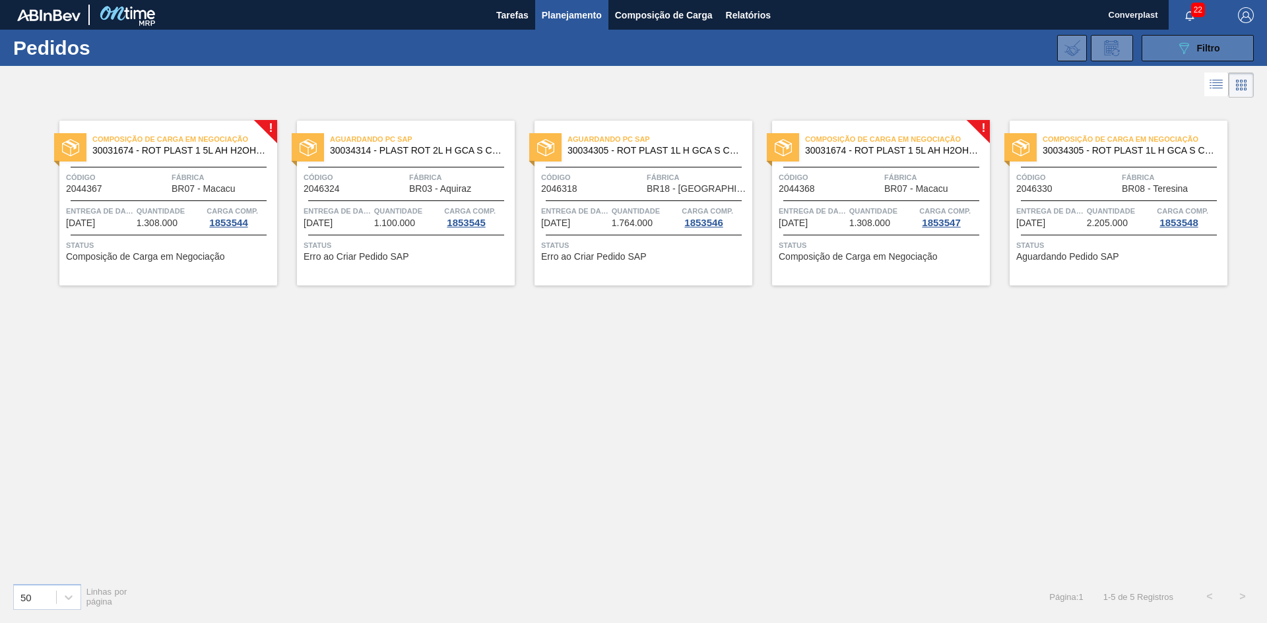
click at [1165, 47] on button "089F7B8B-B2A5-4AFE-B5C0-19BA573D28AC Filtro" at bounding box center [1197, 48] width 112 height 26
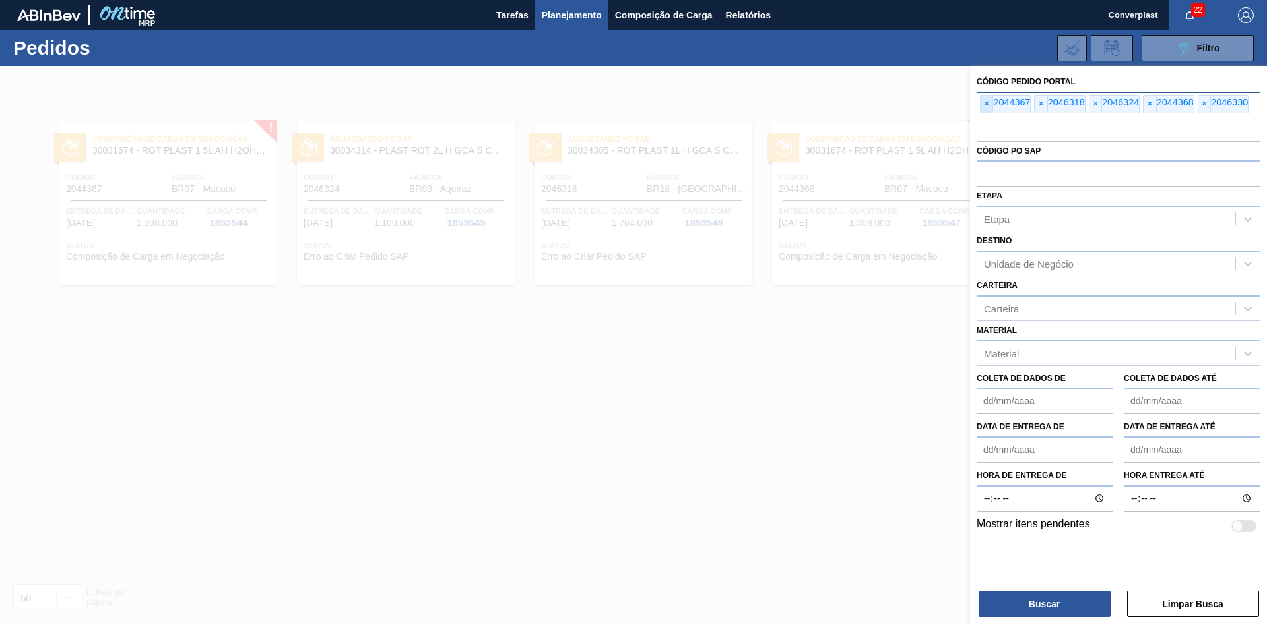
click at [985, 101] on font "×" at bounding box center [986, 103] width 5 height 11
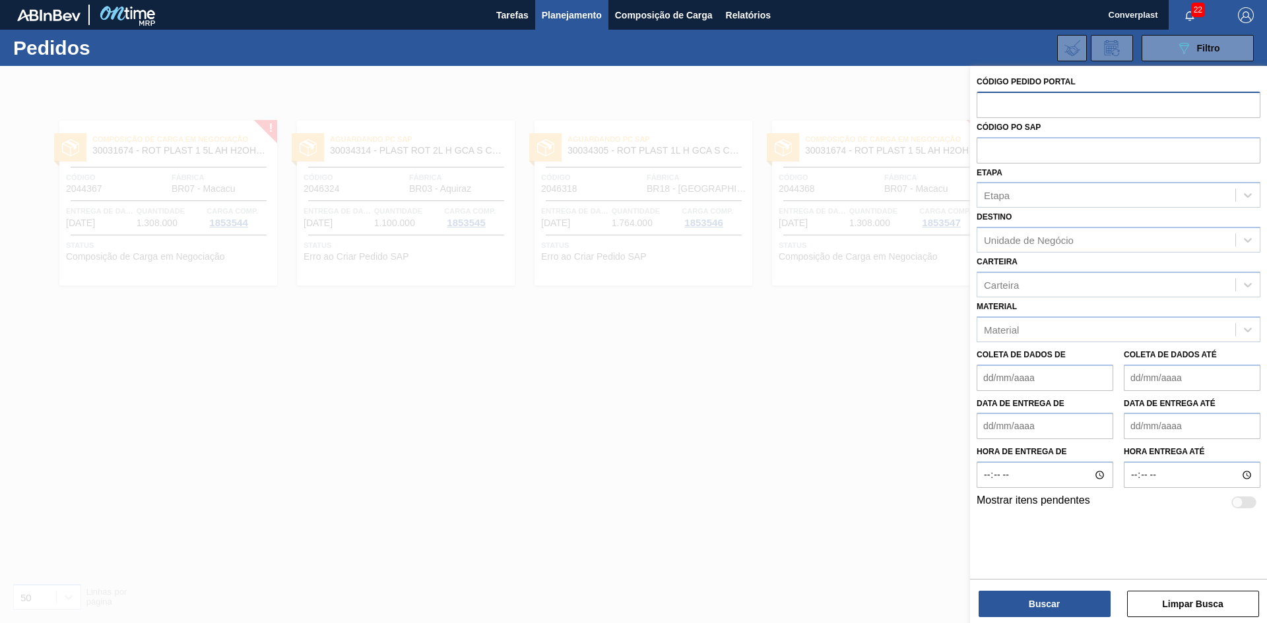
click at [985, 101] on input "text" at bounding box center [1118, 104] width 284 height 25
paste input "2044367"
type input "2044367"
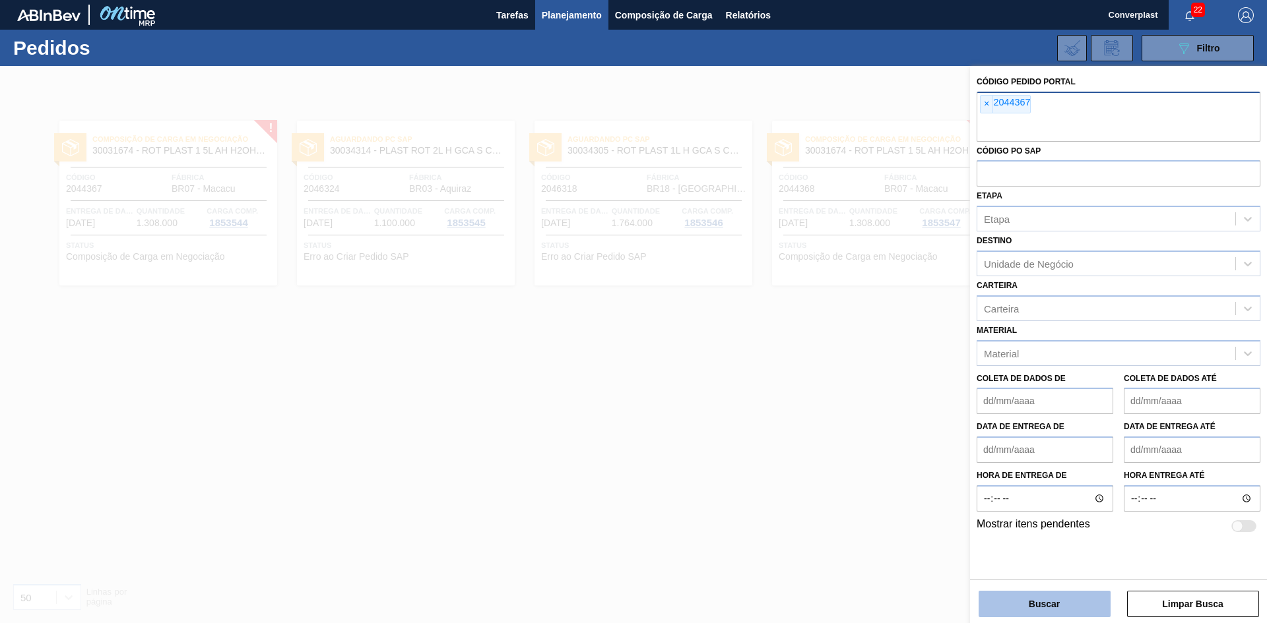
click at [1036, 596] on button "Buscar" at bounding box center [1044, 604] width 132 height 26
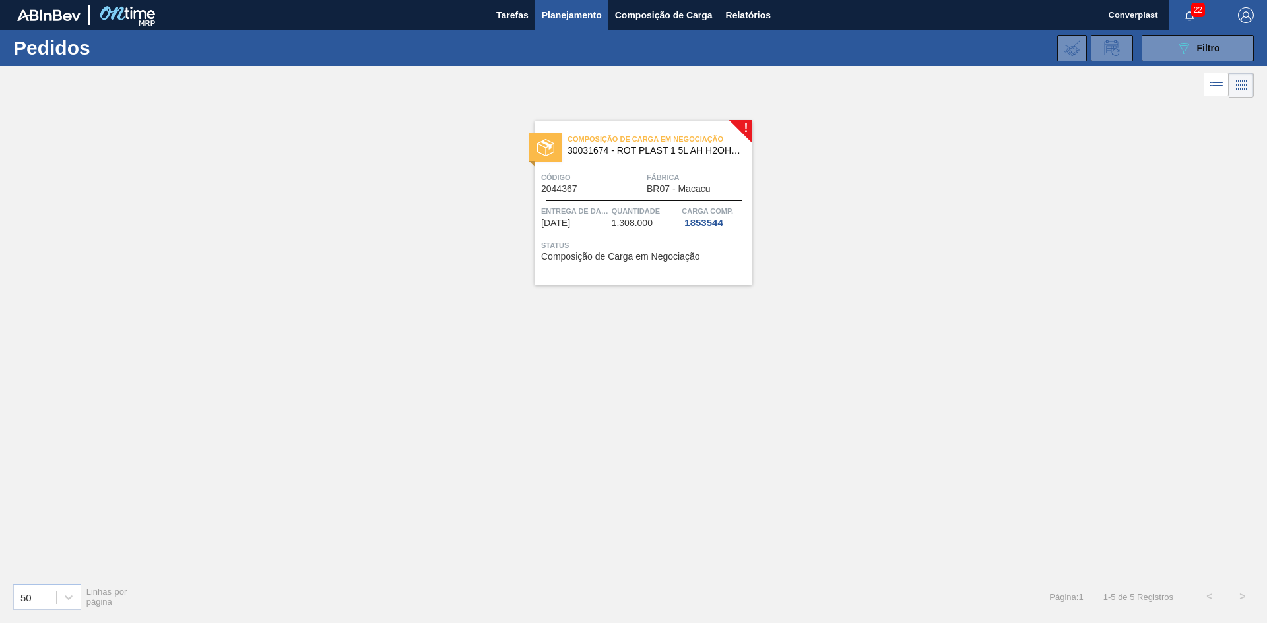
click at [715, 266] on div "Composição de Carga em Negociação 30031674 - ROT PLAST 1 5L AH H2OH LIMÃO IN211…" at bounding box center [643, 203] width 218 height 165
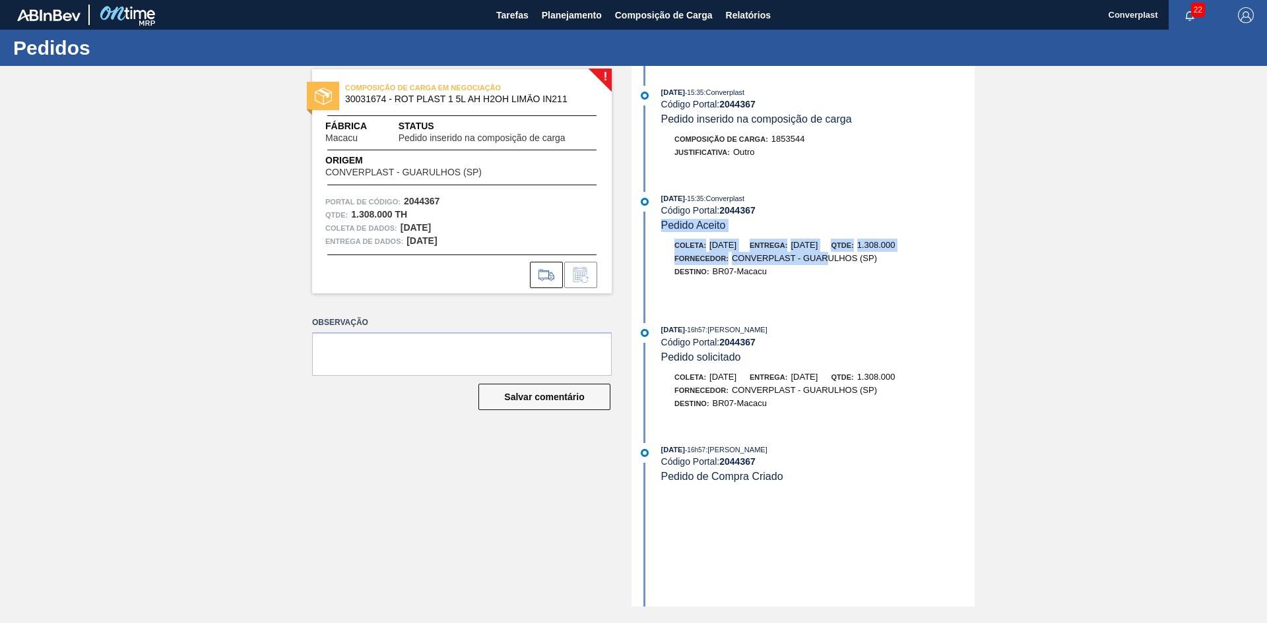
drag, startPoint x: 832, startPoint y: 259, endPoint x: 816, endPoint y: 238, distance: 26.4
click at [810, 223] on div "[DATE] 15:35 : Converplast Código Portal: 2044367 Pedido Aceito Coleta: [DATE] …" at bounding box center [805, 247] width 340 height 111
click at [827, 278] on div "Destino: BR07-Macacu" at bounding box center [817, 271] width 313 height 13
click at [567, 19] on font "Planejamento" at bounding box center [572, 15] width 60 height 11
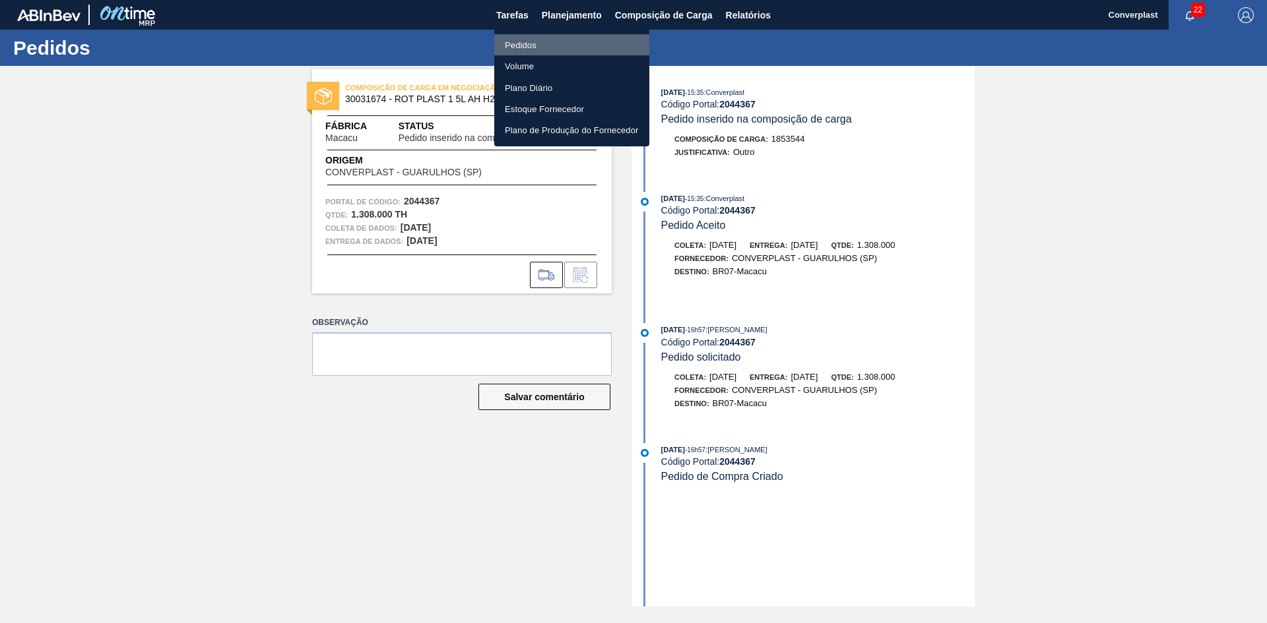
click at [542, 49] on li "Pedidos" at bounding box center [571, 44] width 155 height 21
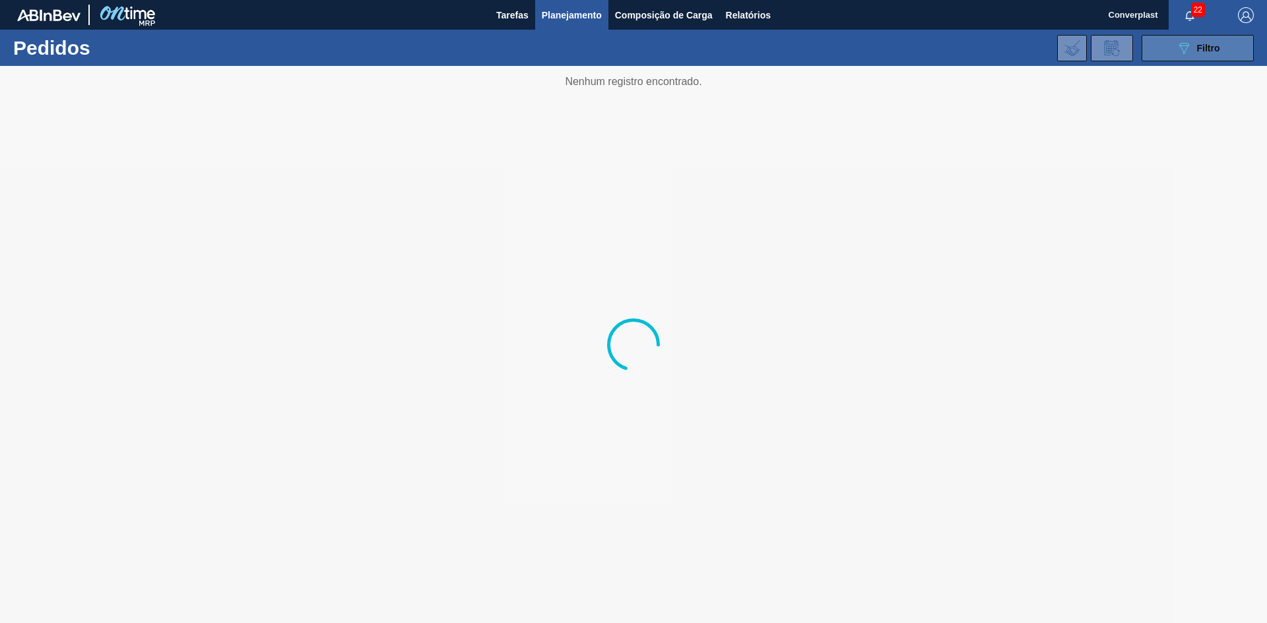
click at [1198, 36] on button "089F7B8B-B2A5-4AFE-B5C0-19BA573D28AC Filtro" at bounding box center [1197, 48] width 112 height 26
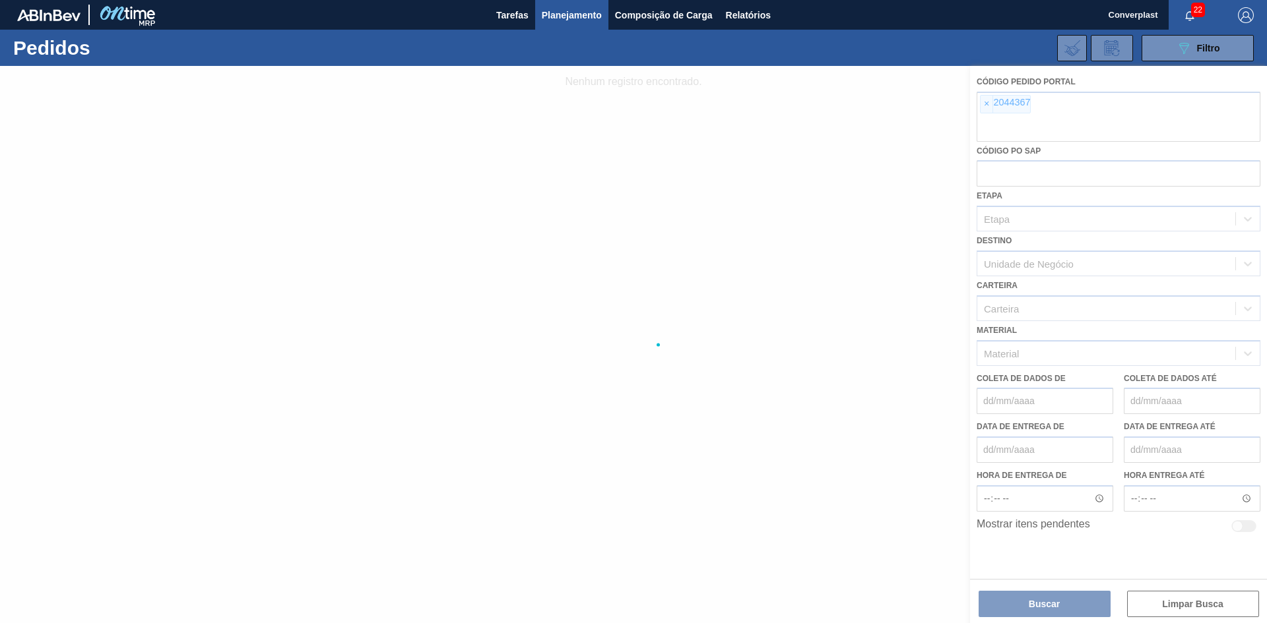
click at [982, 106] on div at bounding box center [633, 344] width 1267 height 557
click at [984, 104] on div at bounding box center [633, 344] width 1267 height 557
click at [988, 104] on div at bounding box center [633, 344] width 1267 height 557
click at [988, 104] on font "×" at bounding box center [986, 103] width 5 height 11
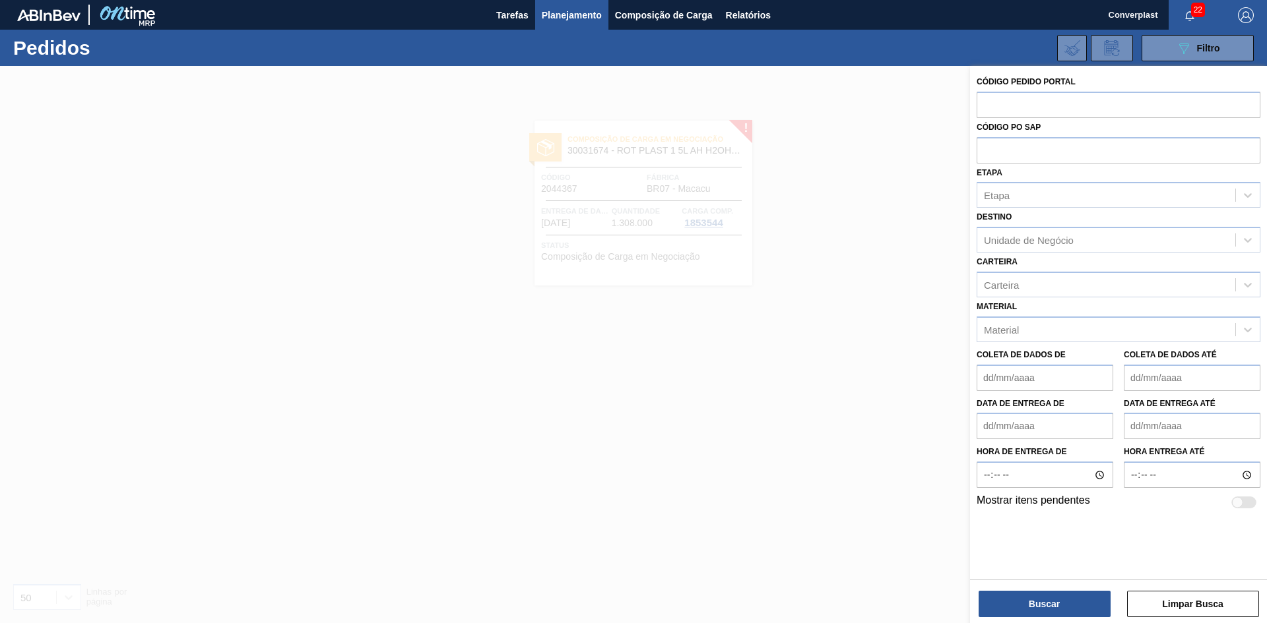
click at [988, 104] on input "text" at bounding box center [1118, 104] width 284 height 25
paste input "2046318"
type input "2046318"
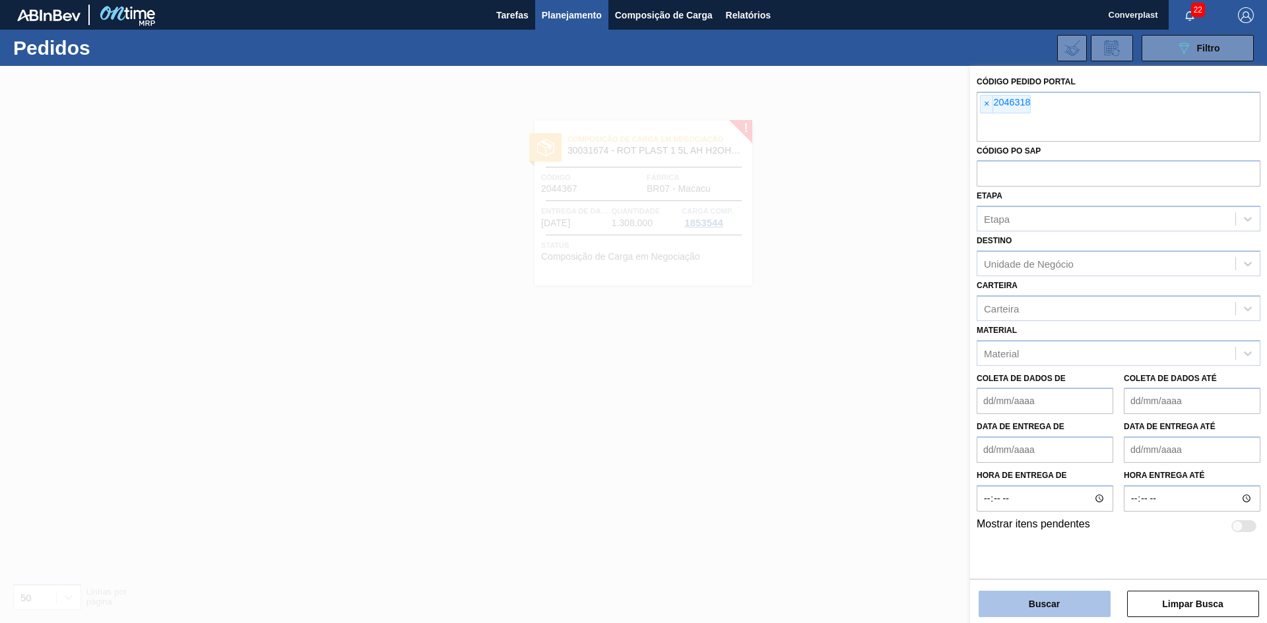
click at [1002, 603] on button "Buscar" at bounding box center [1044, 604] width 132 height 26
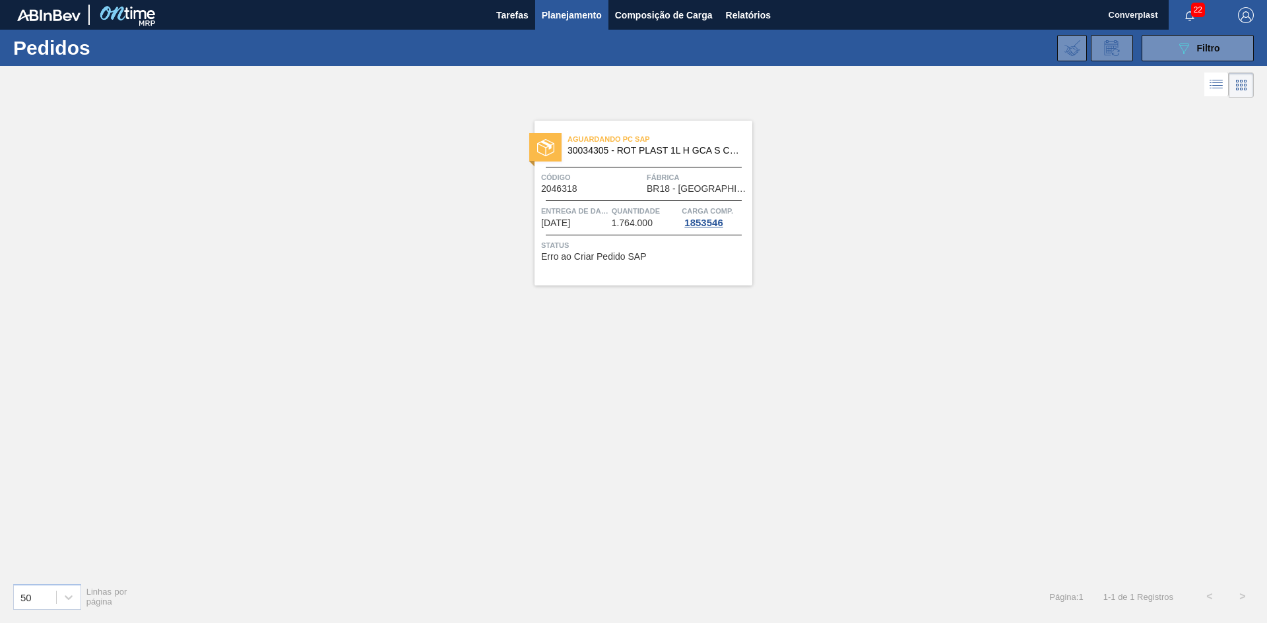
click at [505, 367] on div "Aguardando PC SAP 30034305 - ROT PLAST 1L H GCA S CL NIV25 Código 2046318 Fábri…" at bounding box center [633, 337] width 1267 height 472
click at [575, 230] on div "Aguardando PC SAP 30034305 - ROT PLAST 1L H GCA S CL NIV25 Código 2046318 Fábri…" at bounding box center [643, 203] width 218 height 165
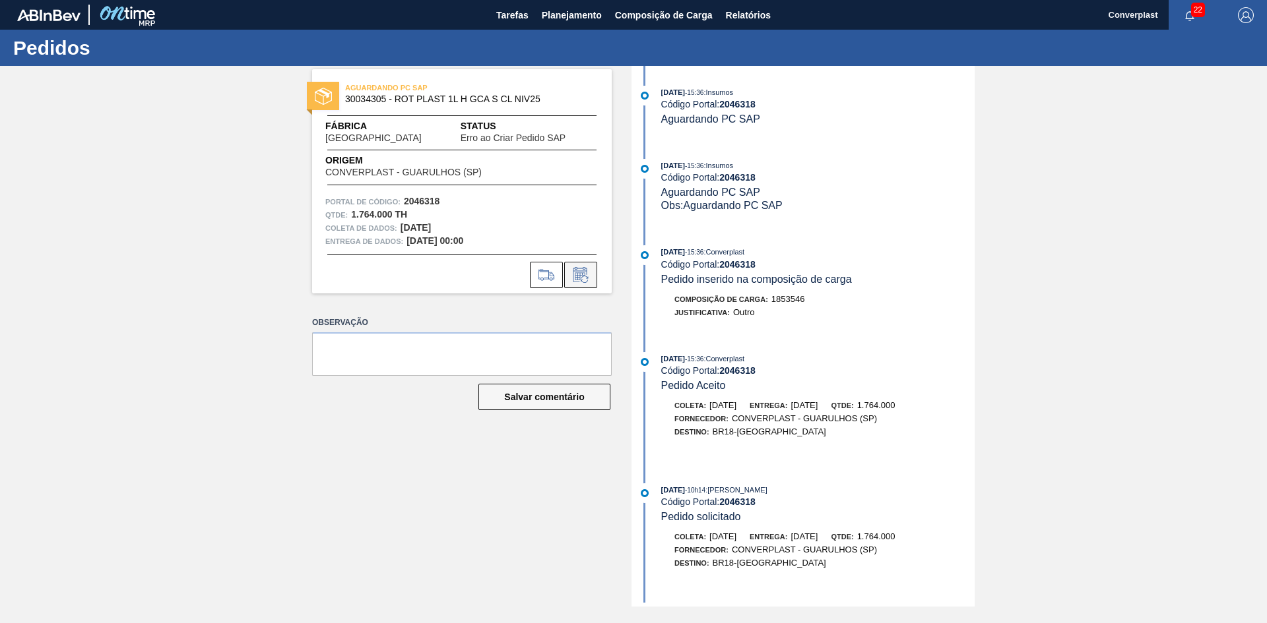
click at [579, 277] on icon at bounding box center [580, 275] width 21 height 16
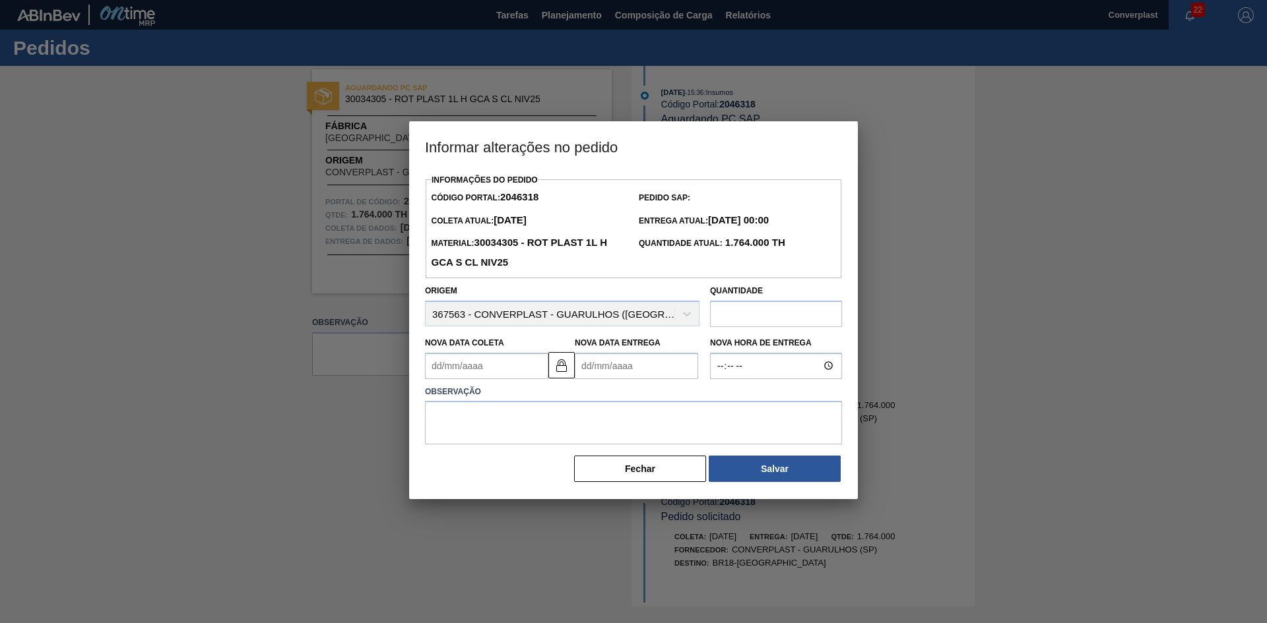
click at [904, 367] on div at bounding box center [633, 311] width 1267 height 623
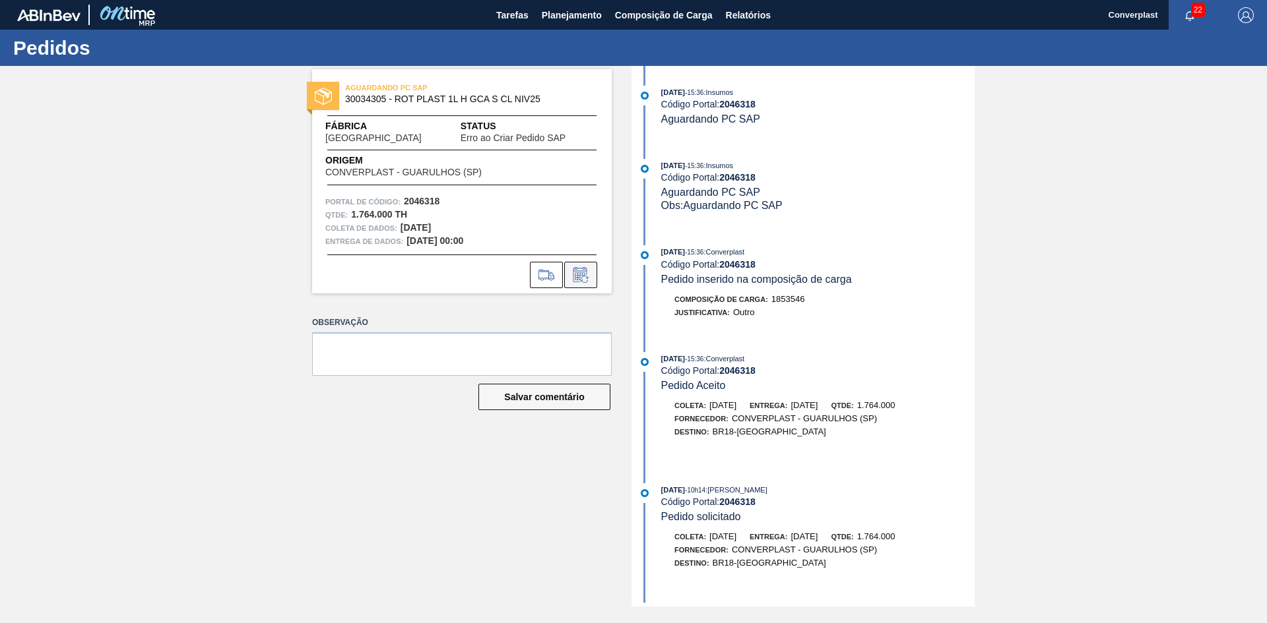
click at [588, 276] on icon at bounding box center [580, 275] width 21 height 16
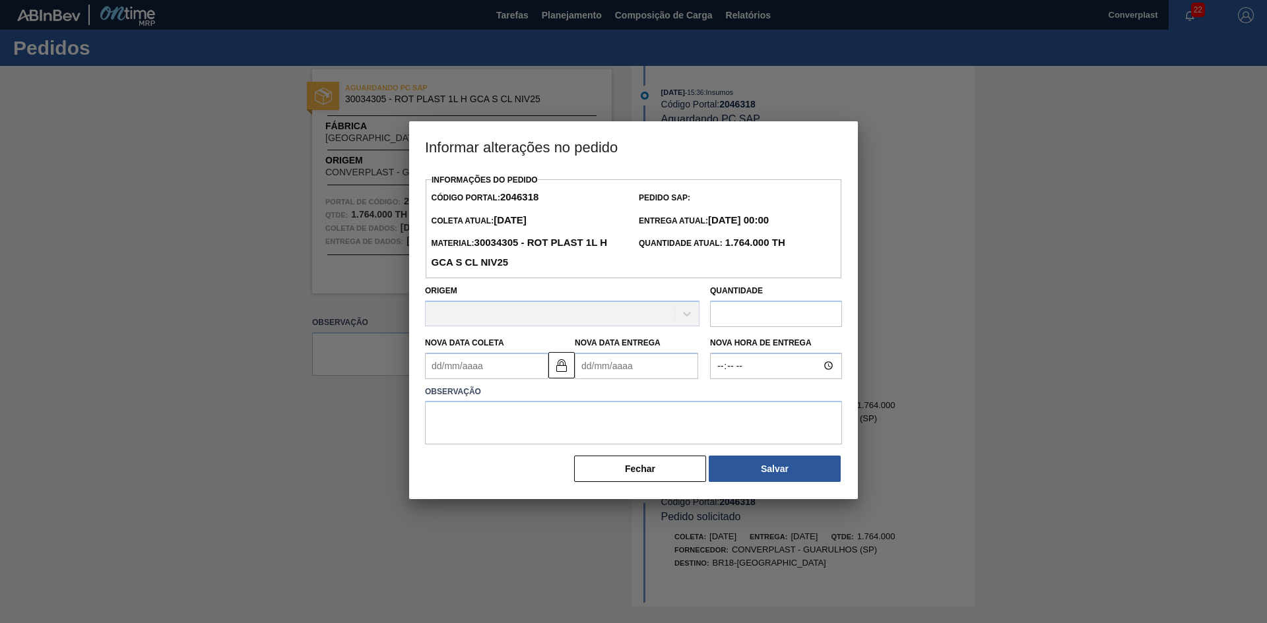
click at [590, 373] on Entrega2046318 "Nova Data Entrega" at bounding box center [636, 366] width 123 height 26
type Coleta2046318 "[DATE]"
type Entrega2046318 "1"
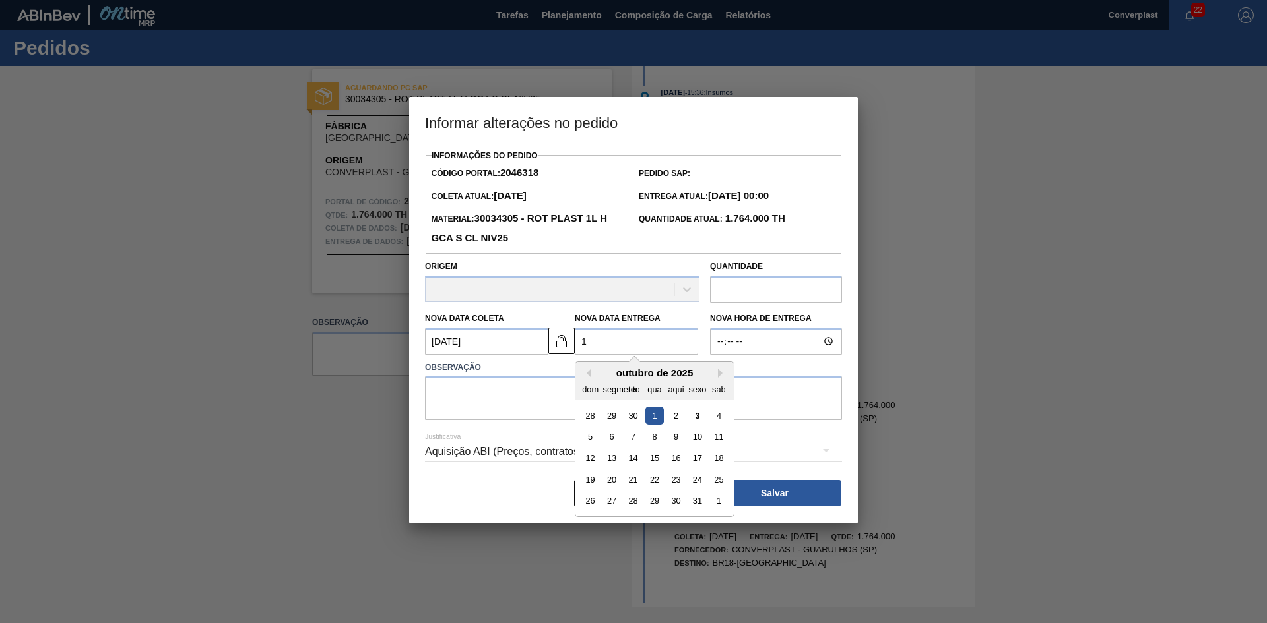
type Coleta2046318 "[DATE]"
type Entrega2046318 "13/"
type Coleta2046318 "[DATE]"
type Entrega2046318 "13/1"
type Coleta2046318 "[DATE]"
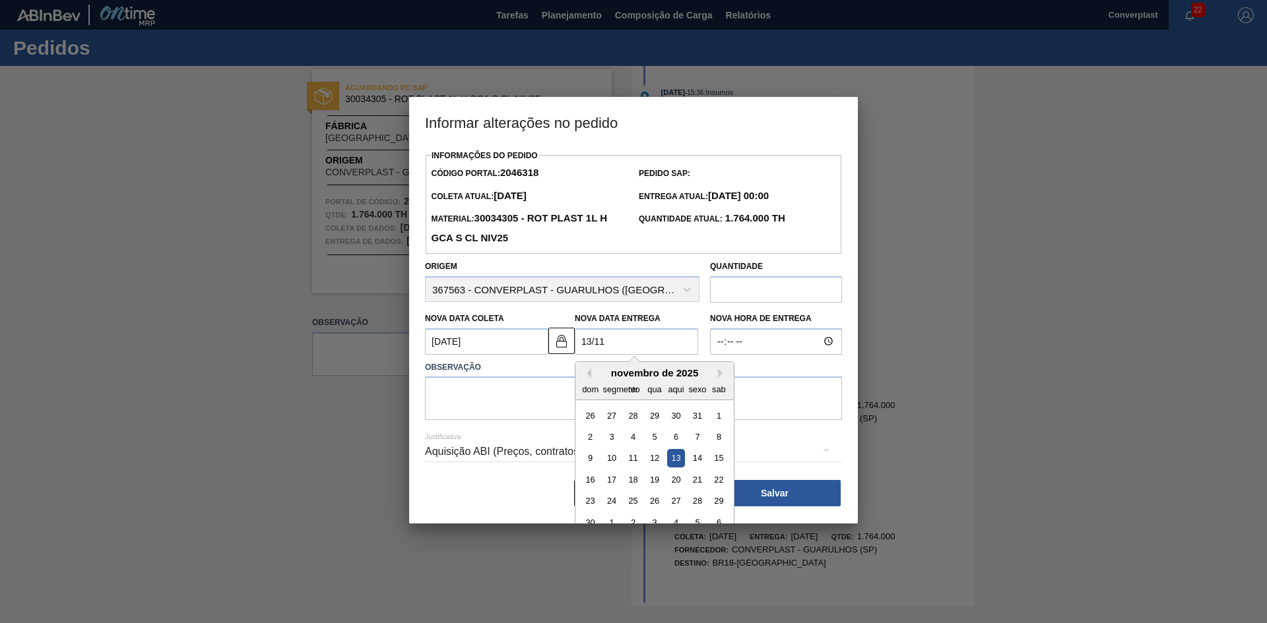
click at [675, 462] on div "13" at bounding box center [676, 458] width 18 height 18
type Entrega2046318 "[DATE]"
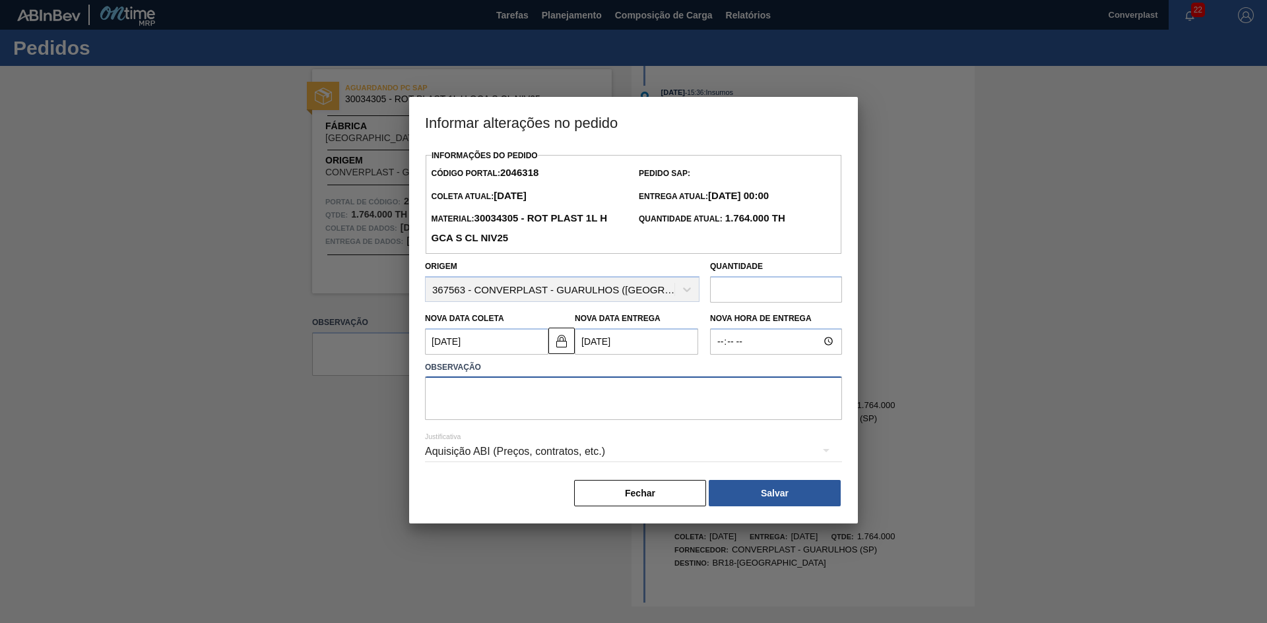
click at [444, 381] on textarea at bounding box center [633, 399] width 417 height 44
type textarea "AJUSTE DATA"
click at [735, 490] on button "Salvar" at bounding box center [775, 493] width 132 height 26
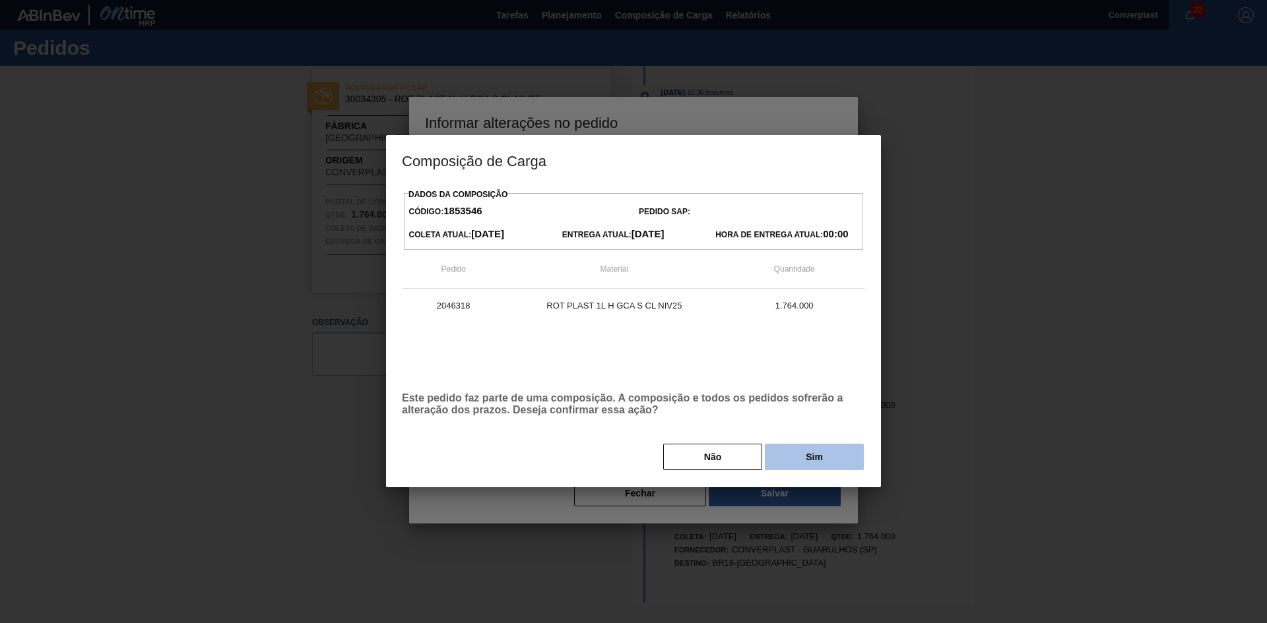
click at [798, 455] on button "Sim" at bounding box center [814, 457] width 99 height 26
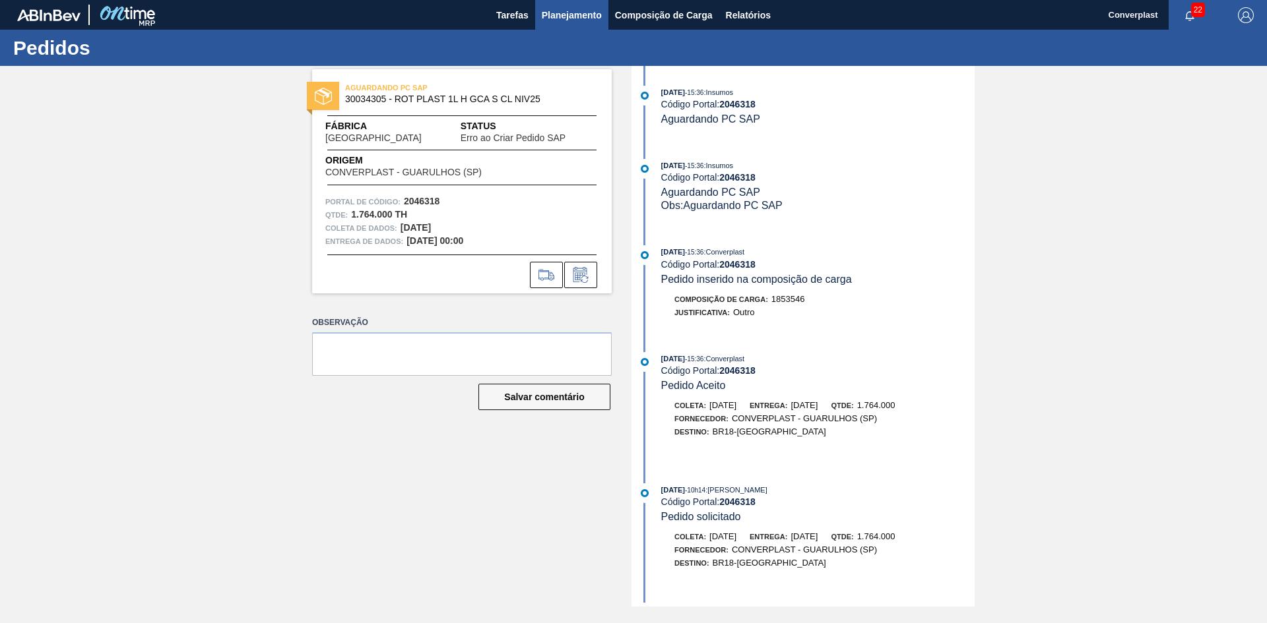
click at [563, 12] on font "Planejamento" at bounding box center [572, 15] width 60 height 11
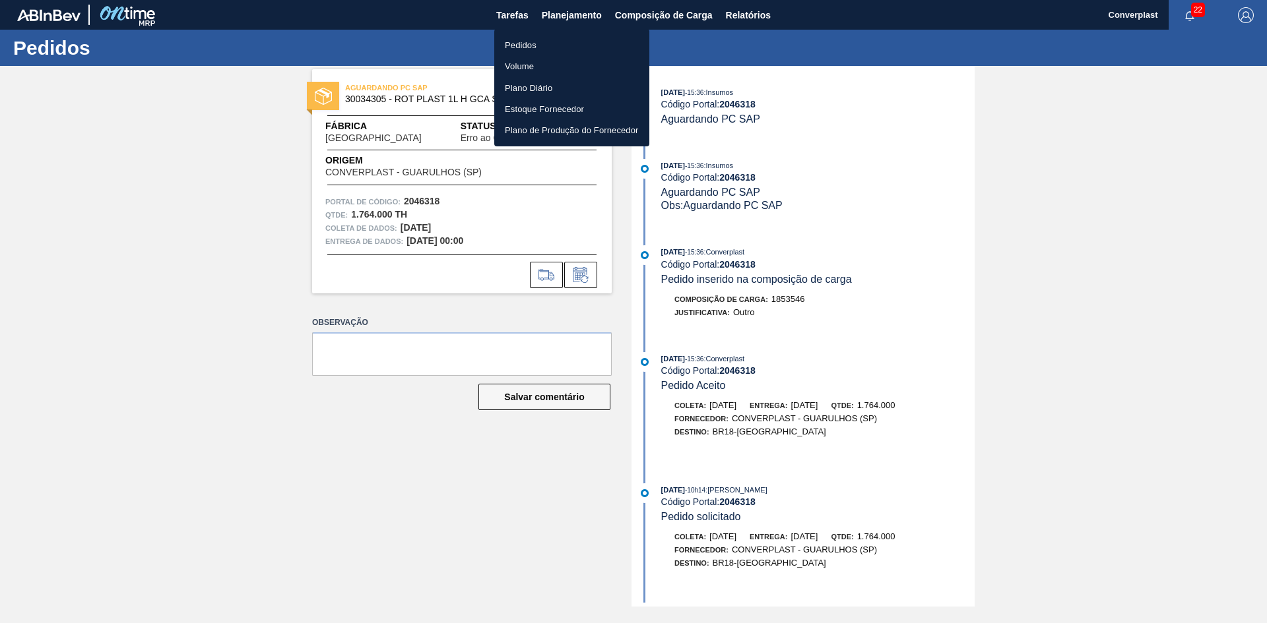
click at [520, 48] on font "Pedidos" at bounding box center [521, 45] width 32 height 10
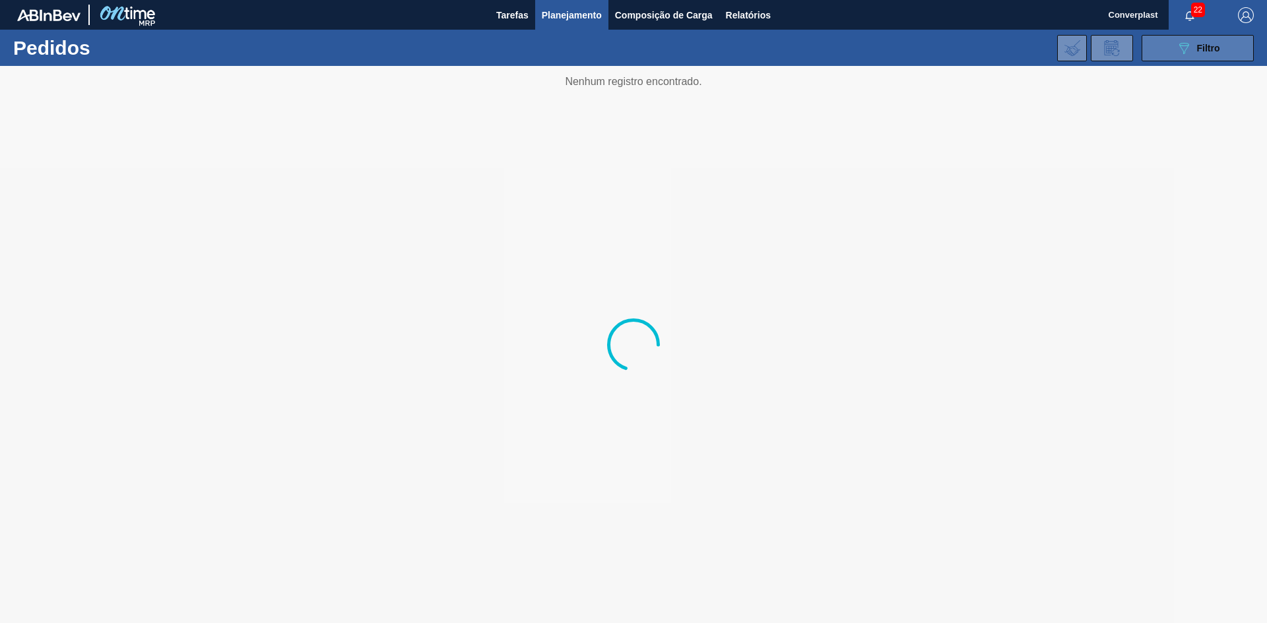
click at [1221, 43] on button "089F7B8B-B2A5-4AFE-B5C0-19BA573D28AC Filtro" at bounding box center [1197, 48] width 112 height 26
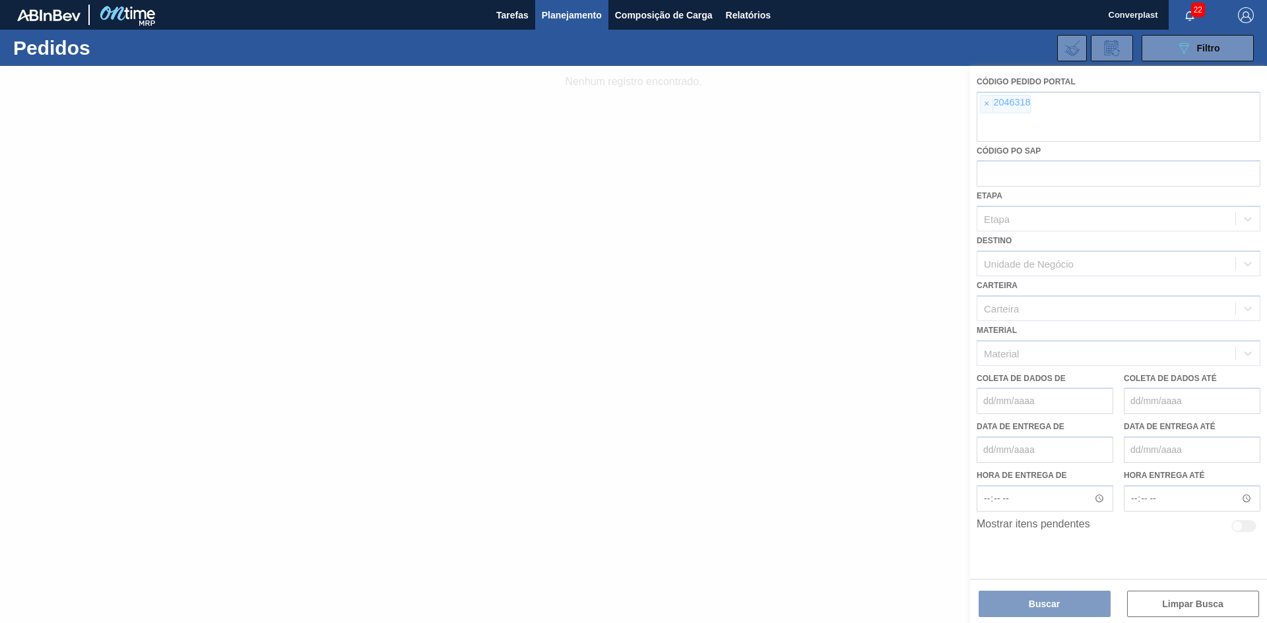
click at [988, 103] on div at bounding box center [633, 344] width 1267 height 557
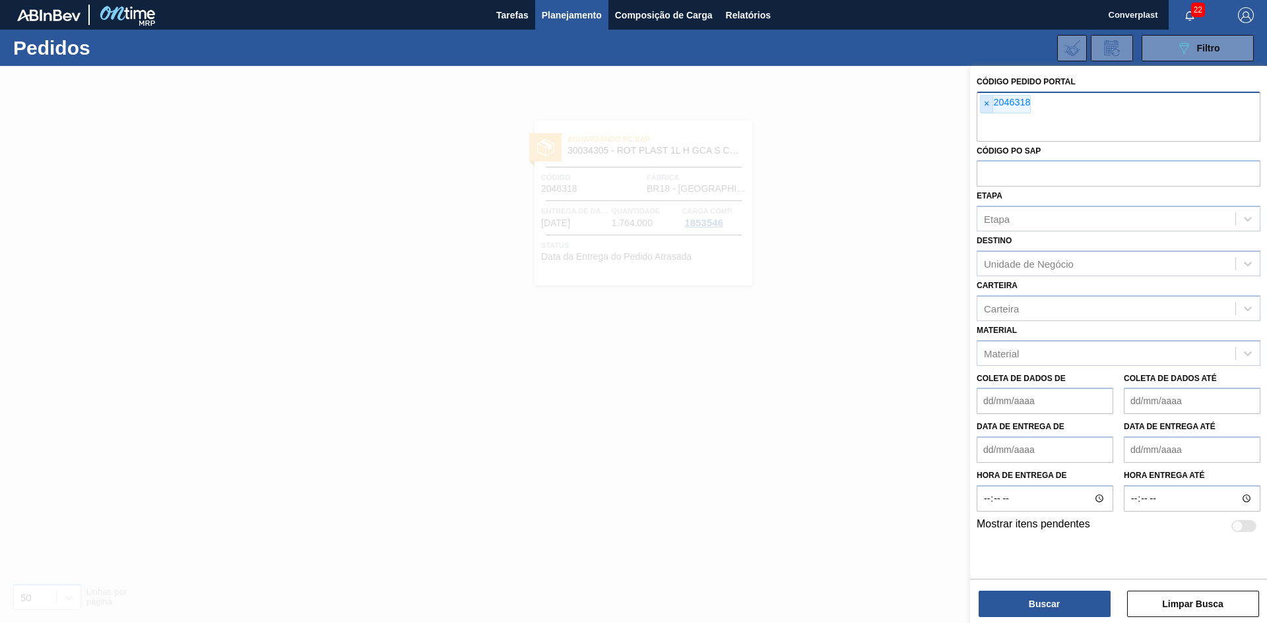
click at [986, 103] on font "×" at bounding box center [986, 103] width 5 height 11
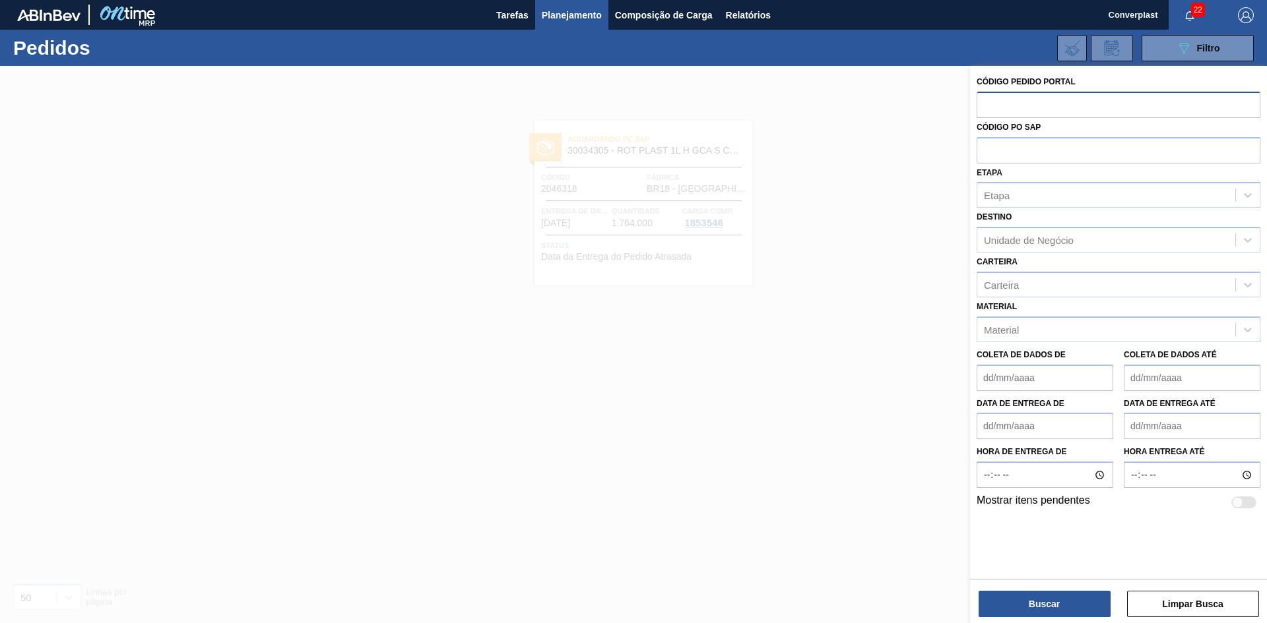
paste input "2046324"
type input "2046324"
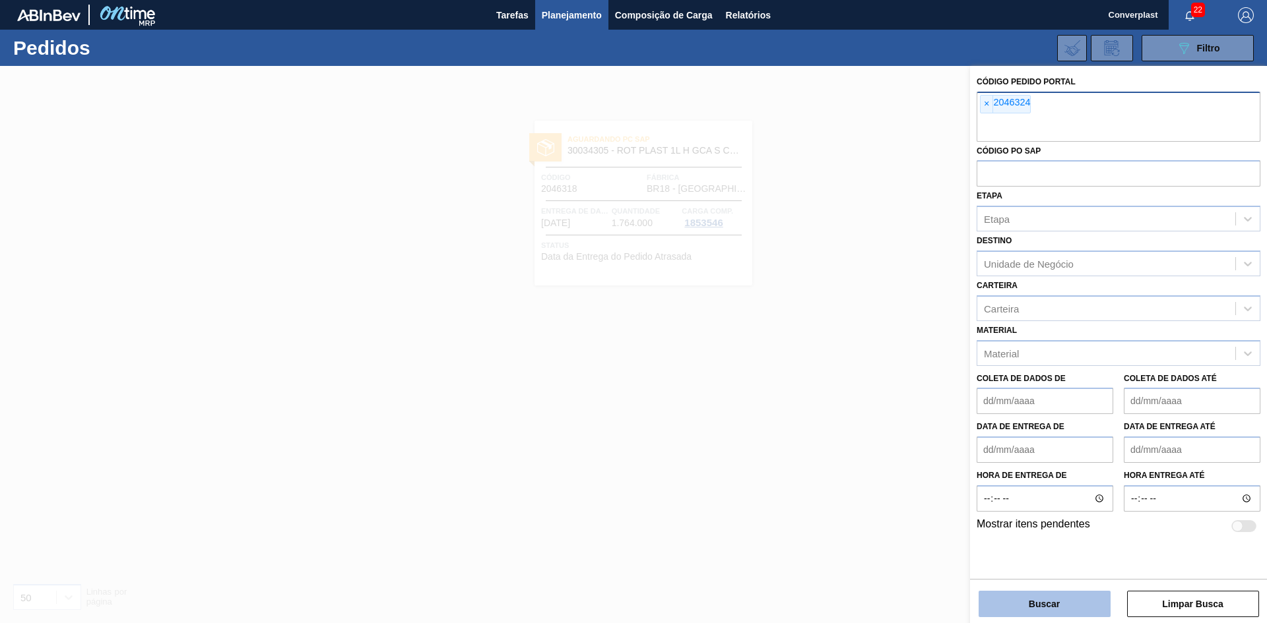
click at [1003, 594] on button "Buscar" at bounding box center [1044, 604] width 132 height 26
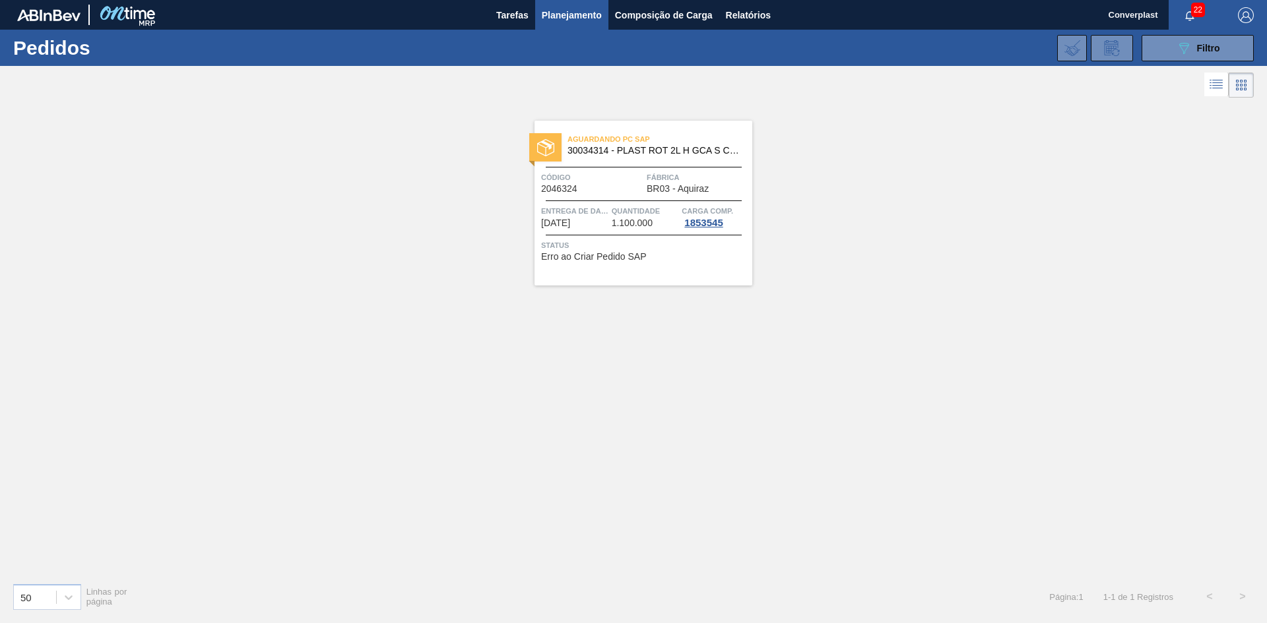
click at [344, 377] on div "Aguardando PC SAP 30034314 - PLAST ROT 2L H GCA S CL NIV25 Código 2046324 Fábri…" at bounding box center [633, 337] width 1267 height 472
click at [571, 203] on div "Aguardando PC SAP 30034314 - PLAST ROT 2L H GCA S CL NIV25 Código 2046324 Fábri…" at bounding box center [643, 203] width 218 height 165
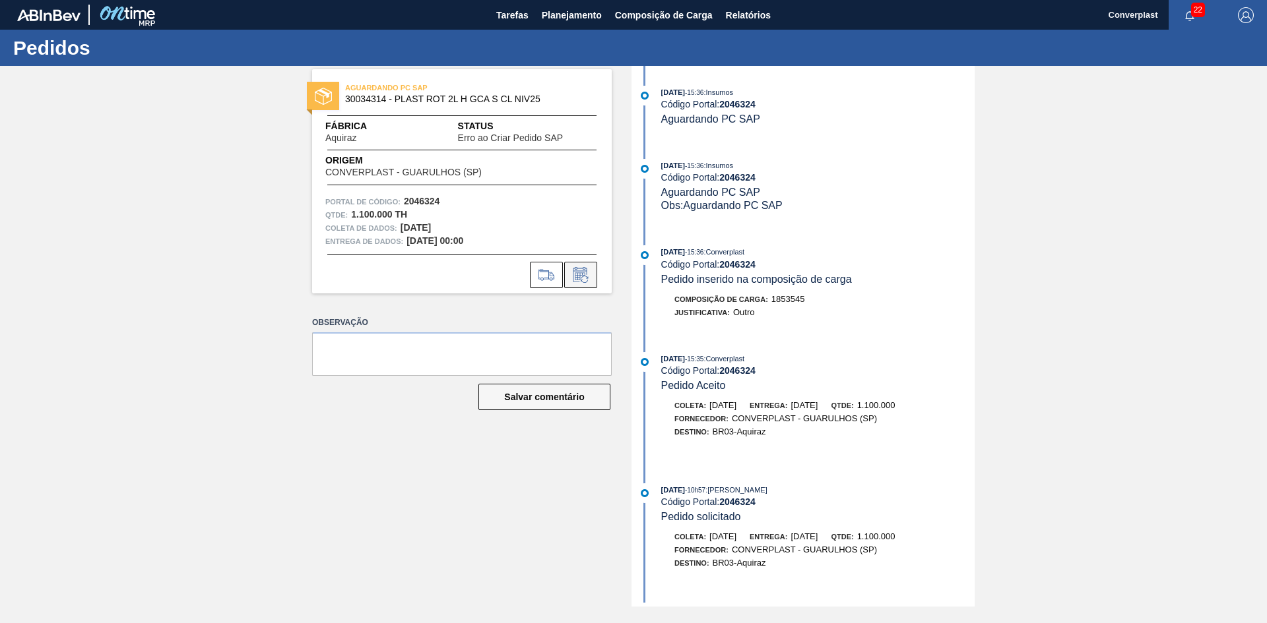
click at [581, 272] on icon at bounding box center [580, 275] width 21 height 16
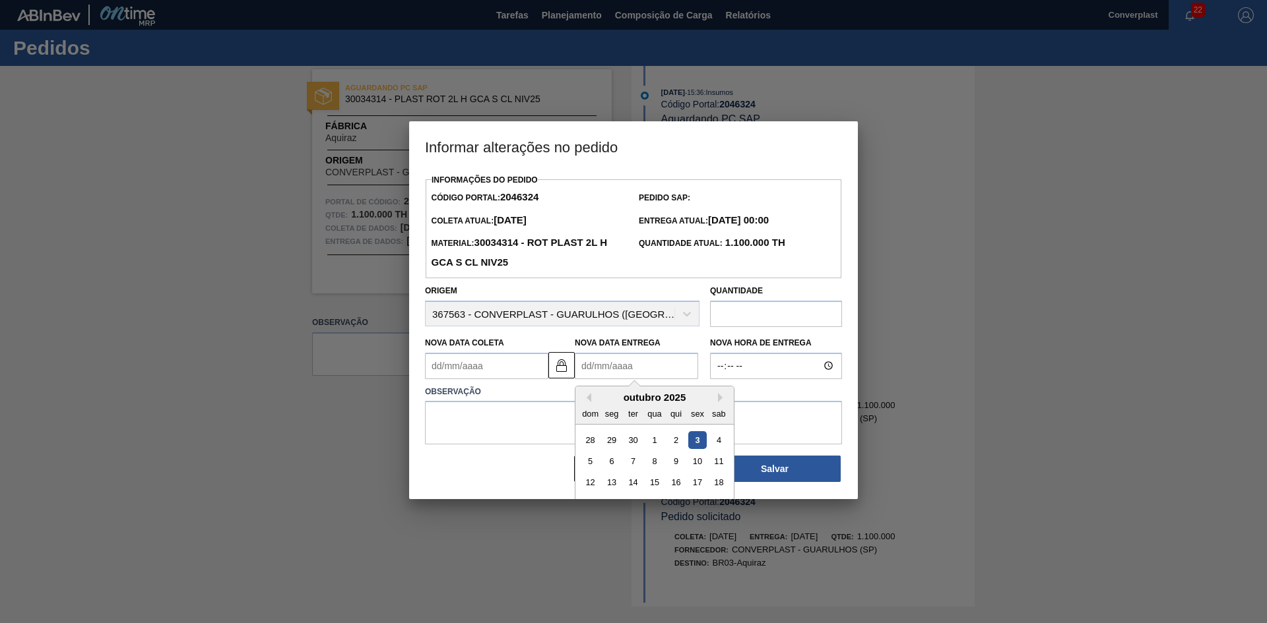
click at [594, 367] on Entrega2046324 "Nova Data Entrega" at bounding box center [636, 366] width 123 height 26
type Coleta2046324 "[DATE]"
type Entrega2046324 "1"
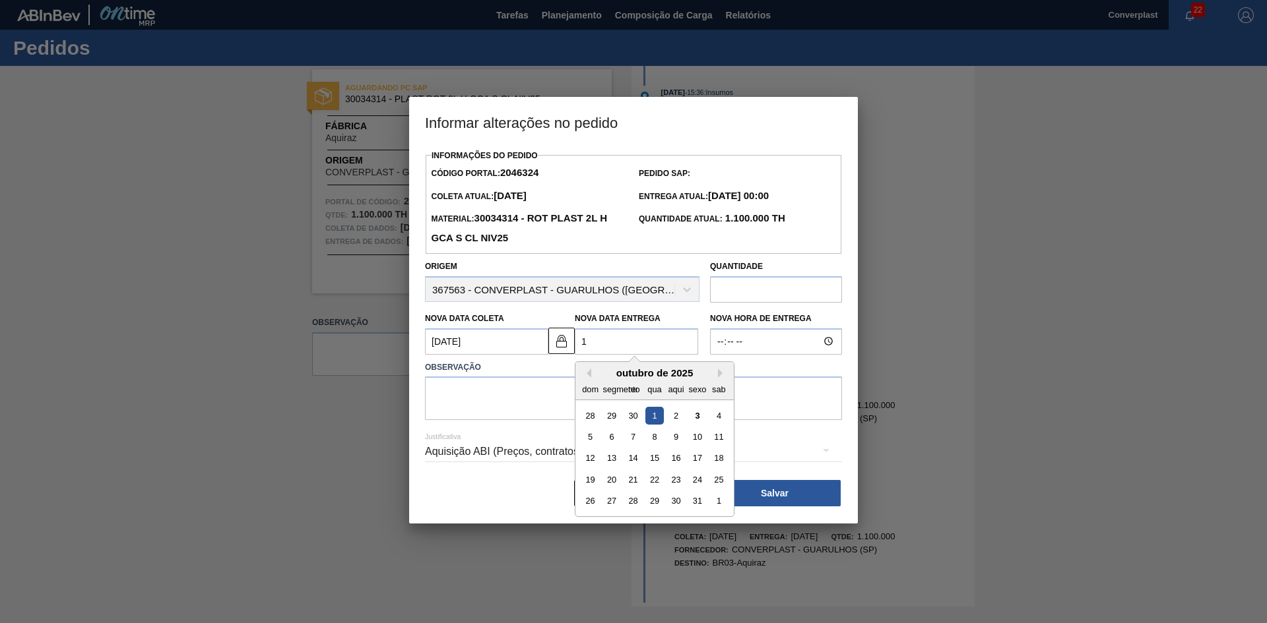
type Coleta2046324 "[DATE]"
type Entrega2046324 "13/"
type Coleta2046324 "[DATE]"
type Entrega2046324 "13/1"
type Coleta2046324 "[DATE]"
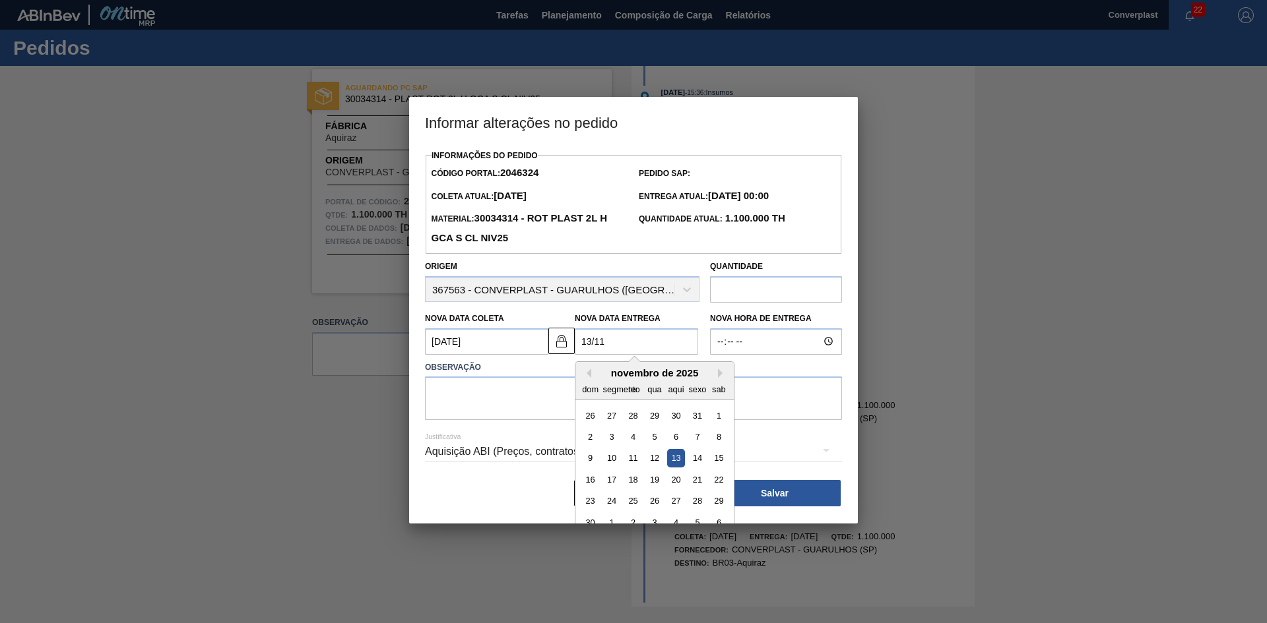
click at [669, 456] on div "13" at bounding box center [676, 458] width 18 height 18
type Entrega2046324 "[DATE]"
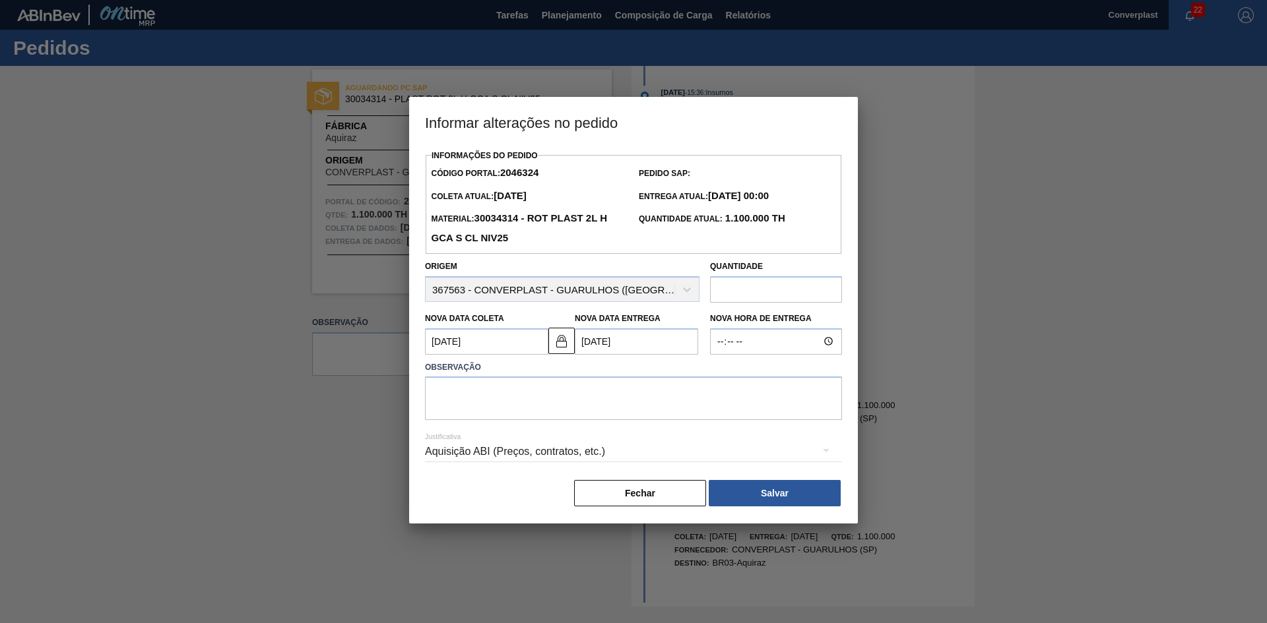
click at [406, 392] on div at bounding box center [633, 311] width 1267 height 623
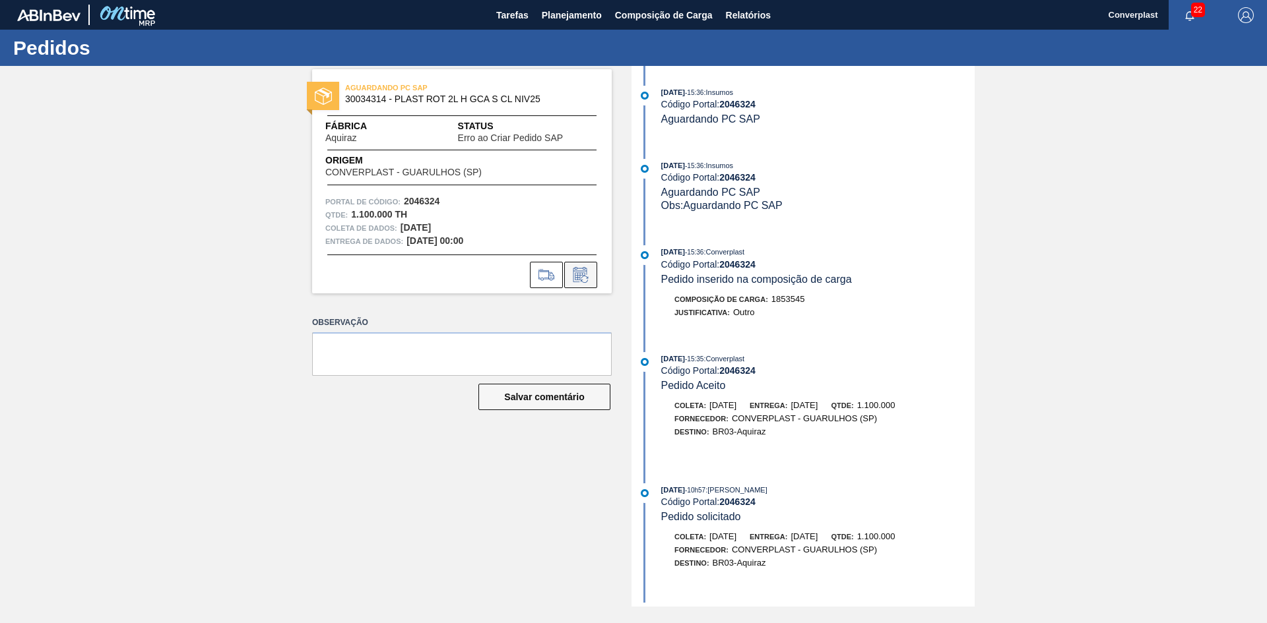
click at [575, 269] on icon at bounding box center [580, 274] width 14 height 15
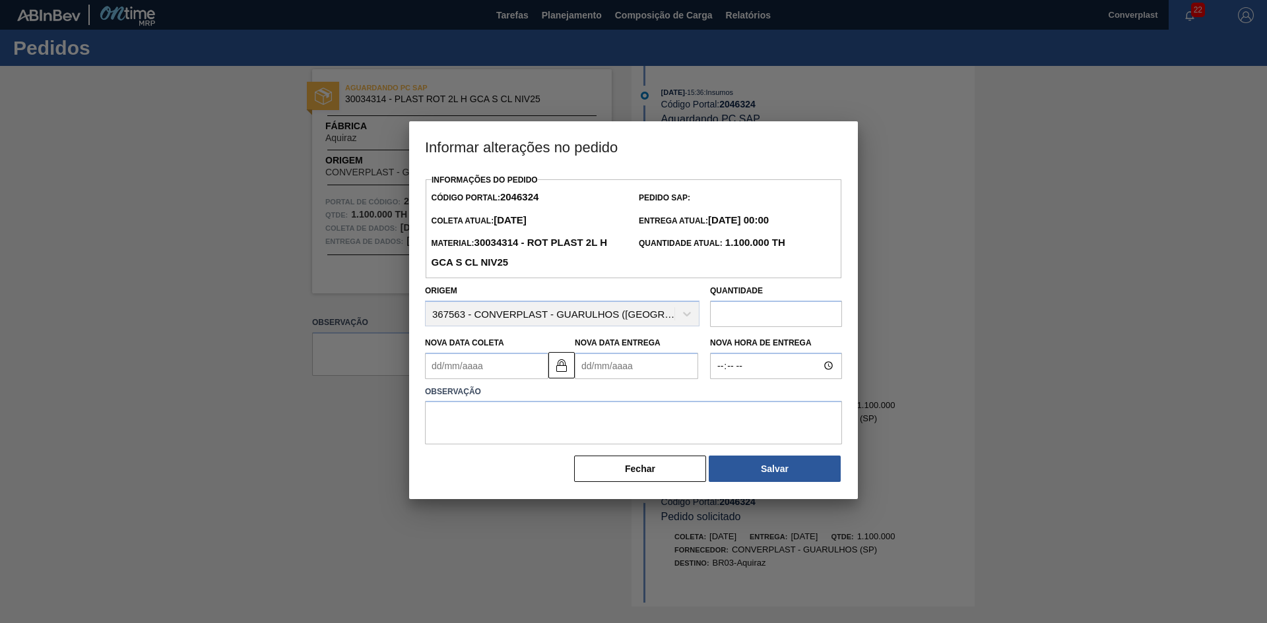
click at [609, 371] on Entrega2046324 "Nova Data Entrega" at bounding box center [636, 366] width 123 height 26
type Coleta2046324 "[DATE]"
type Entrega2046324 "1"
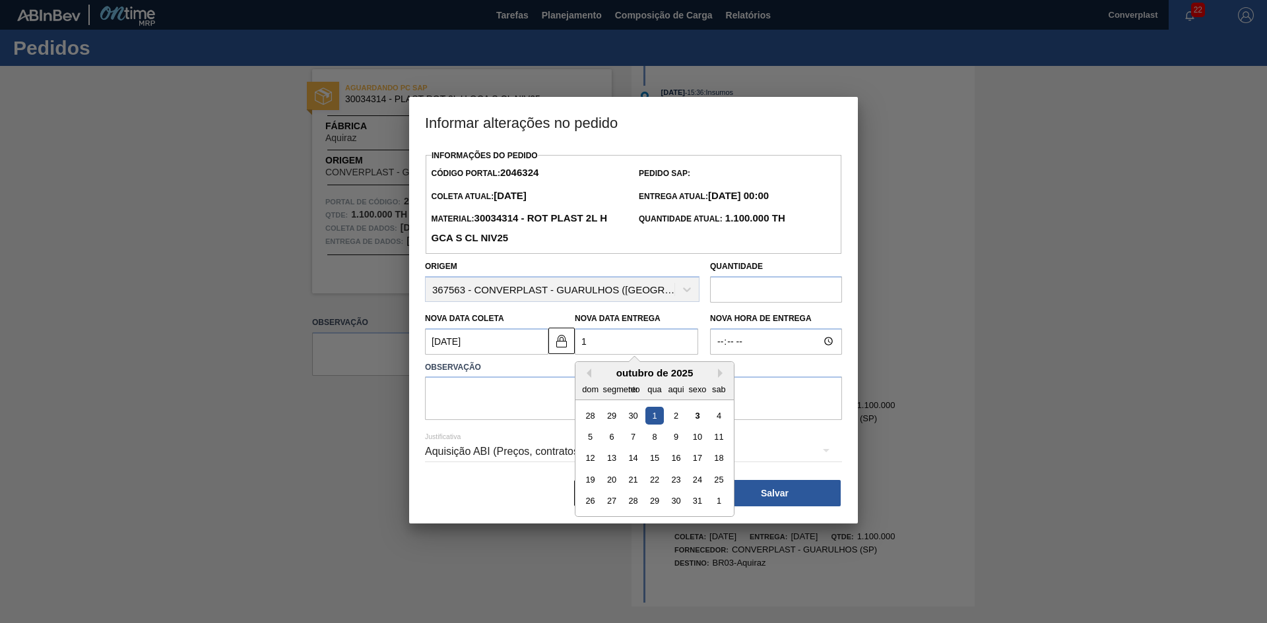
type Coleta2046324 "[DATE]"
type Entrega2046324 "13/"
type Coleta2046324 "[DATE]"
type Entrega2046324 "13/1"
type Coleta2046324 "[DATE]"
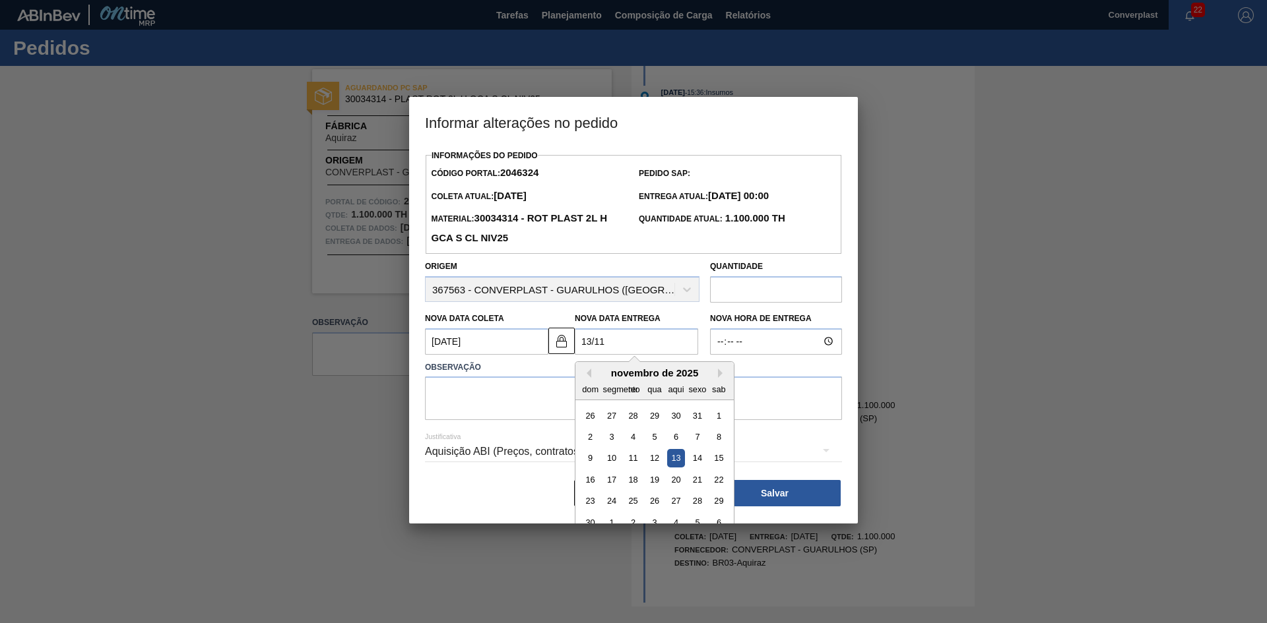
click at [674, 462] on div "13" at bounding box center [676, 458] width 18 height 18
type Entrega2046324 "[DATE]"
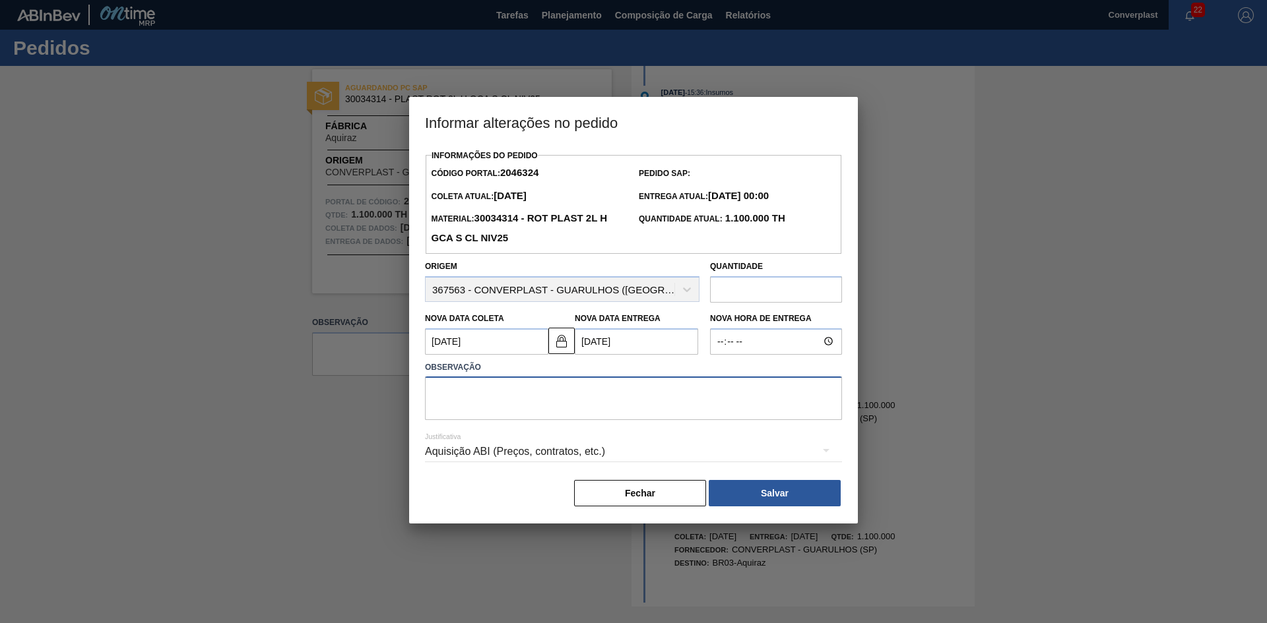
click at [491, 408] on textarea at bounding box center [633, 399] width 417 height 44
type textarea "S"
type textarea "AJUSTE DATA"
click at [738, 507] on button "Salvar" at bounding box center [775, 493] width 132 height 26
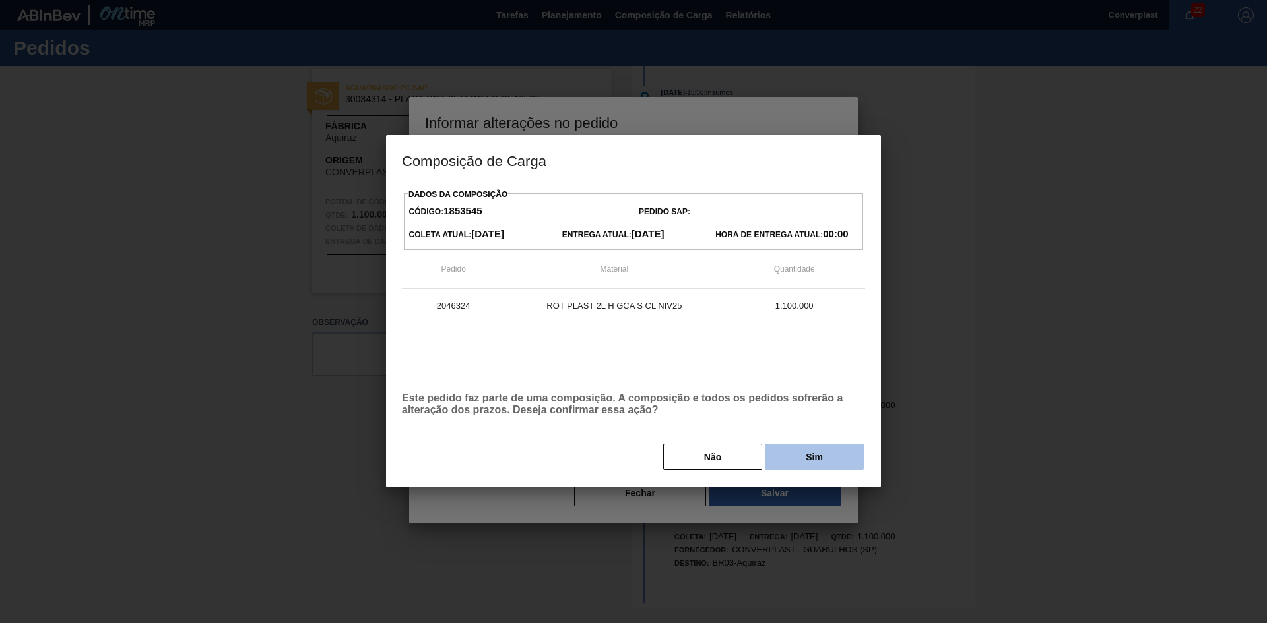
click at [803, 461] on button "Sim" at bounding box center [814, 457] width 99 height 26
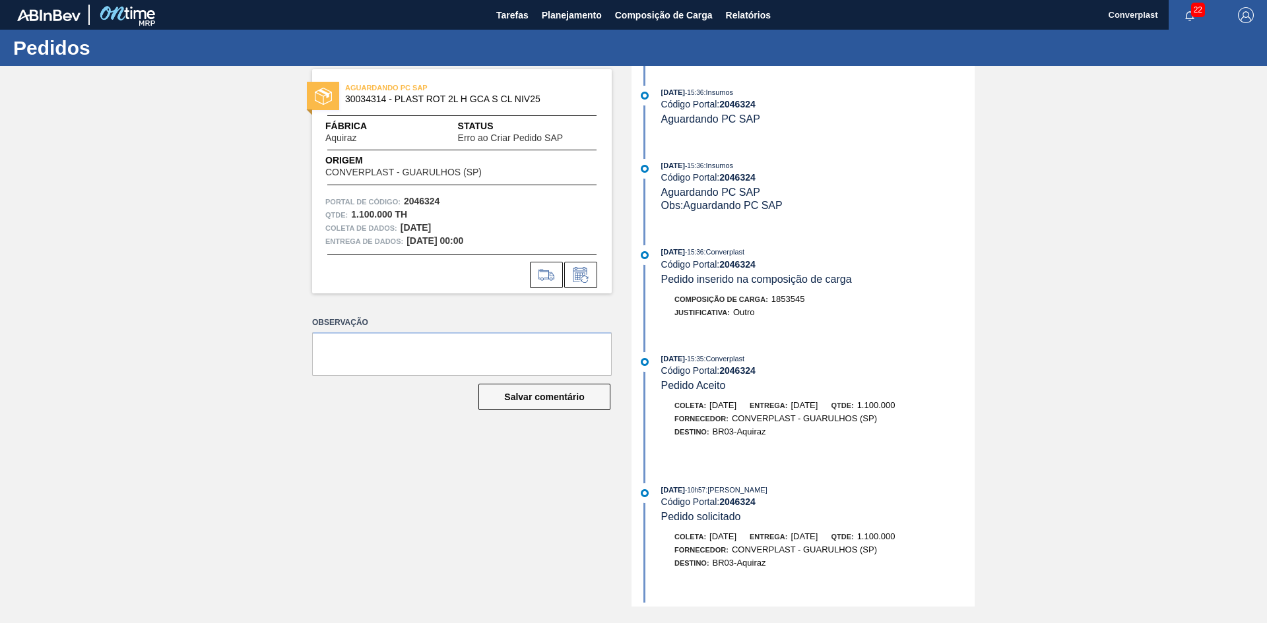
drag, startPoint x: 1143, startPoint y: 331, endPoint x: 944, endPoint y: 290, distance: 203.5
click at [1143, 331] on div "AGUARDANDO PC SAP 30034314 - PLAST ROT 2L H GCA S CL NIV25 Fábrica Aquiraz Stat…" at bounding box center [633, 336] width 1267 height 541
click at [552, 13] on font "Planejamento" at bounding box center [572, 15] width 60 height 11
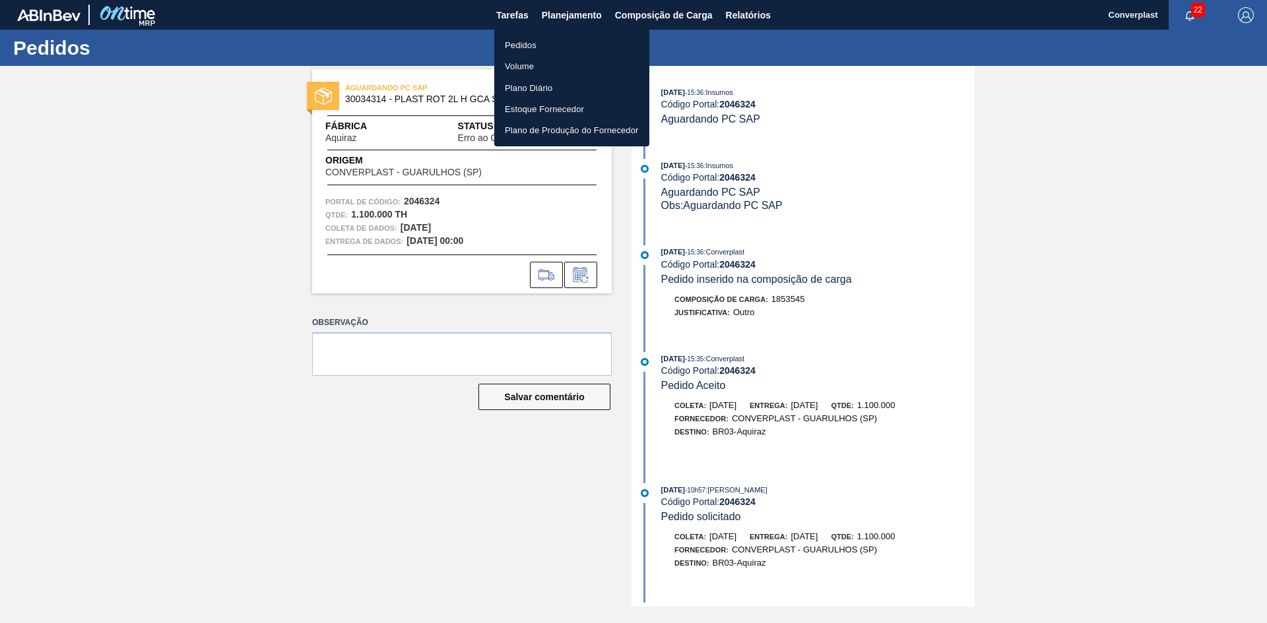
click at [497, 495] on div at bounding box center [633, 311] width 1267 height 623
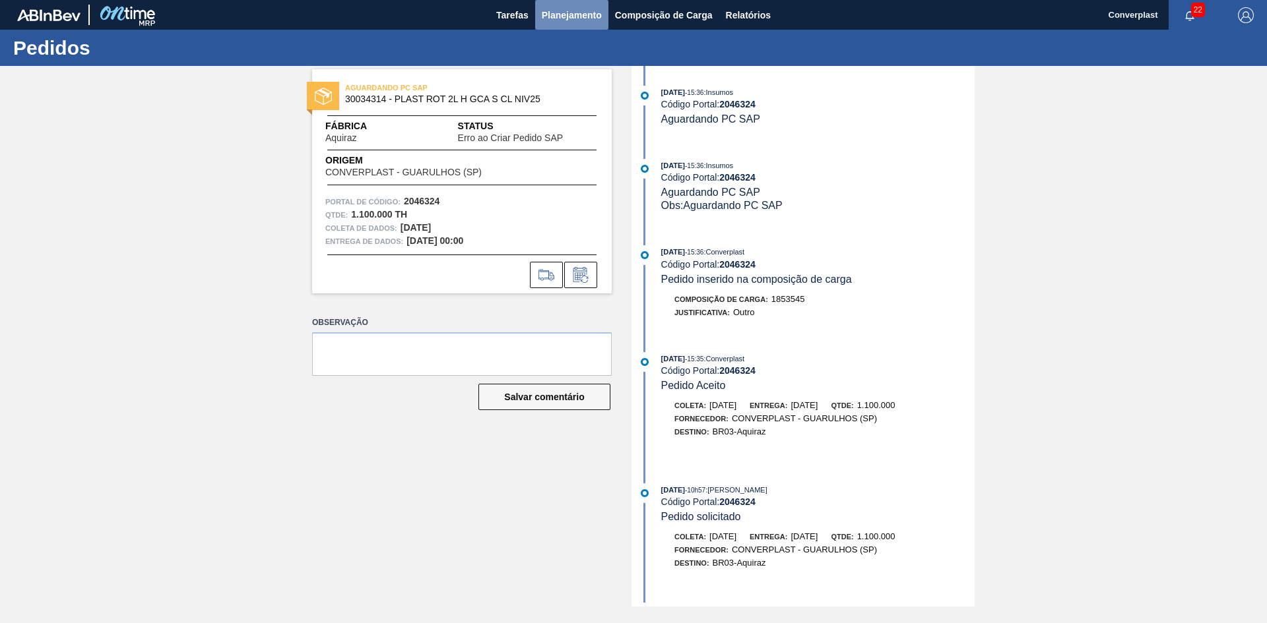
click at [569, 15] on font "Planejamento" at bounding box center [572, 15] width 60 height 11
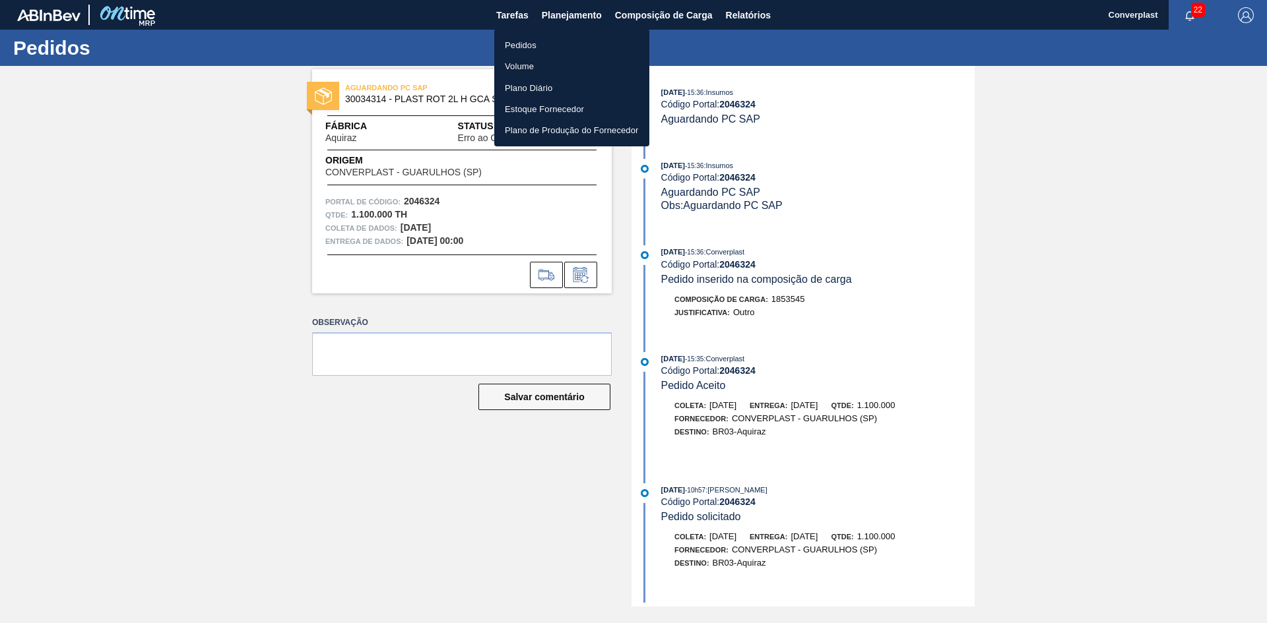
click at [585, 276] on div at bounding box center [633, 311] width 1267 height 623
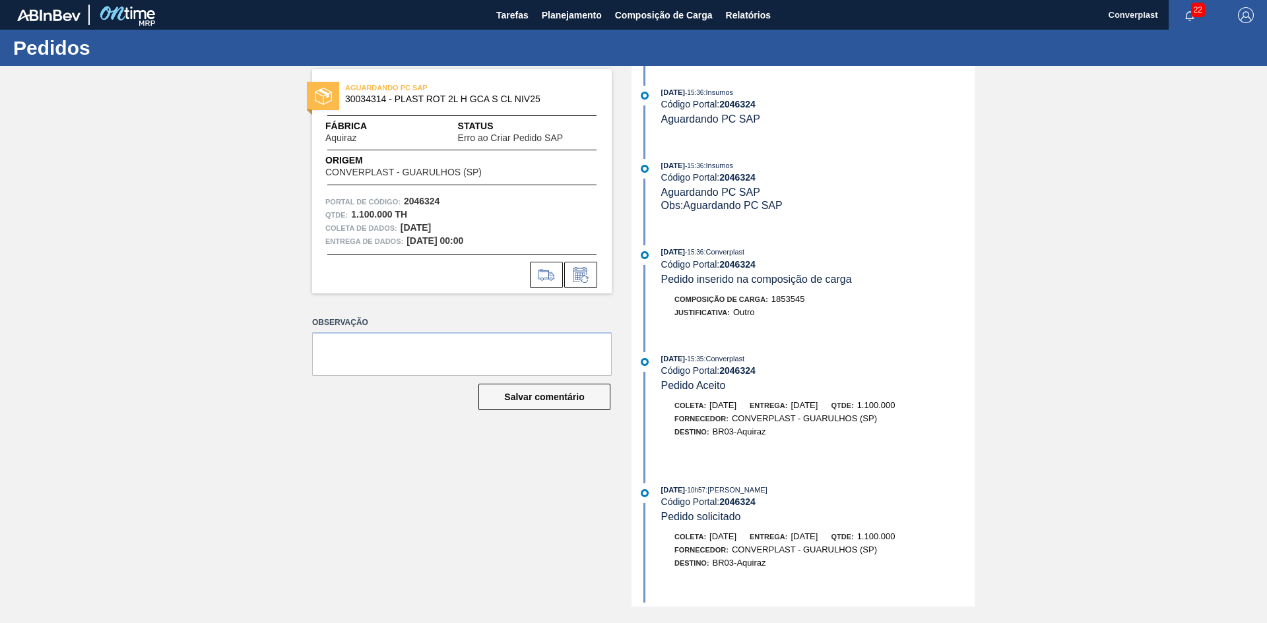
click at [585, 276] on icon at bounding box center [580, 275] width 21 height 16
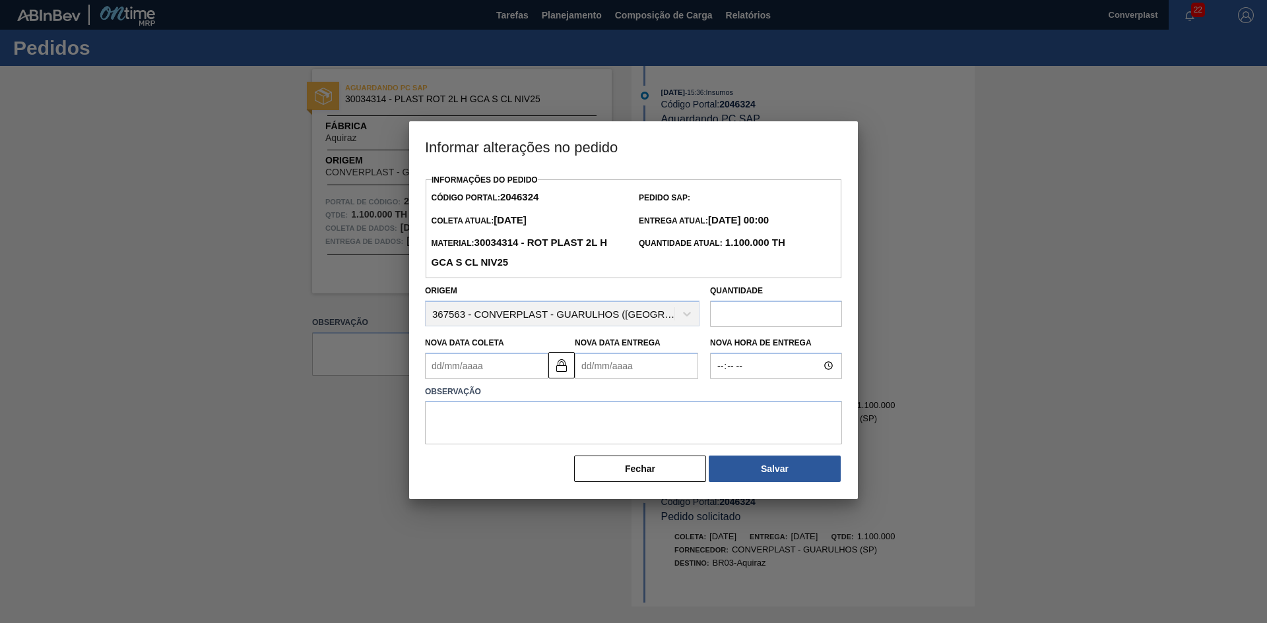
click at [610, 364] on Entrega2046324 "Nova Data Entrega" at bounding box center [636, 366] width 123 height 26
type Coleta2046324 "[DATE]"
type Entrega2046324 "1"
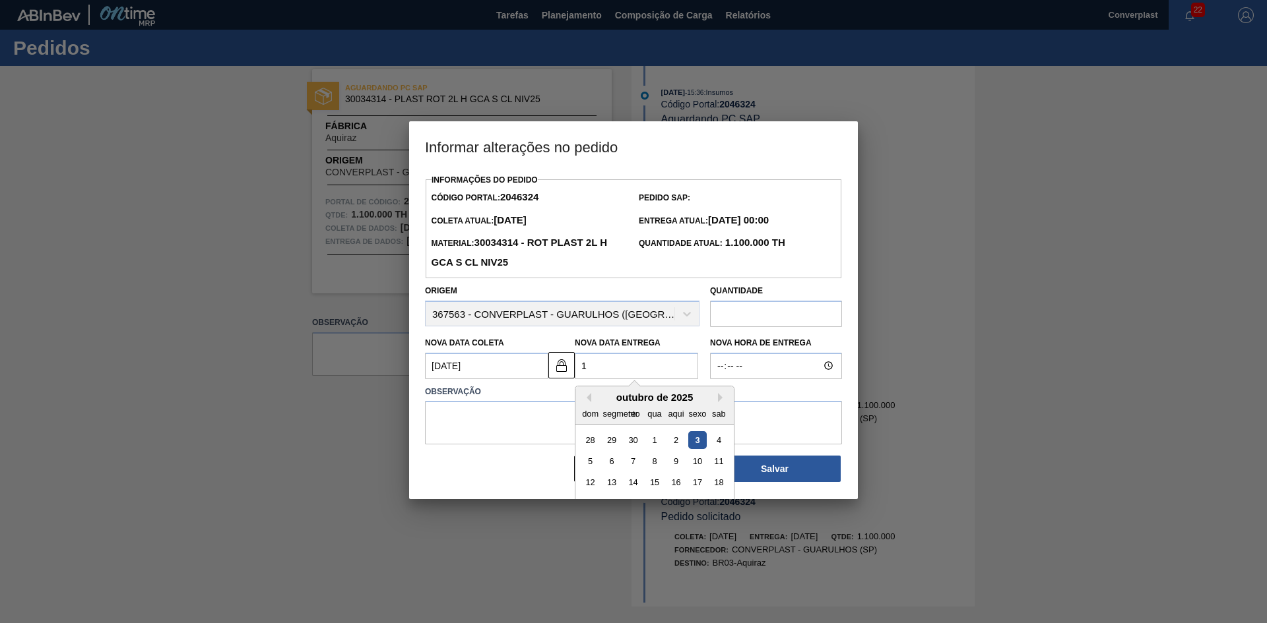
type Coleta2046324 "[DATE]"
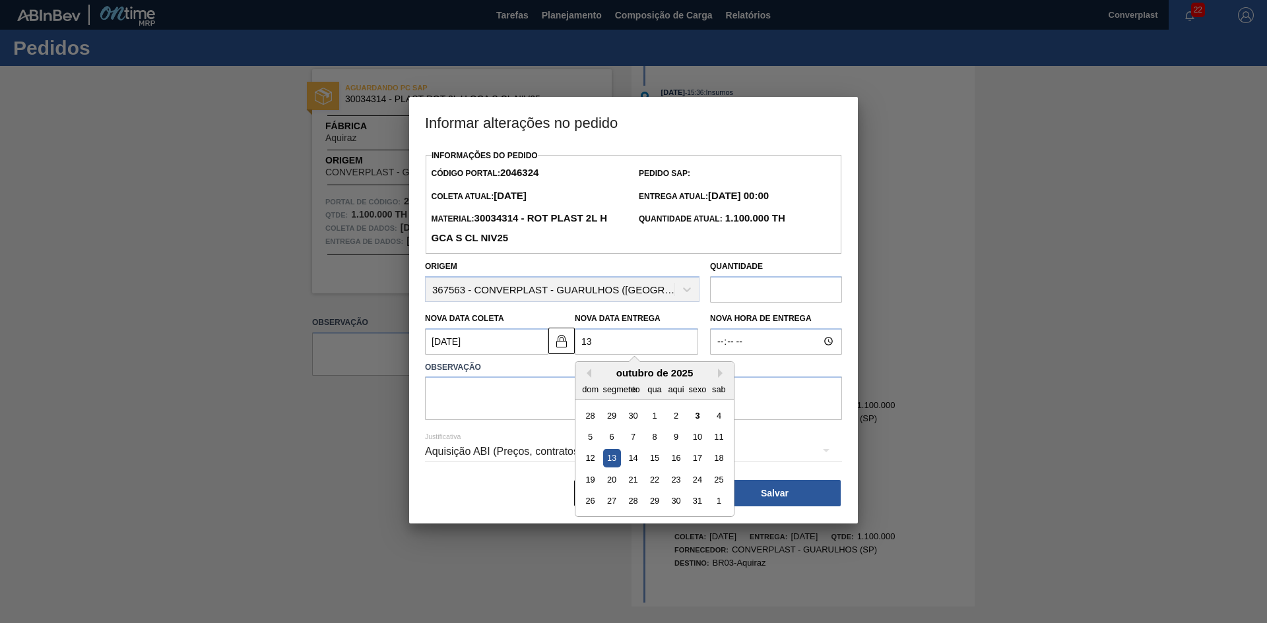
type Entrega2046324 "13/"
type Coleta2046324 "[DATE]"
type Entrega2046324 "13/1"
type Coleta2046324 "[DATE]"
type Entrega2046324 "[DATE]"
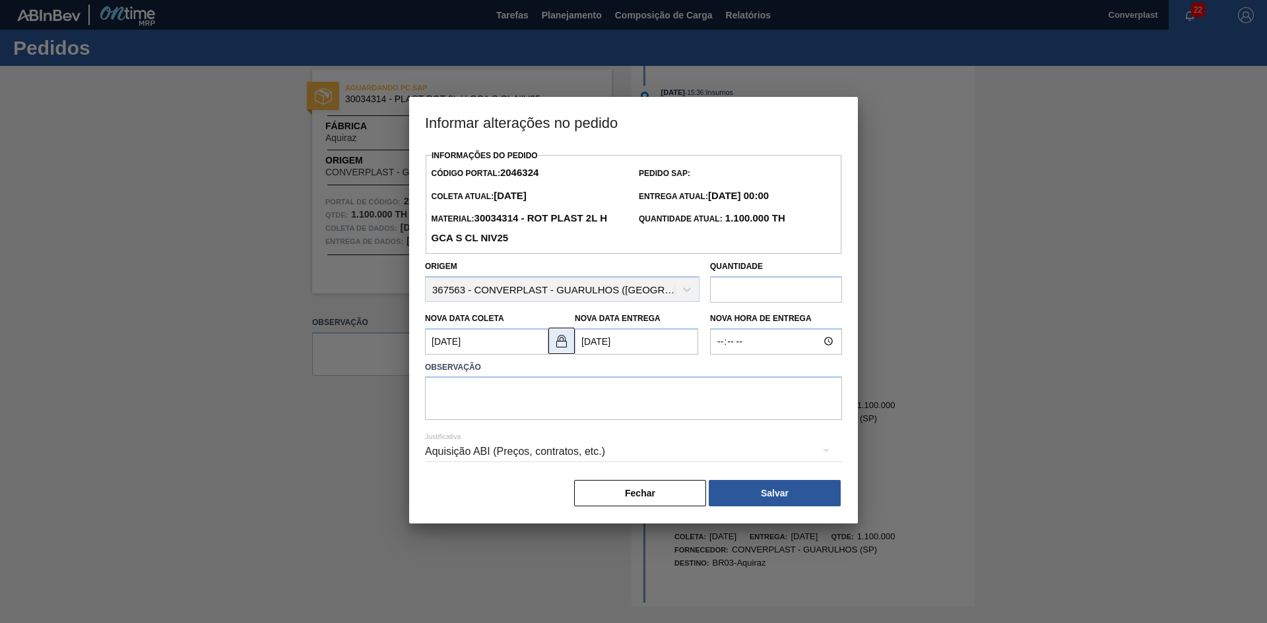
click at [557, 347] on img at bounding box center [562, 341] width 16 height 16
click at [494, 338] on Coleta2046324 "[DATE]" at bounding box center [486, 342] width 123 height 26
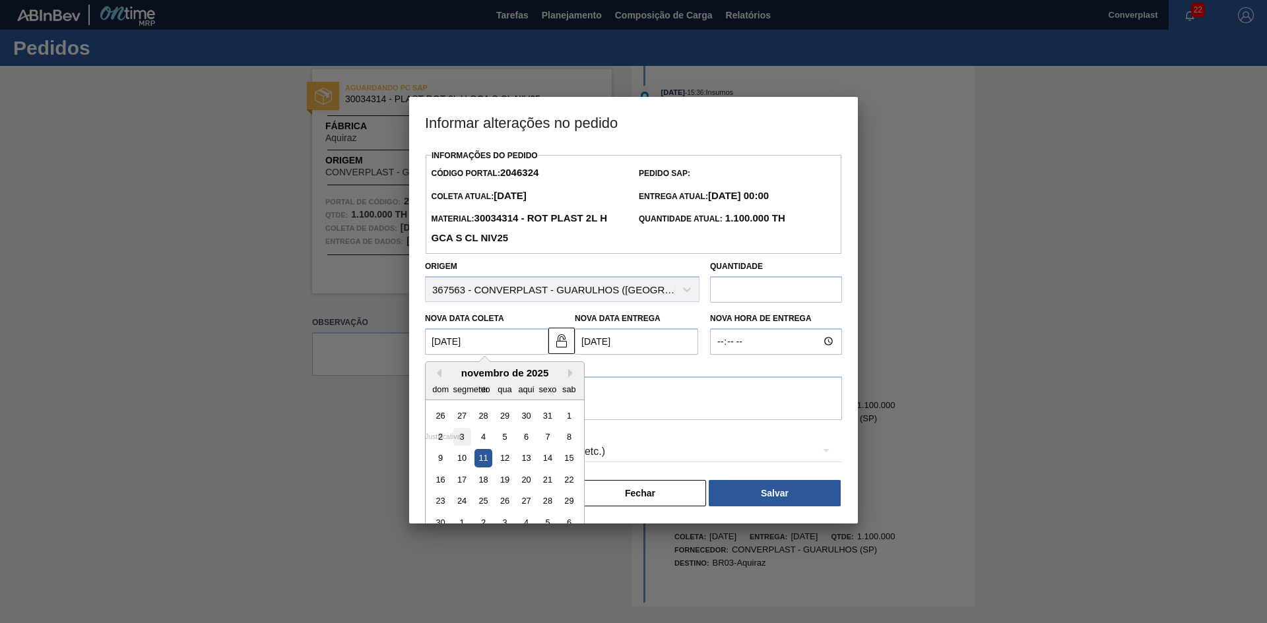
click at [464, 441] on div "3" at bounding box center [462, 437] width 18 height 18
type Coleta2046324 "[DATE]"
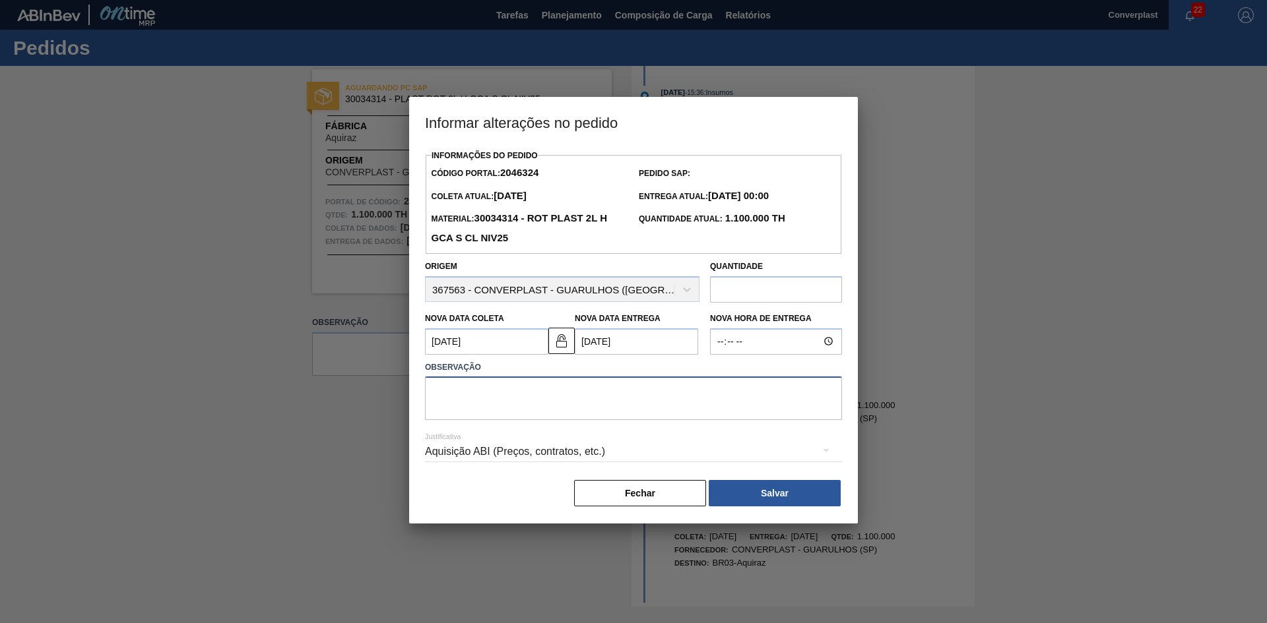
click at [455, 392] on textarea at bounding box center [633, 399] width 417 height 44
type textarea "ajuste data"
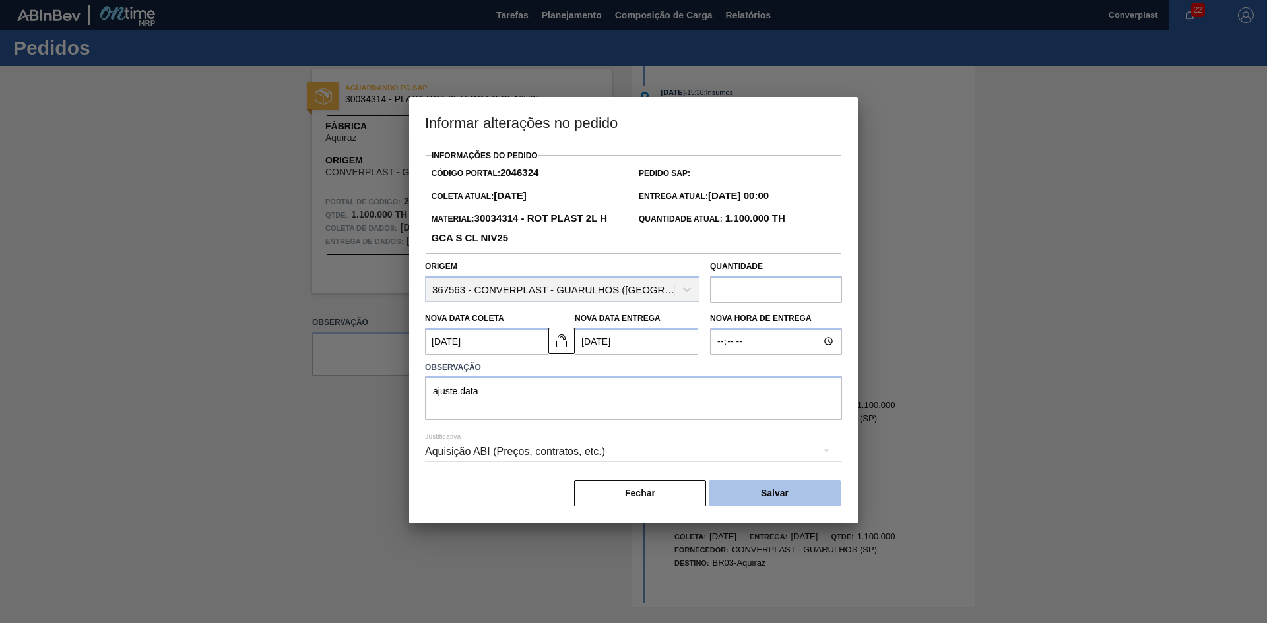
click at [779, 495] on font "Salvar" at bounding box center [775, 493] width 28 height 11
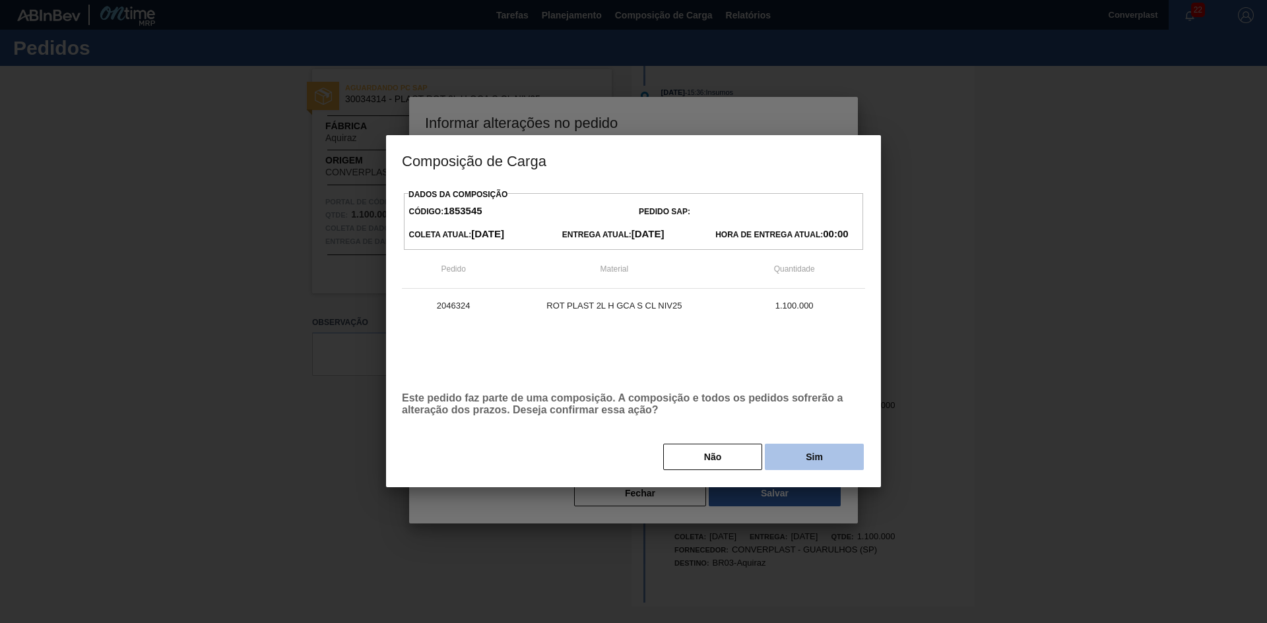
click at [790, 468] on button "Sim" at bounding box center [814, 457] width 99 height 26
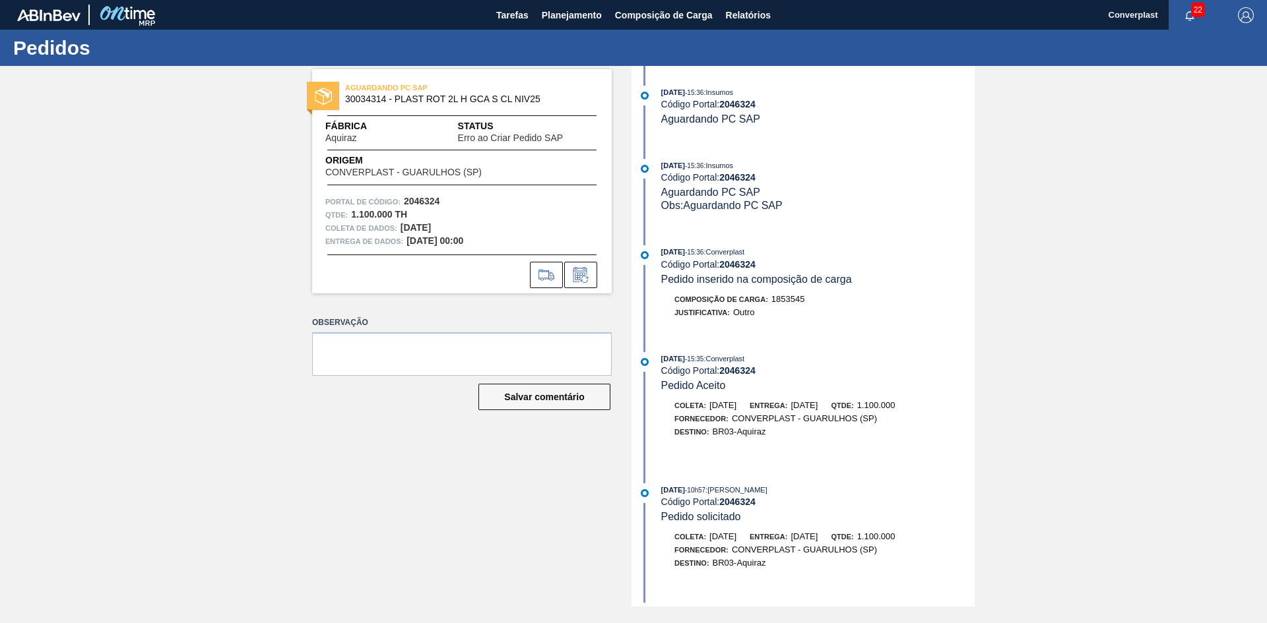
drag, startPoint x: 360, startPoint y: 546, endPoint x: 372, endPoint y: 514, distance: 33.8
click at [360, 546] on div "AGUARDANDO PC SAP 30034314 - PLAST ROT 2L H GCA S CL NIV25 Fábrica Aquiraz Stat…" at bounding box center [451, 336] width 319 height 541
click at [571, 11] on font "Planejamento" at bounding box center [572, 15] width 60 height 11
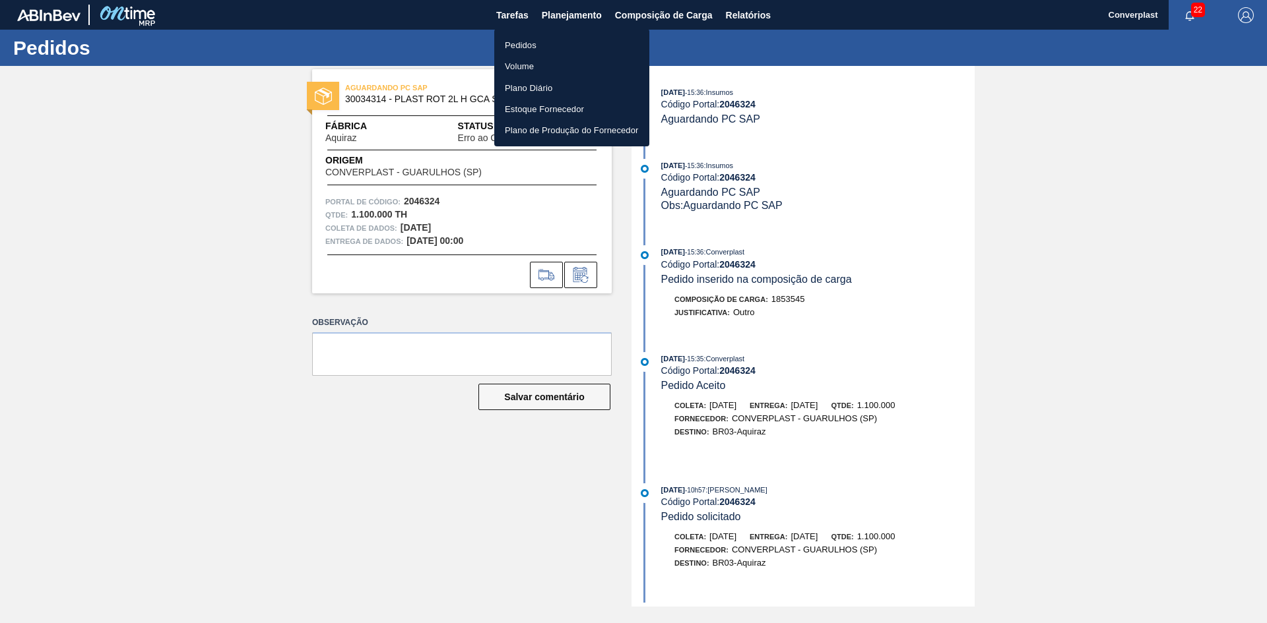
click at [514, 40] on font "Pedidos" at bounding box center [521, 45] width 32 height 10
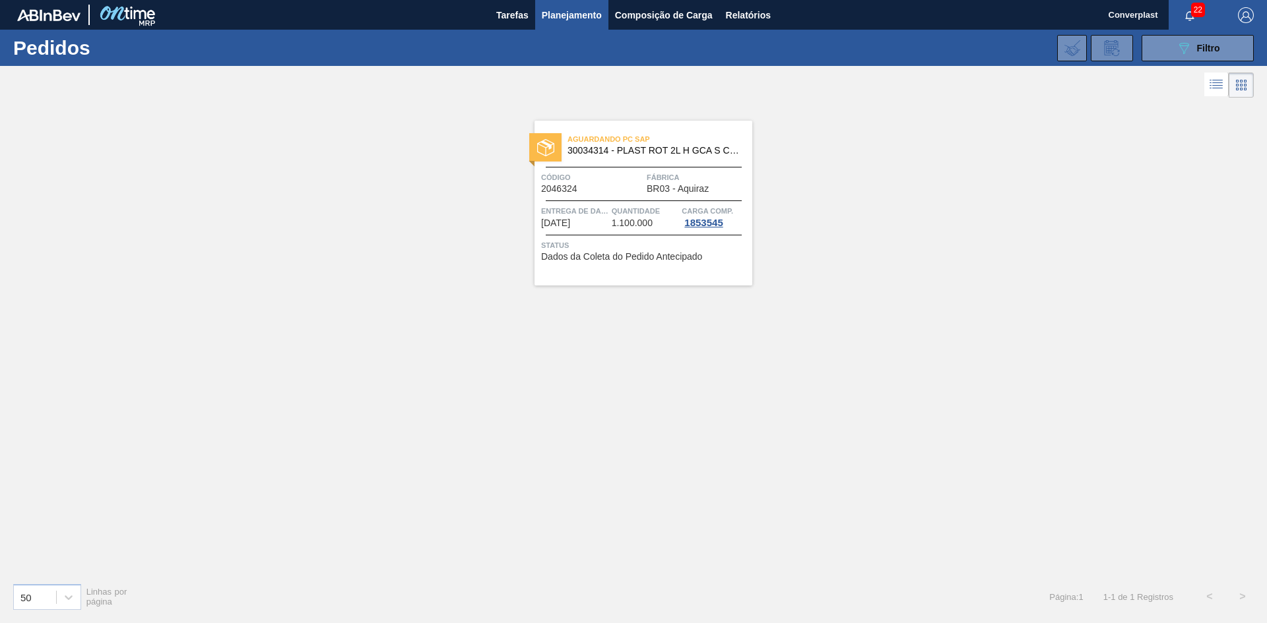
click at [536, 161] on div at bounding box center [534, 161] width 11 height 11
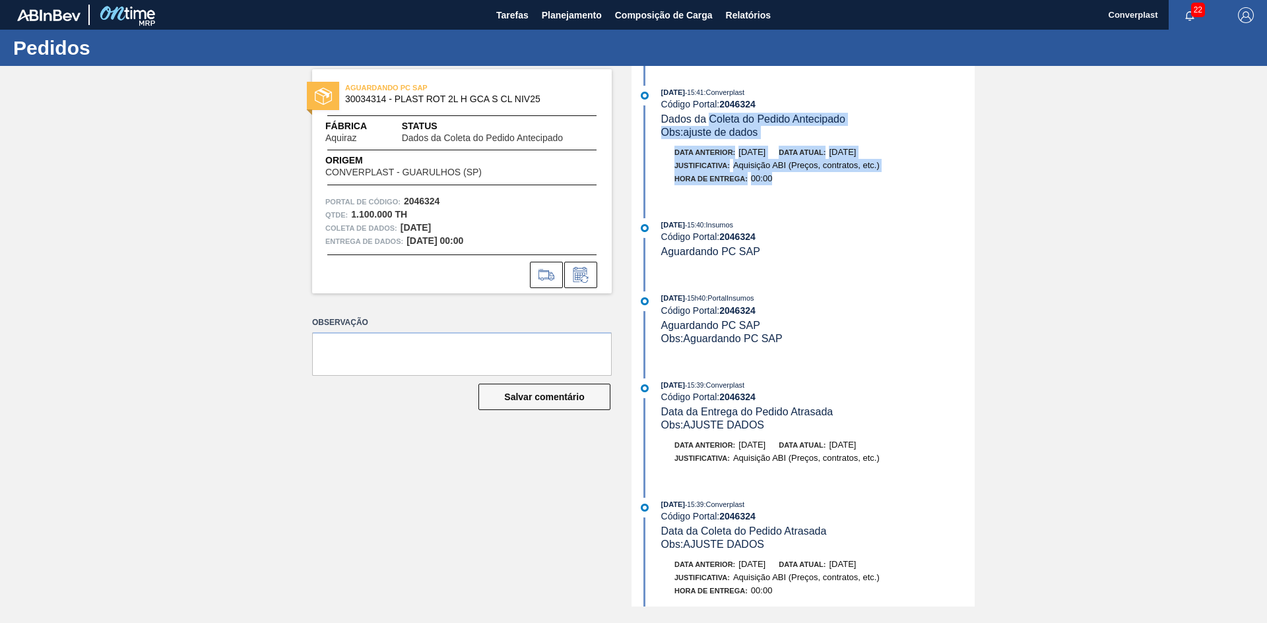
drag, startPoint x: 821, startPoint y: 188, endPoint x: 708, endPoint y: 113, distance: 135.6
click at [708, 113] on div "[DATE] 15:41 : Converplast Código Portal: 2046324 Dados da Coleta do Pedido Ant…" at bounding box center [805, 142] width 340 height 113
click at [765, 180] on font "00:00" at bounding box center [762, 179] width 22 height 10
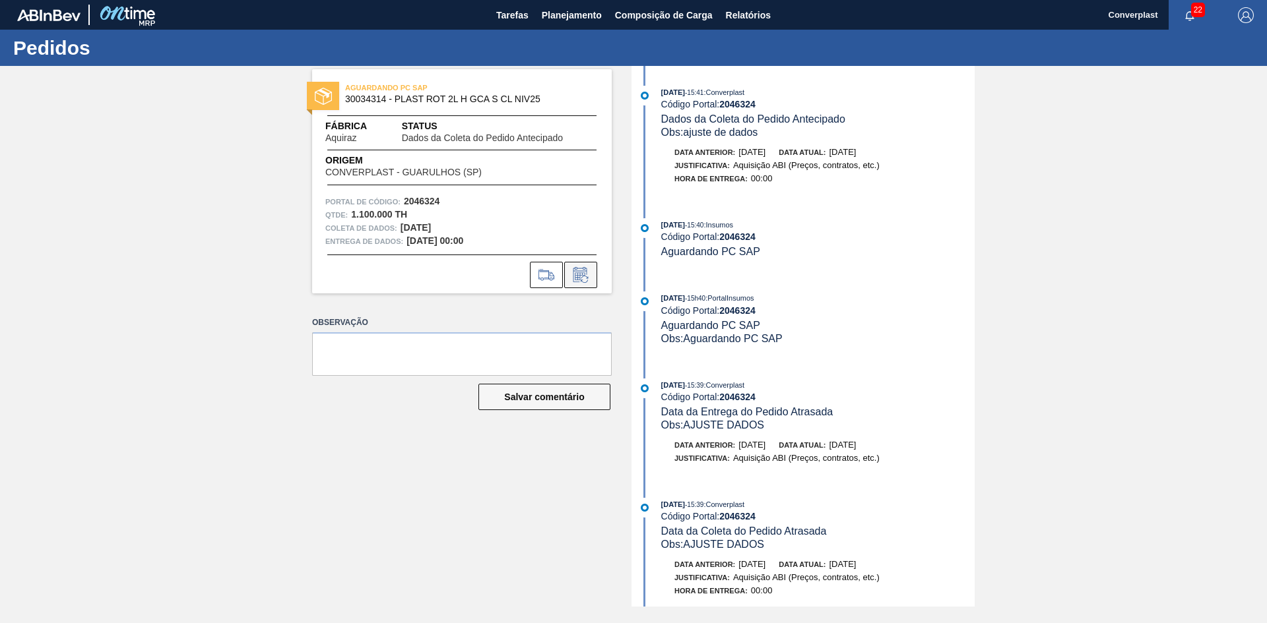
click at [580, 280] on icon at bounding box center [580, 276] width 10 height 8
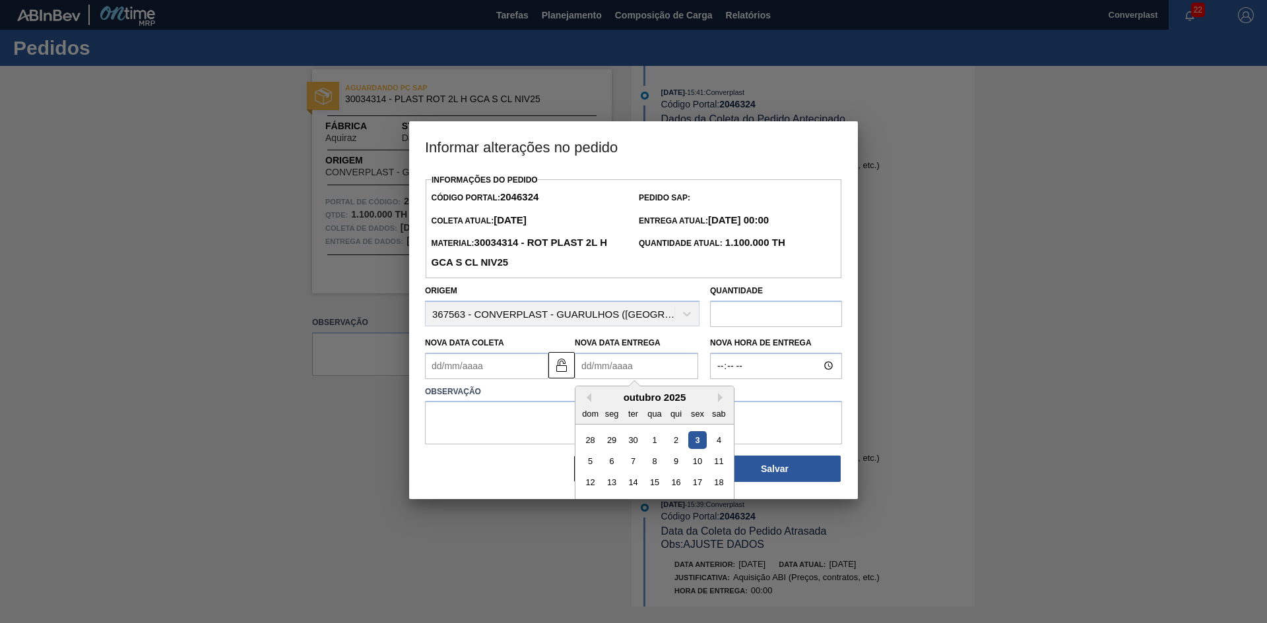
click at [612, 369] on Entrega2046324 "Nova Data Entrega" at bounding box center [636, 366] width 123 height 26
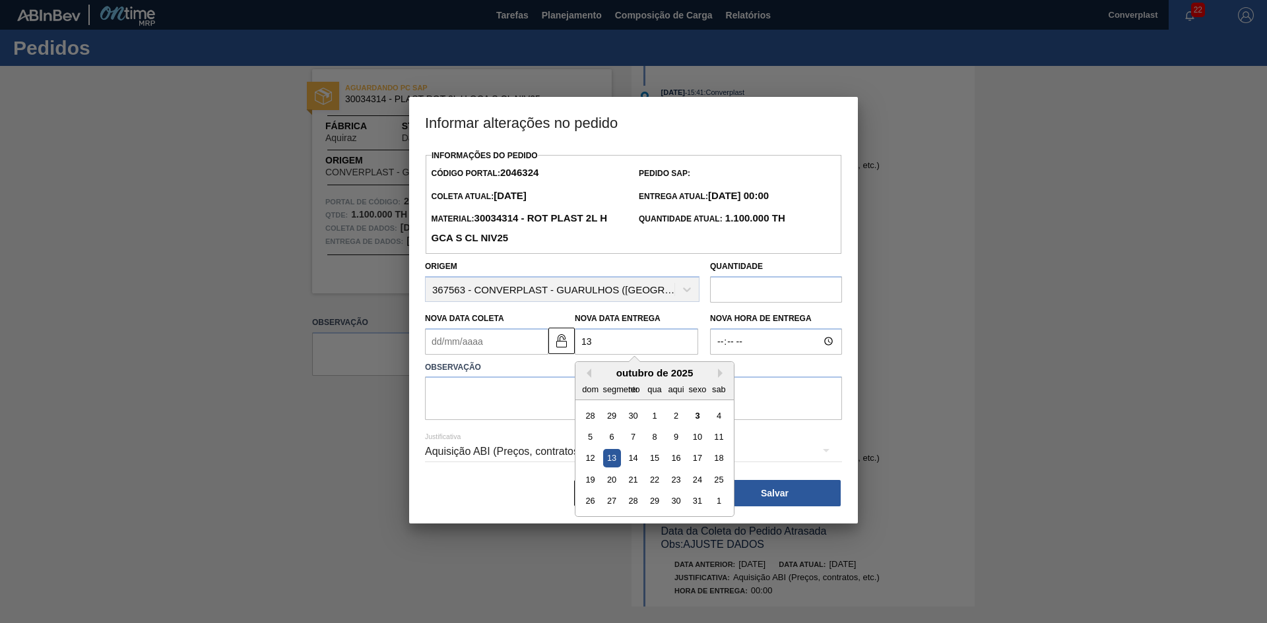
type Entrega2046324 "1"
type Entrega2046324 "[DATE]"
click at [557, 340] on img at bounding box center [562, 341] width 16 height 16
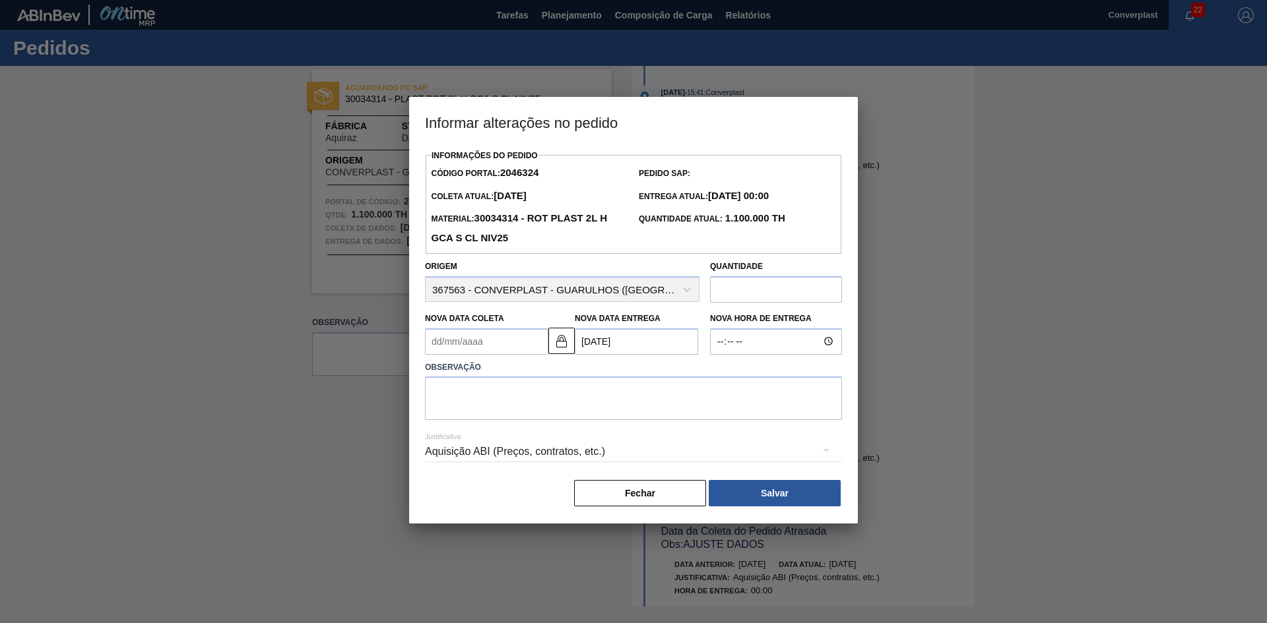
click at [468, 348] on Coleta2046324 "Nova Data Coleta" at bounding box center [486, 342] width 123 height 26
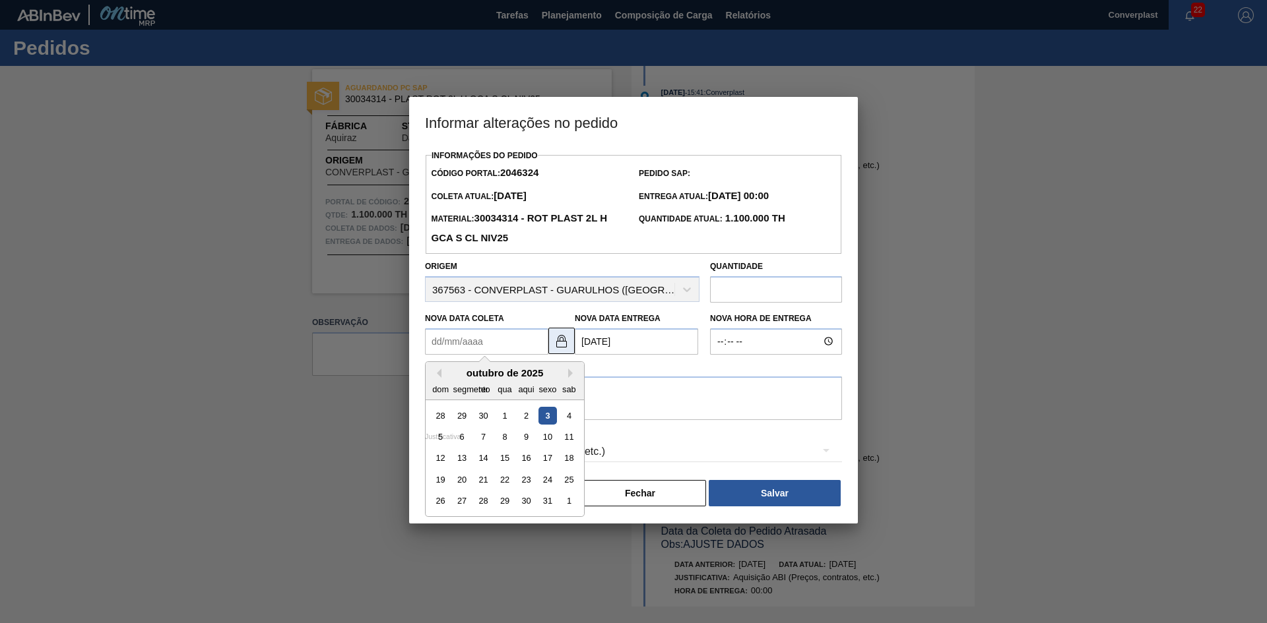
click at [561, 344] on img at bounding box center [562, 341] width 16 height 16
click at [463, 352] on Coleta2046324 "Nova Data Coleta" at bounding box center [486, 342] width 123 height 26
type Coleta2046324 "[DATE]"
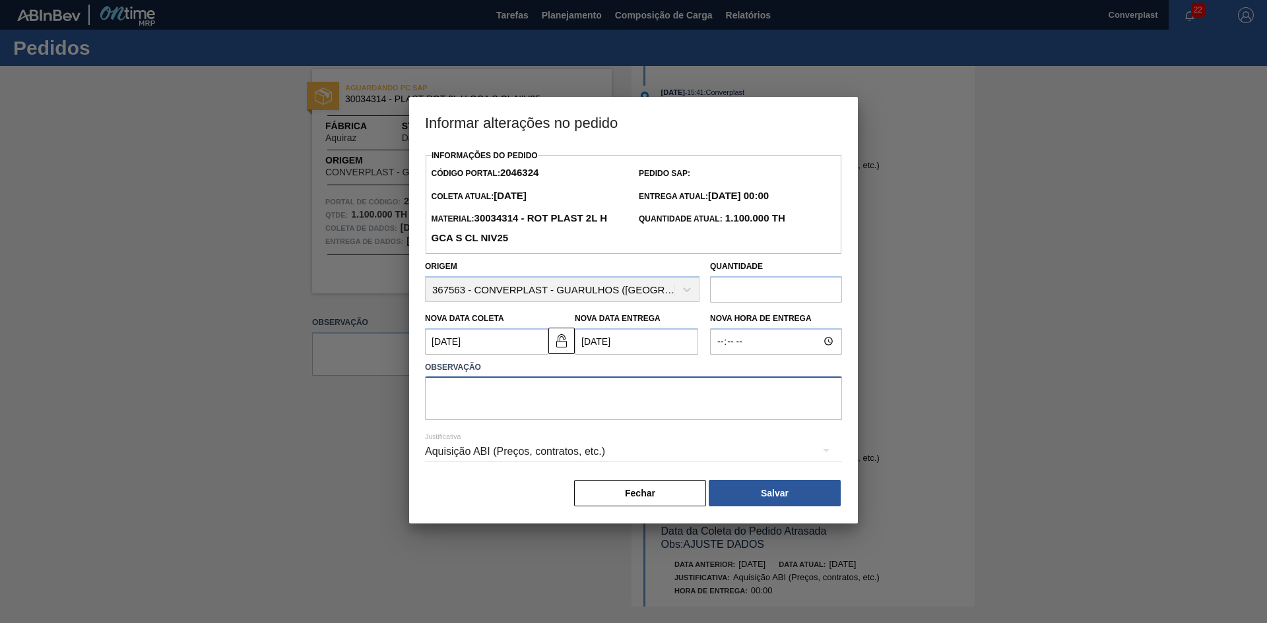
click at [615, 399] on textarea at bounding box center [633, 399] width 417 height 44
type textarea "ajuste data"
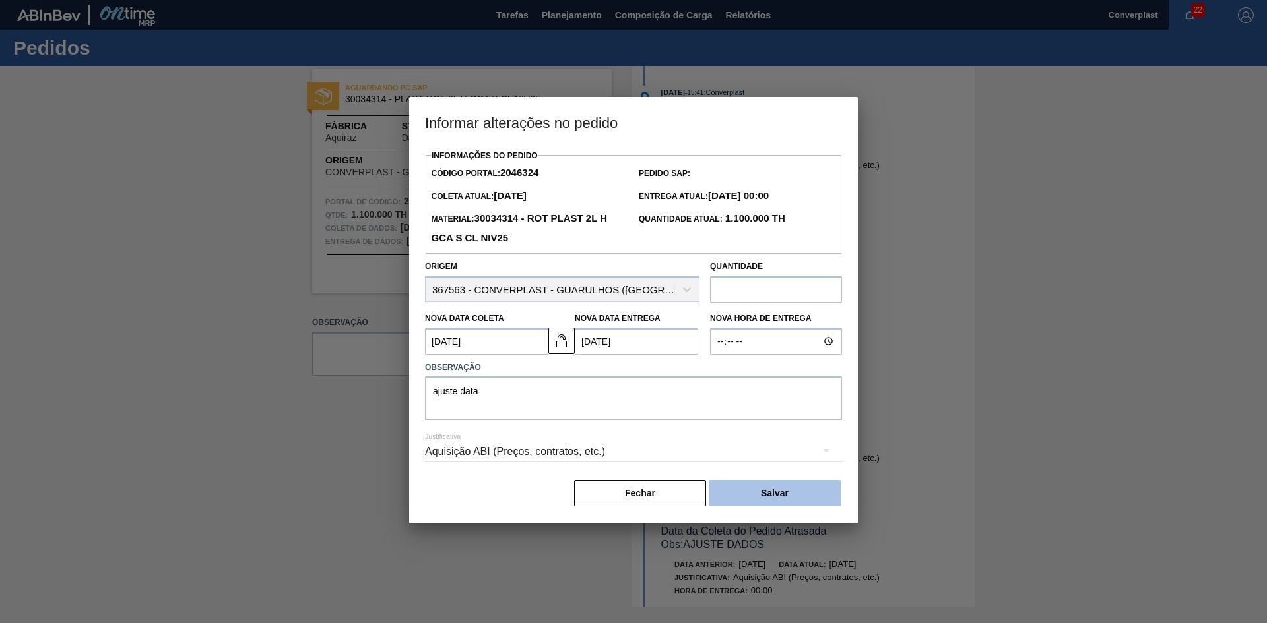
click at [763, 498] on font "Salvar" at bounding box center [775, 493] width 28 height 11
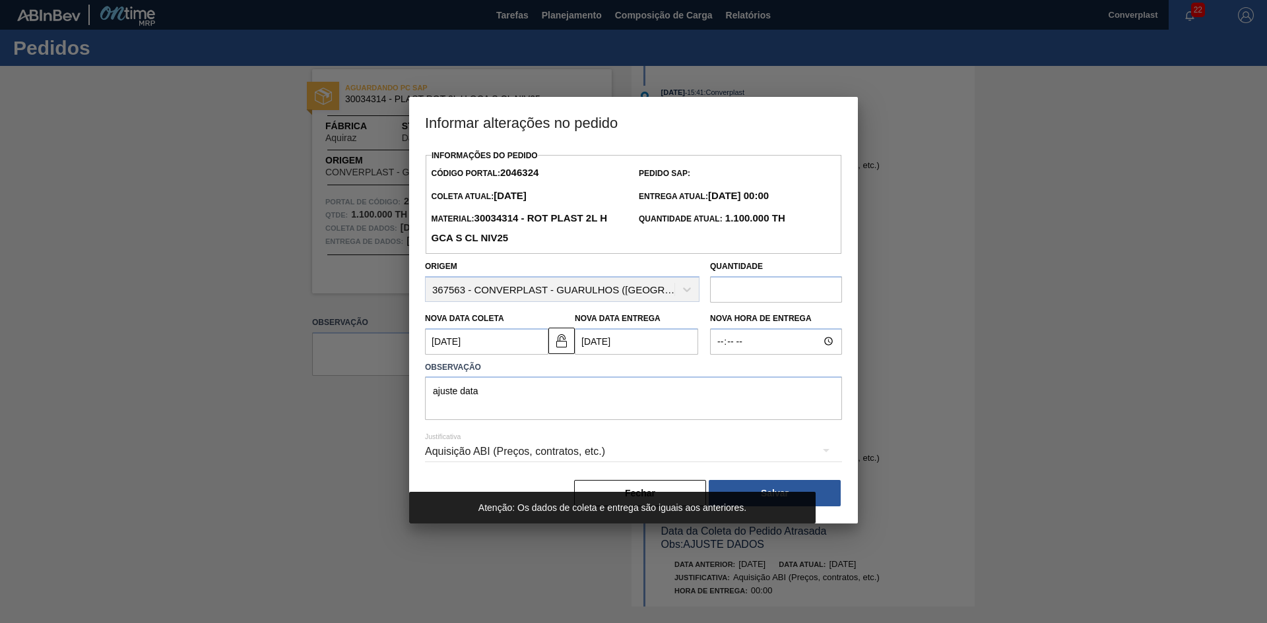
click at [793, 480] on div "Informações do Pedido Código Portal: 2046324 Pedido SAP: Coleta Atual: [DATE] E…" at bounding box center [633, 327] width 417 height 362
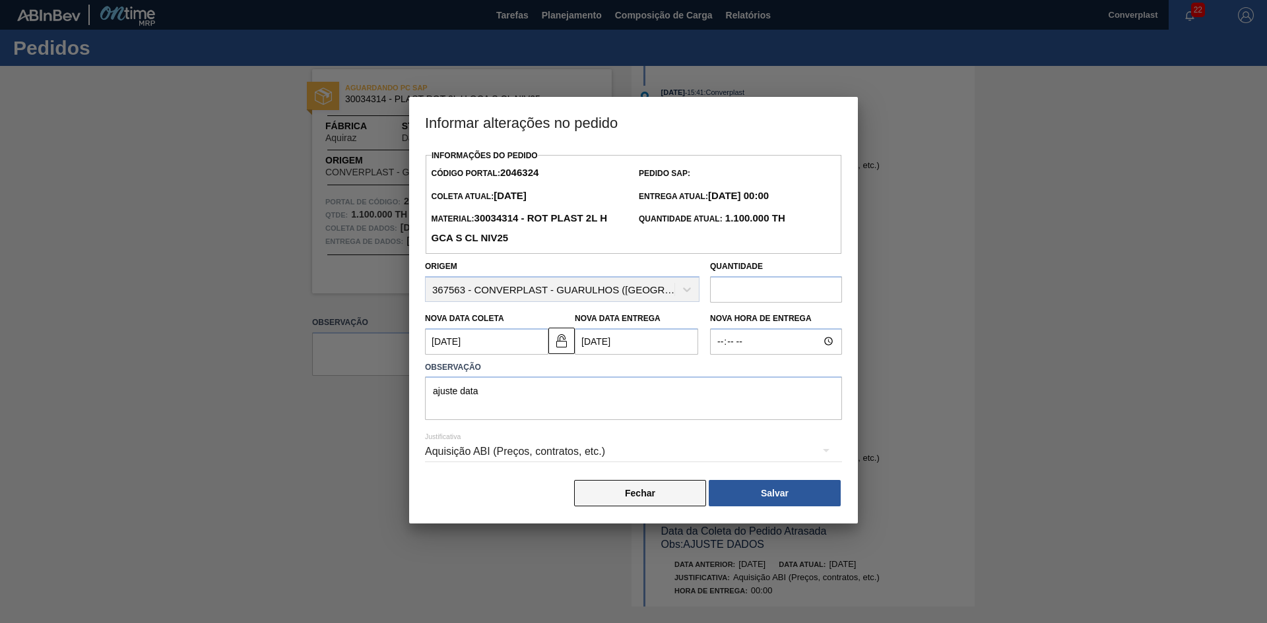
click at [639, 492] on font "Fechar" at bounding box center [640, 493] width 30 height 11
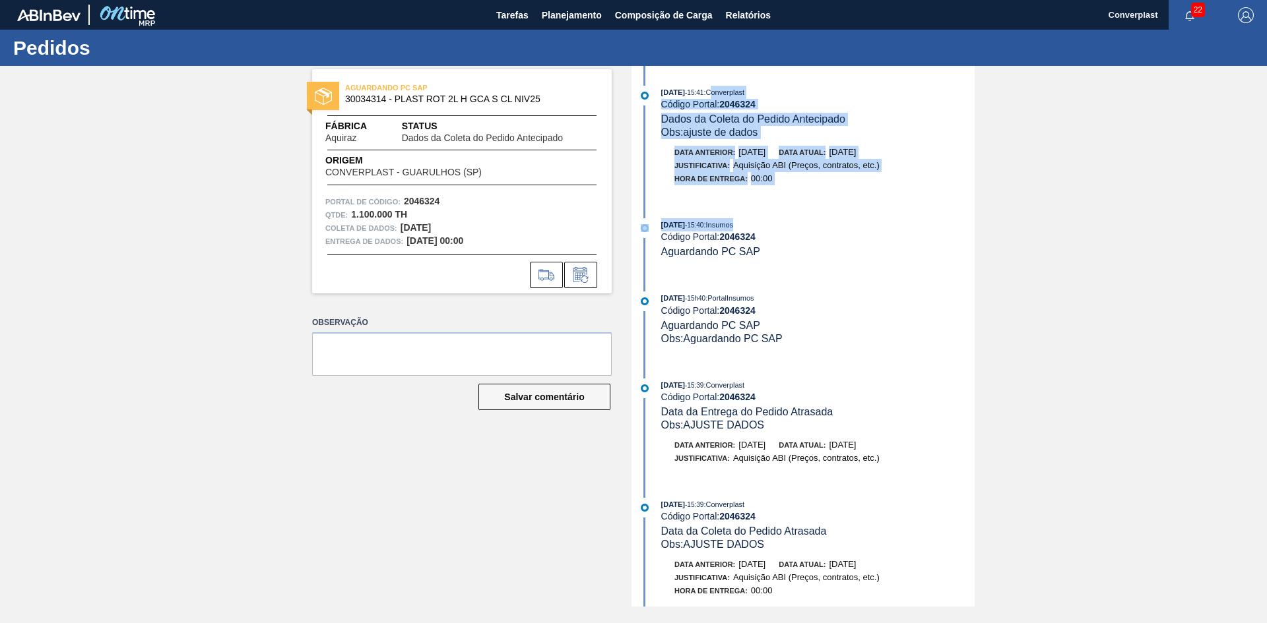
drag, startPoint x: 779, startPoint y: 193, endPoint x: 732, endPoint y: 89, distance: 114.6
click at [732, 89] on div "[DATE] 15:41 : Converplast Código Portal: 2046324 Dados da Coleta do Pedido Ant…" at bounding box center [805, 336] width 340 height 541
click at [819, 197] on div "[DATE] 15:41 : Converplast Código Portal: 2046324 Dados da Coleta do Pedido Ant…" at bounding box center [805, 142] width 340 height 113
